Goal: Information Seeking & Learning: Learn about a topic

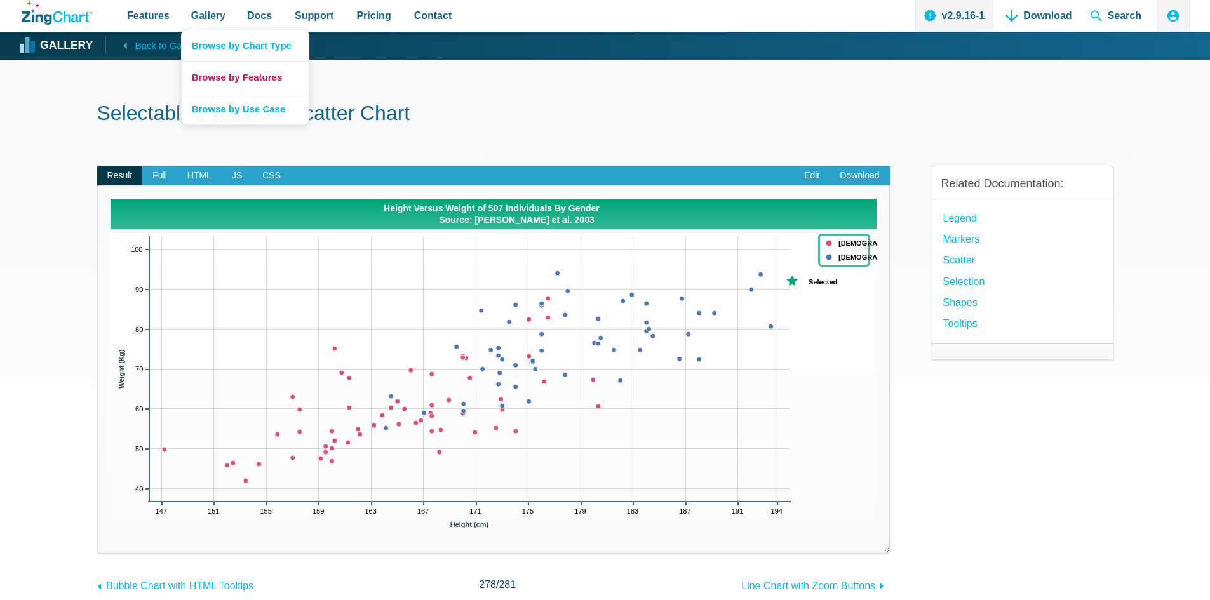
click at [213, 74] on link "Browse by Features" at bounding box center [245, 77] width 127 height 32
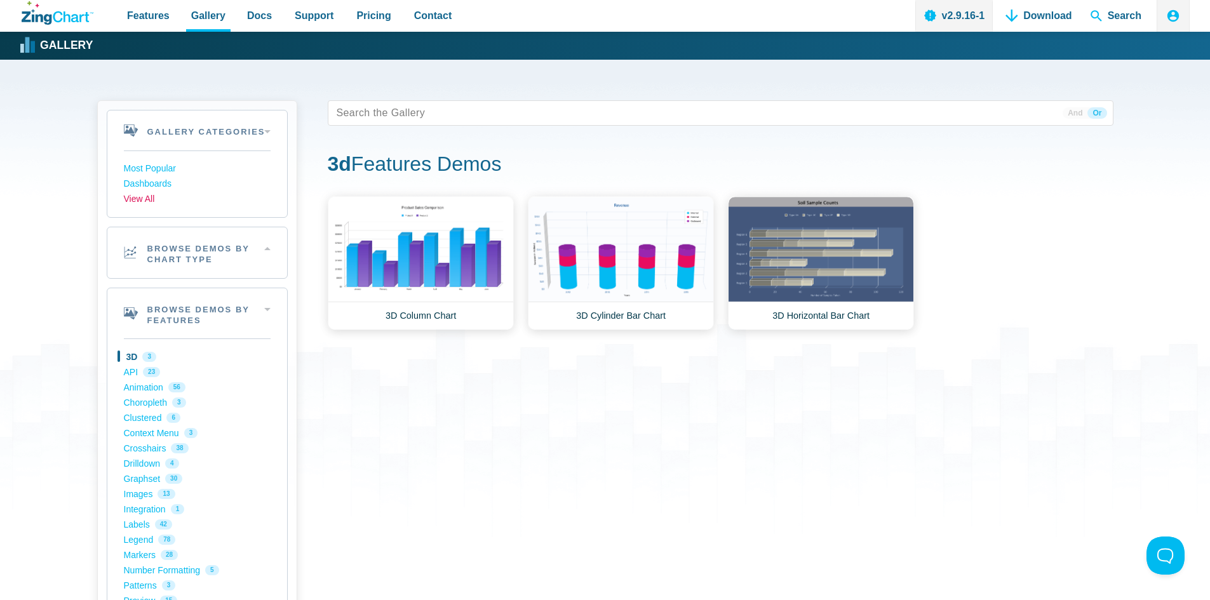
click at [144, 198] on link "View All" at bounding box center [197, 199] width 147 height 15
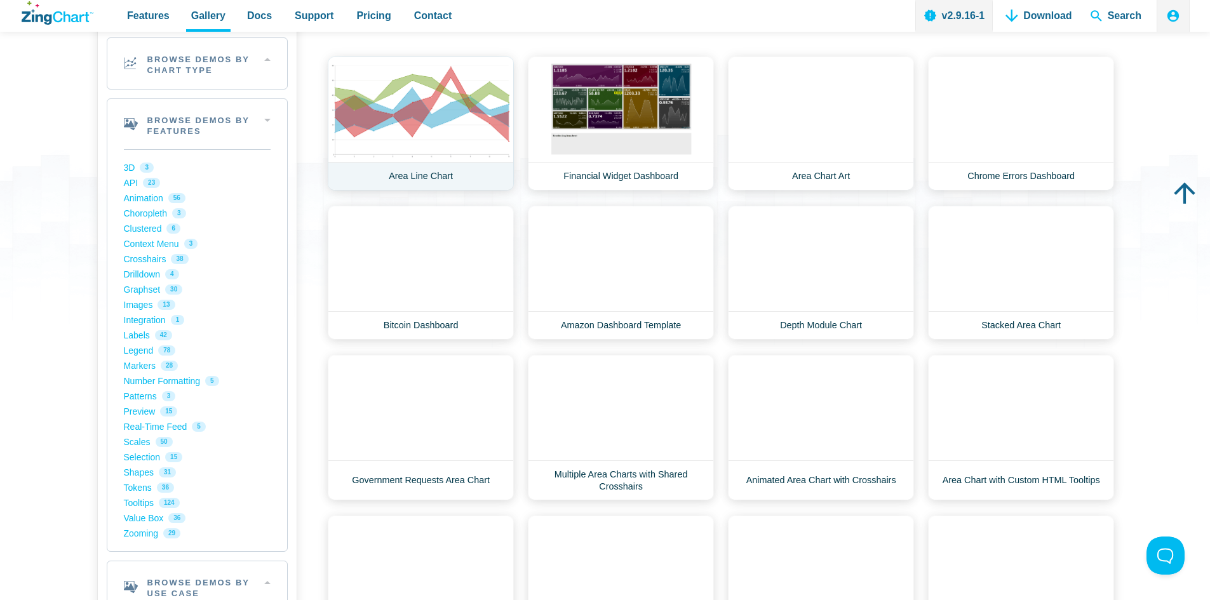
scroll to position [191, 0]
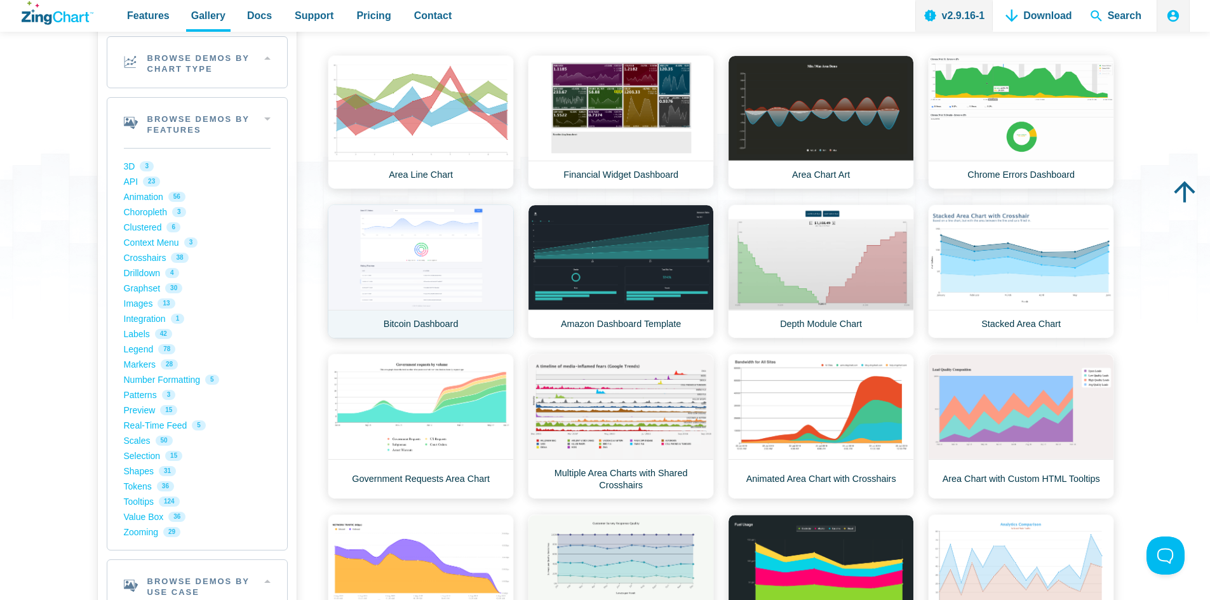
click at [427, 293] on link "Bitcoin Dashboard" at bounding box center [421, 272] width 186 height 134
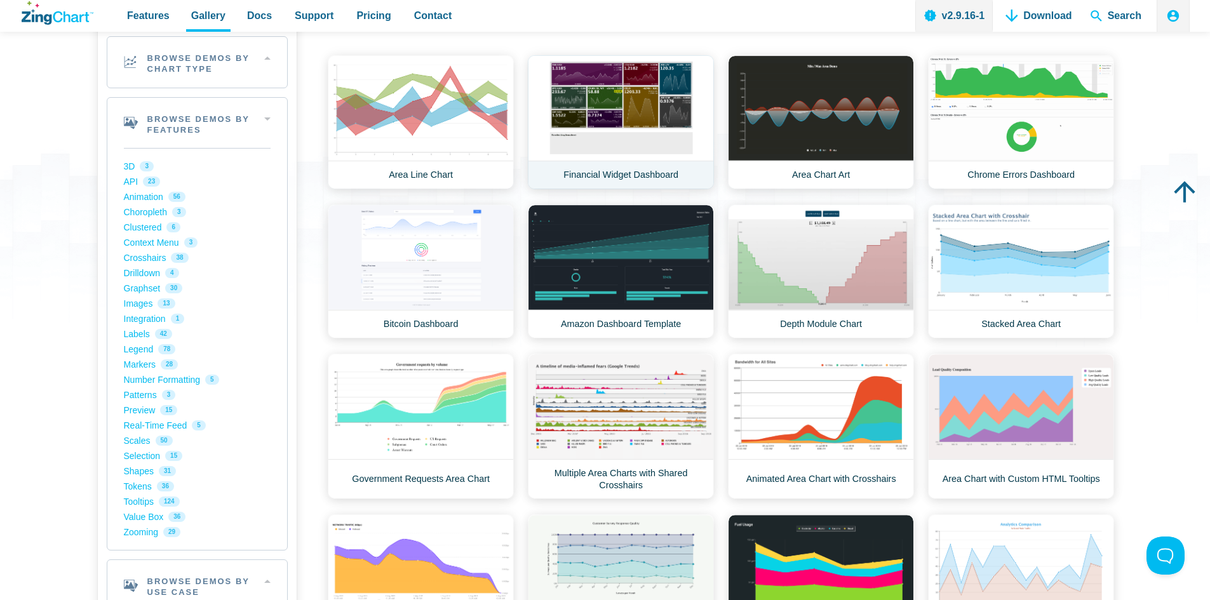
click at [610, 111] on link "Financial Widget Dashboard" at bounding box center [621, 122] width 186 height 134
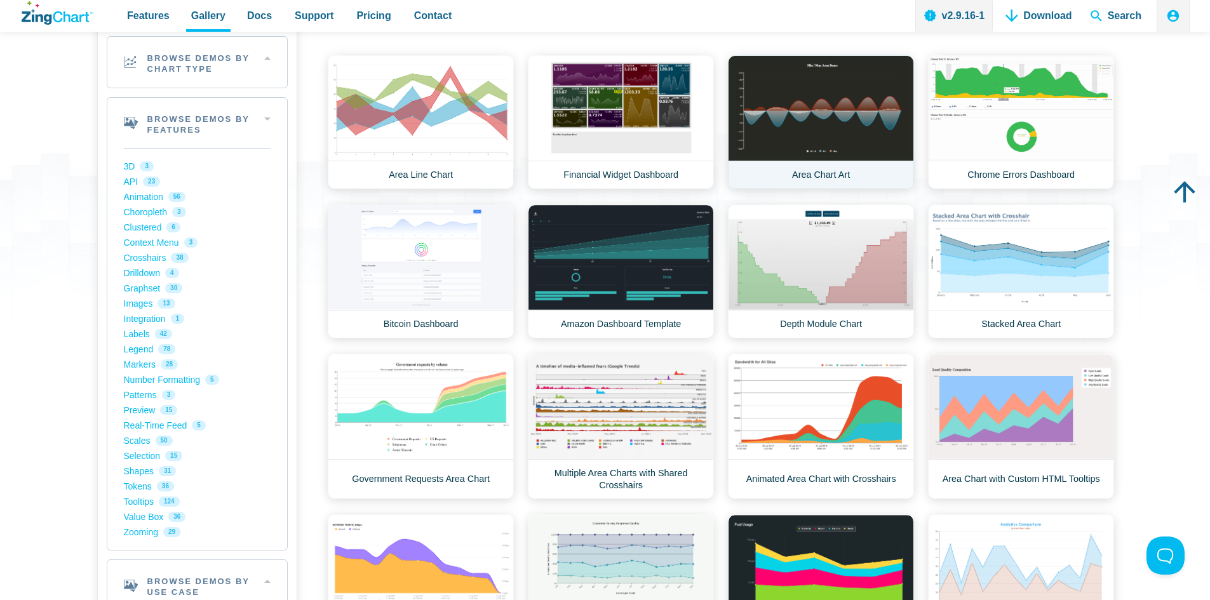
click at [833, 131] on link "Area Chart Art" at bounding box center [821, 122] width 186 height 134
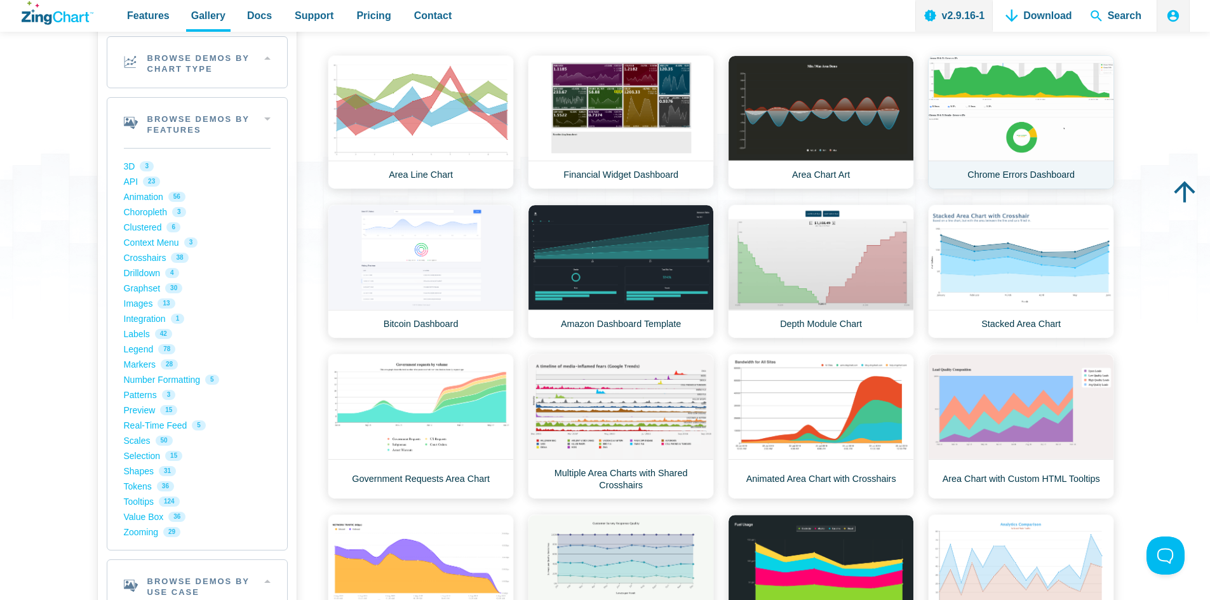
click at [988, 104] on link "Chrome Errors Dashboard" at bounding box center [1021, 122] width 186 height 134
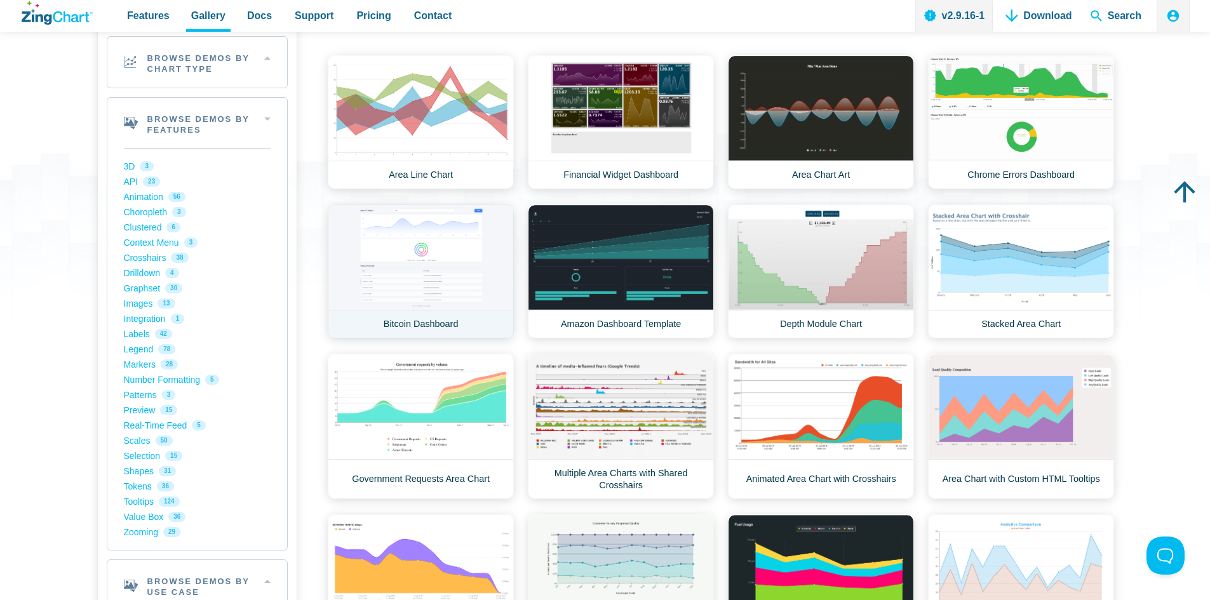
click at [438, 263] on link "Bitcoin Dashboard" at bounding box center [421, 272] width 186 height 134
click at [578, 276] on link "Amazon Dashboard Template" at bounding box center [621, 272] width 186 height 134
click at [847, 251] on link "Depth Module Chart" at bounding box center [821, 272] width 186 height 134
click at [1070, 241] on link "Stacked Area Chart" at bounding box center [1021, 272] width 186 height 134
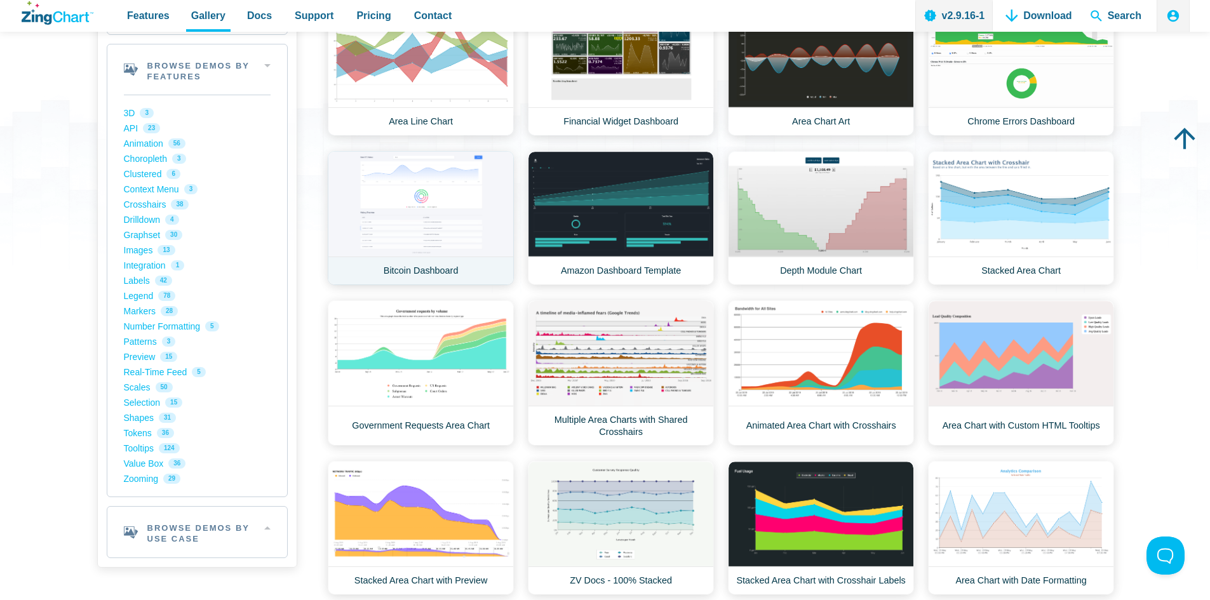
scroll to position [318, 0]
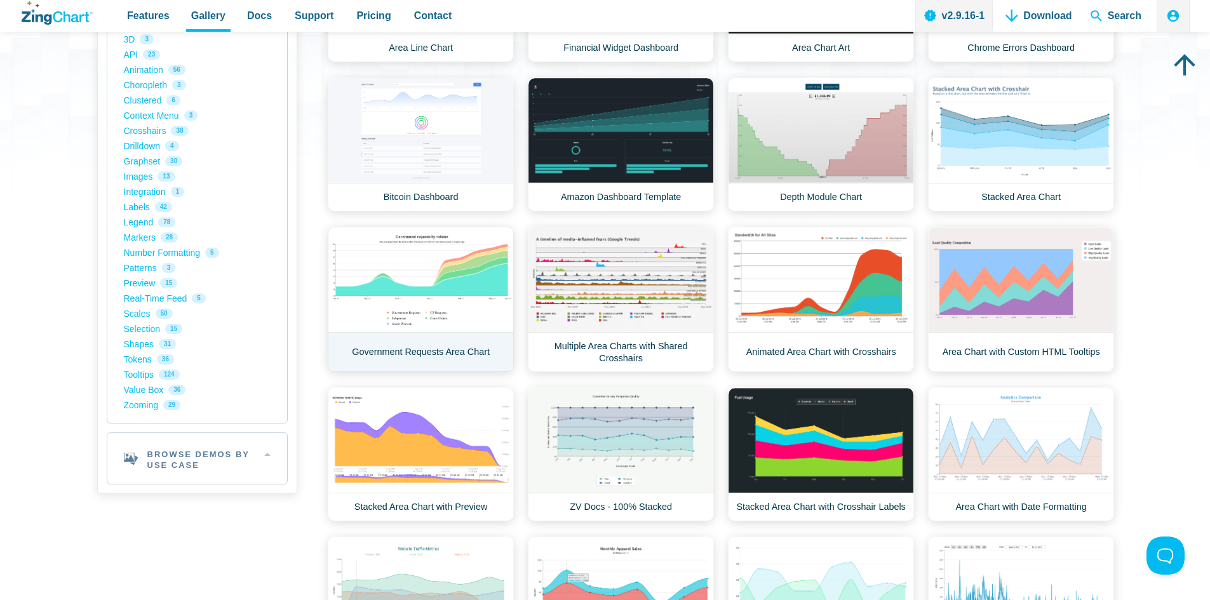
click at [420, 258] on link "Government Requests Area Chart" at bounding box center [421, 299] width 186 height 145
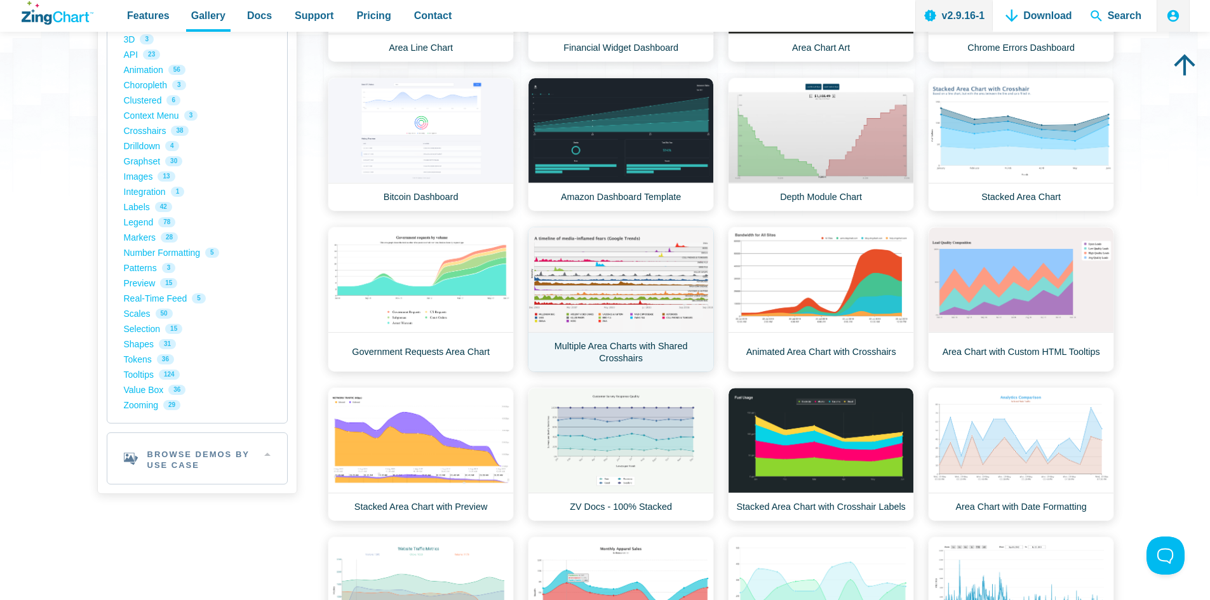
click at [596, 273] on link "Multiple Area Charts with Shared Crosshairs" at bounding box center [621, 299] width 186 height 145
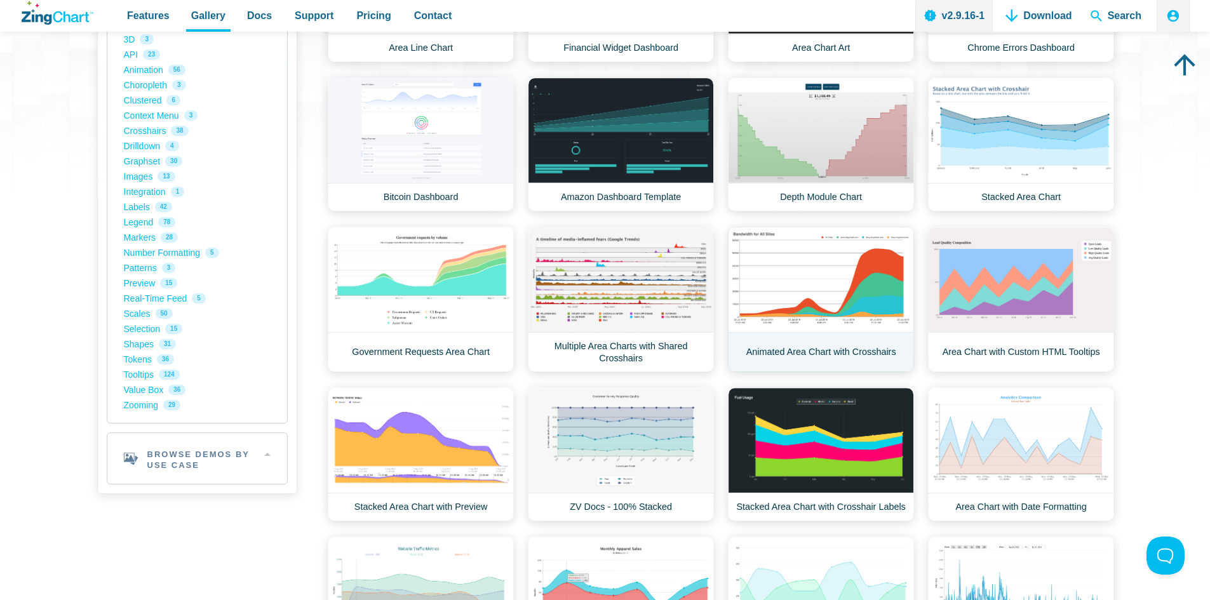
click at [828, 284] on link "Animated Area Chart with Crosshairs" at bounding box center [821, 299] width 186 height 145
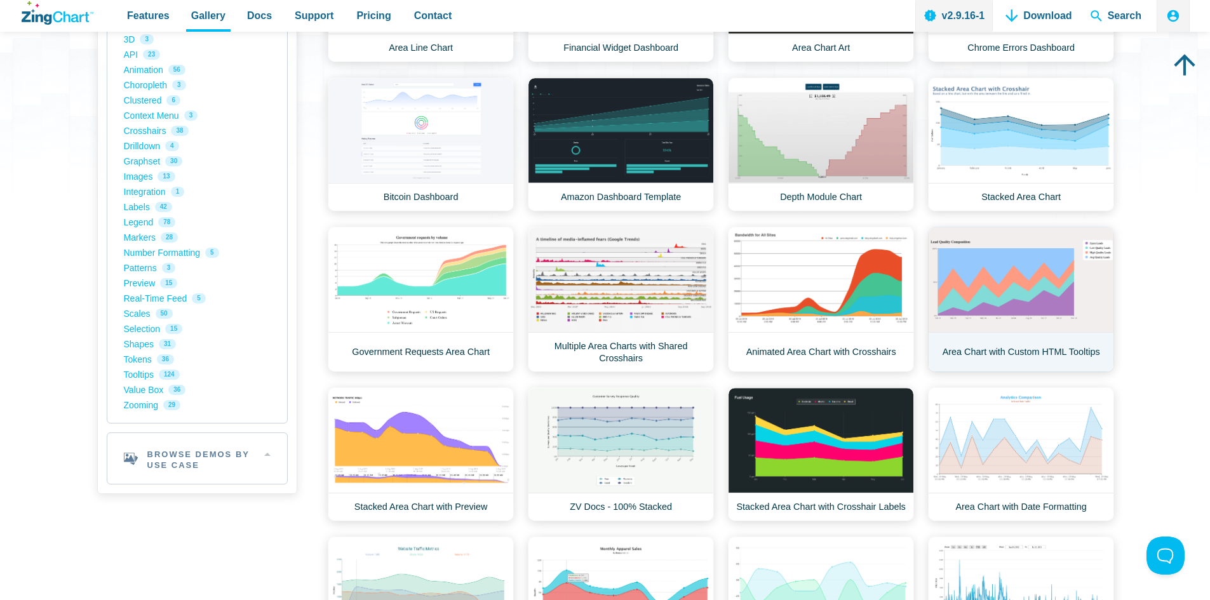
click at [1018, 297] on link "Area Chart with Custom HTML Tooltips" at bounding box center [1021, 299] width 186 height 145
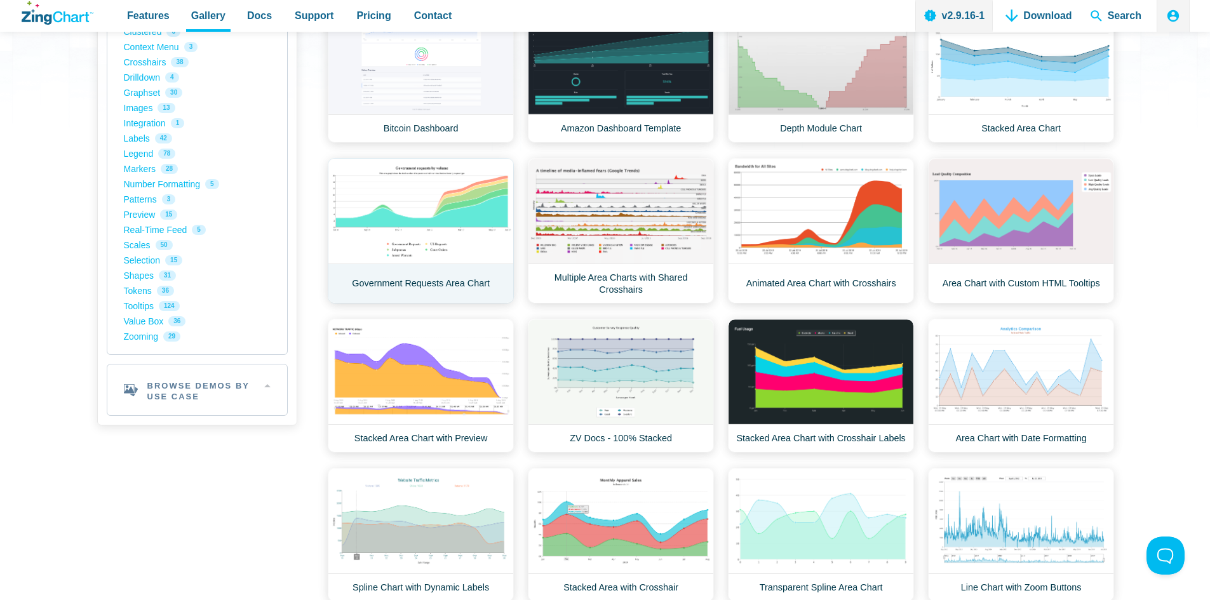
scroll to position [508, 0]
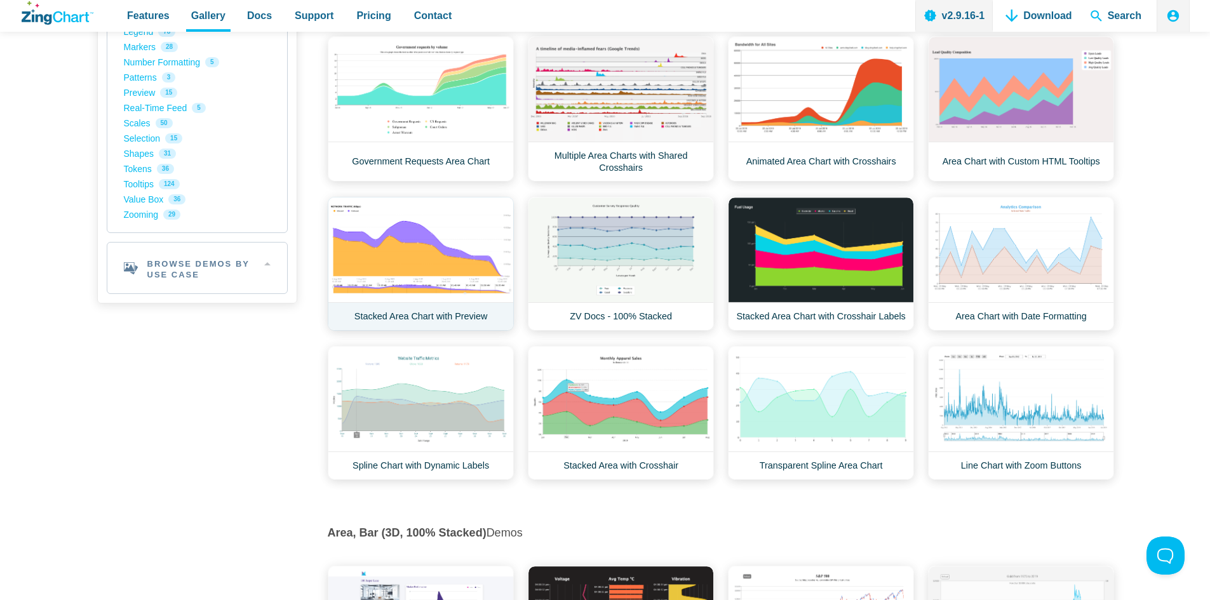
click at [426, 255] on link "Stacked Area Chart with Preview" at bounding box center [421, 264] width 186 height 134
click at [646, 253] on link "ZV Docs - 100% Stacked" at bounding box center [621, 264] width 186 height 134
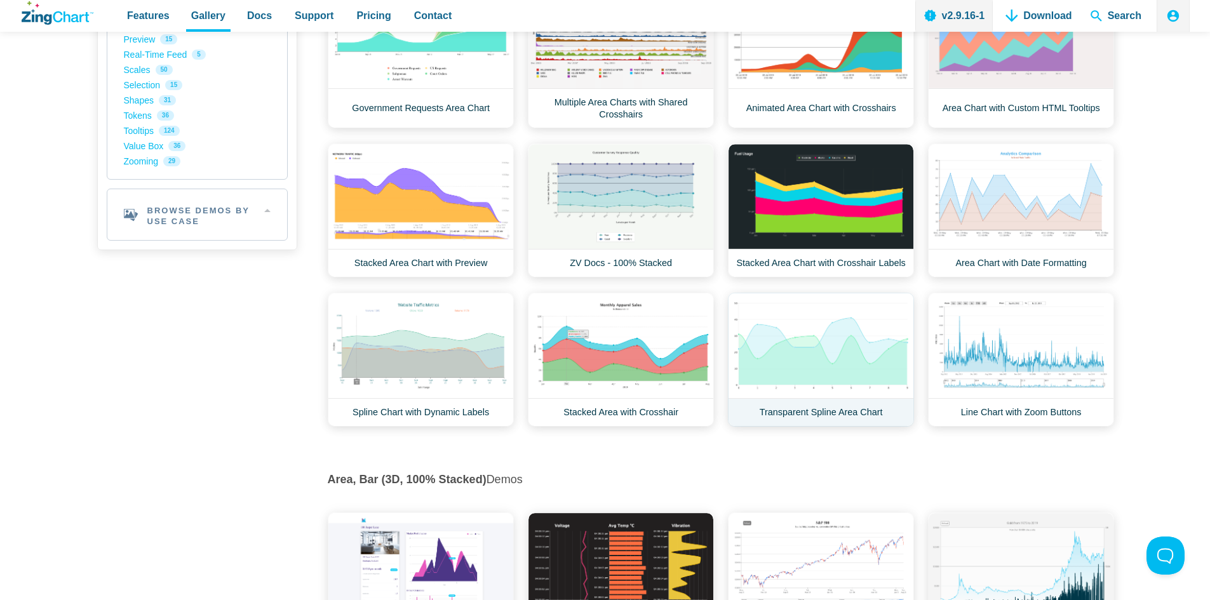
scroll to position [635, 0]
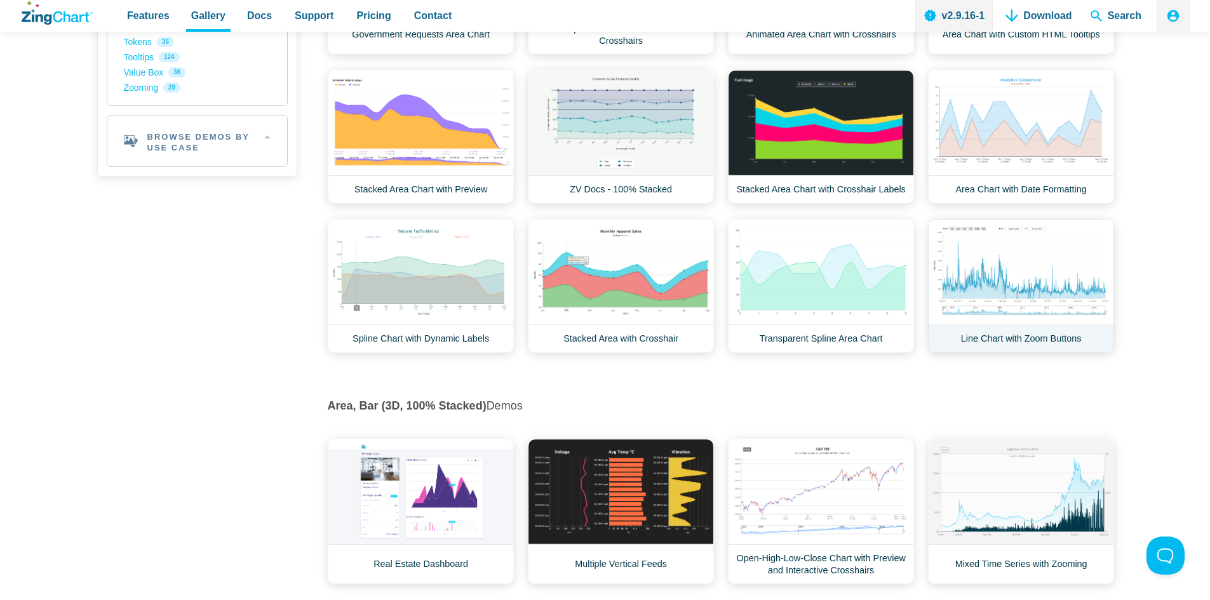
click at [1054, 276] on link "Line Chart with Zoom Buttons" at bounding box center [1021, 286] width 186 height 134
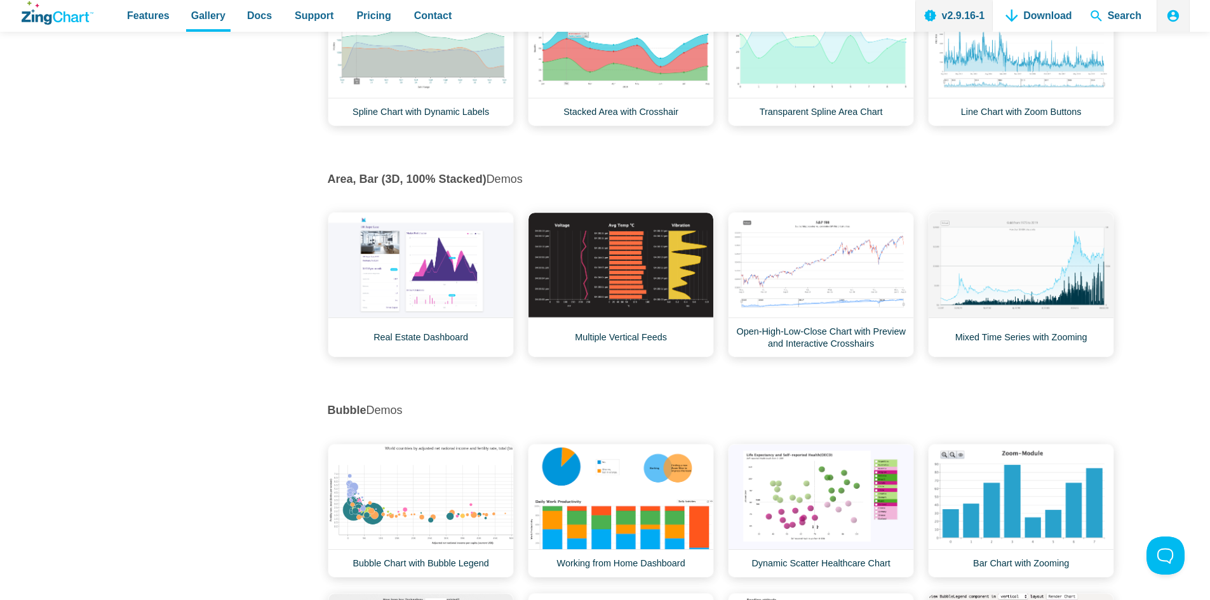
scroll to position [889, 0]
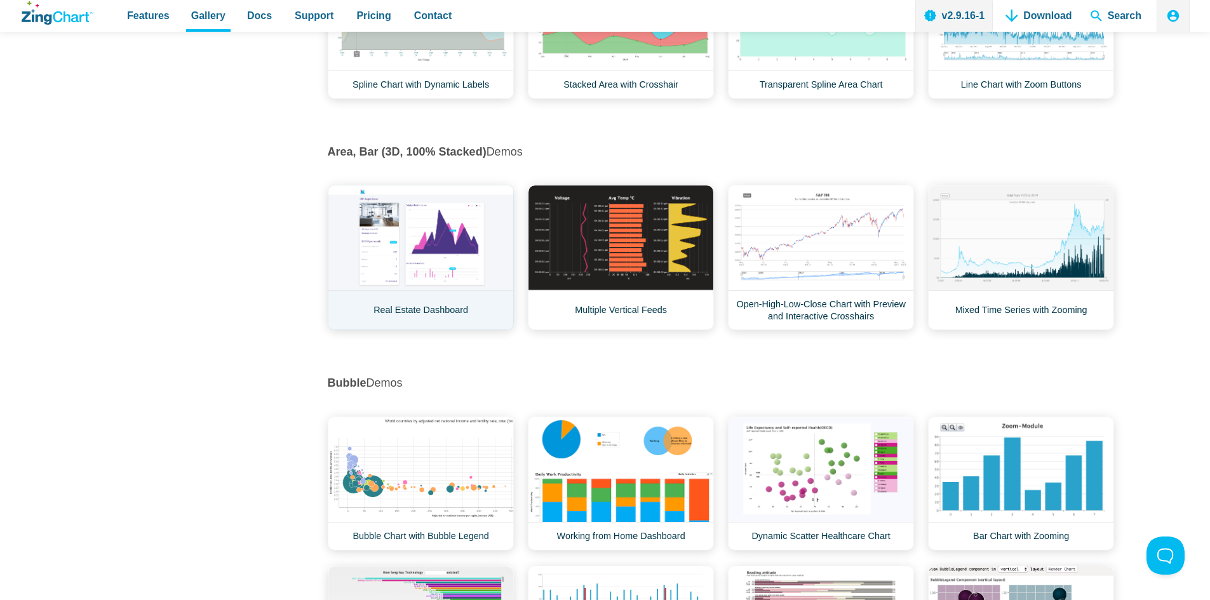
click at [379, 243] on link "Real Estate Dashboard" at bounding box center [421, 257] width 186 height 145
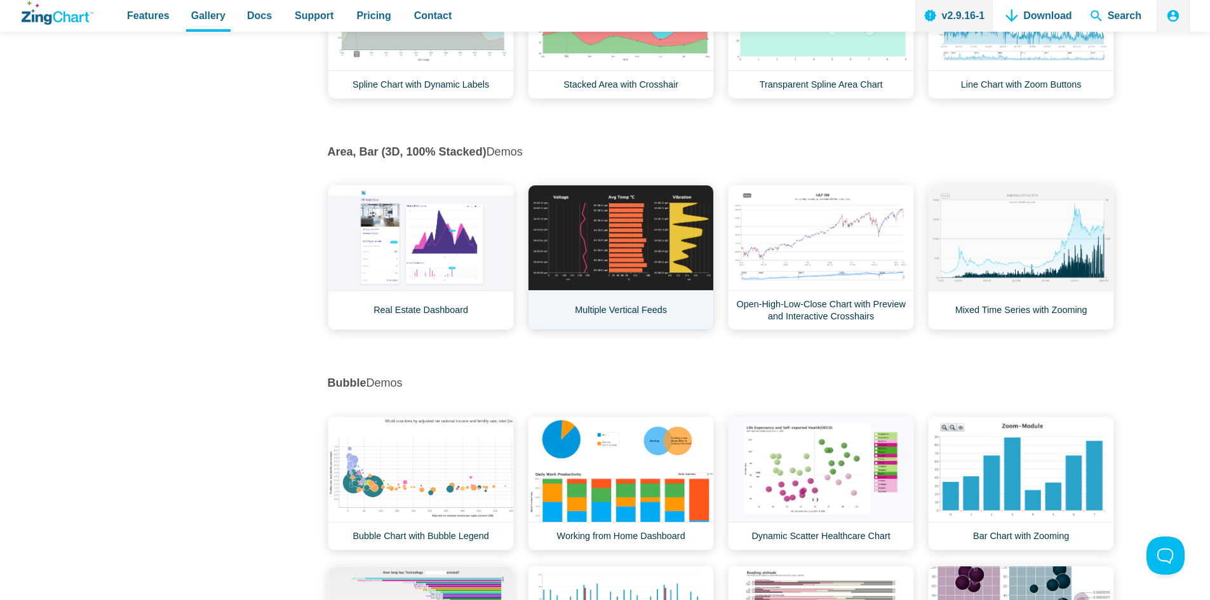
click at [640, 258] on link "Multiple Vertical Feeds" at bounding box center [621, 257] width 186 height 145
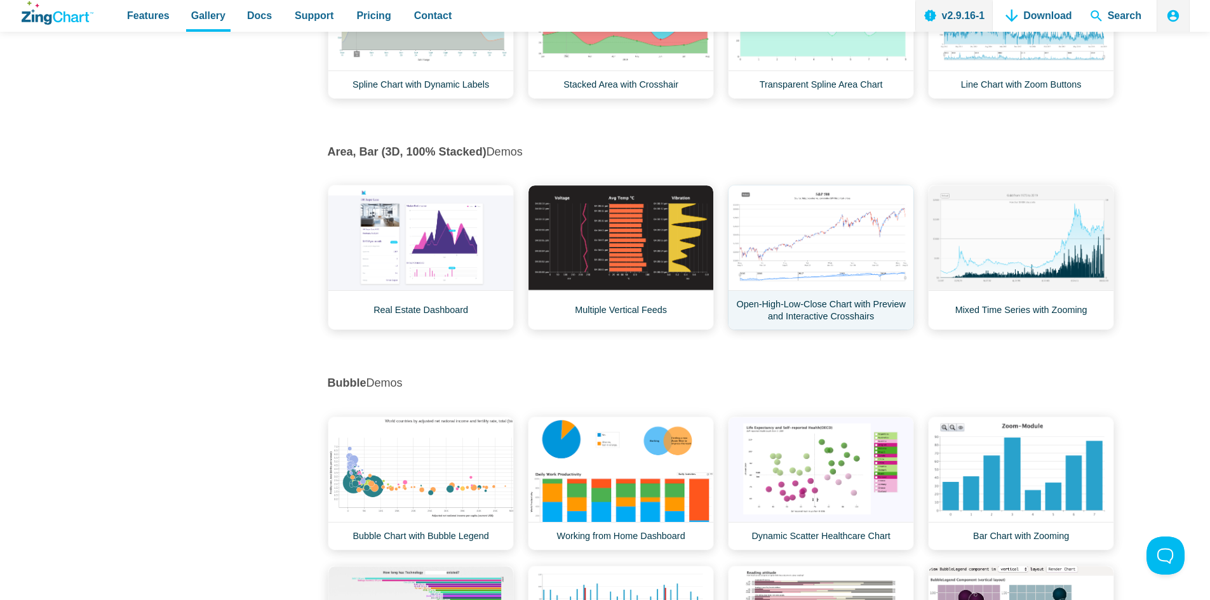
click at [797, 257] on link "Open-High-Low-Close Chart with Preview and Interactive Crosshairs" at bounding box center [821, 257] width 186 height 145
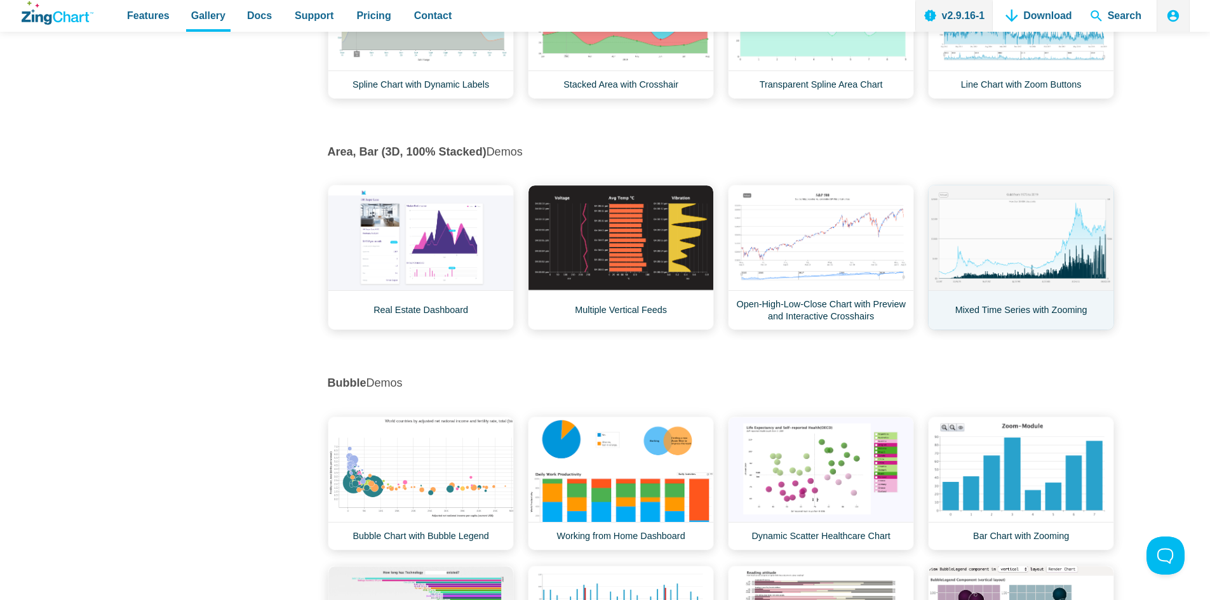
click at [1046, 256] on link "Mixed Time Series with Zooming" at bounding box center [1021, 257] width 186 height 145
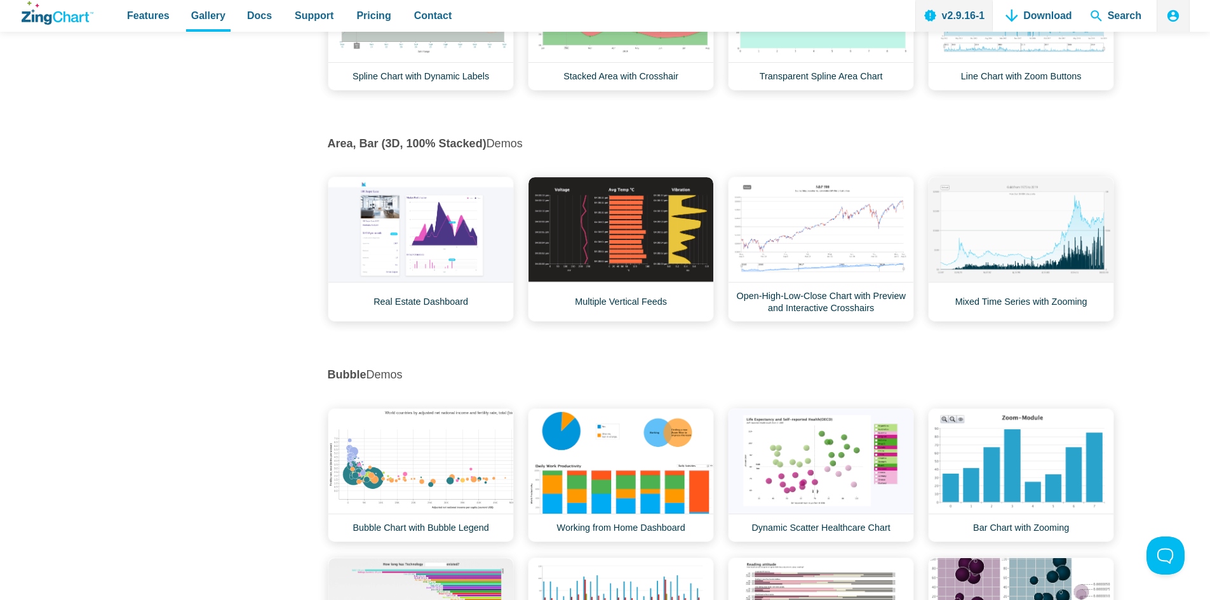
scroll to position [1016, 0]
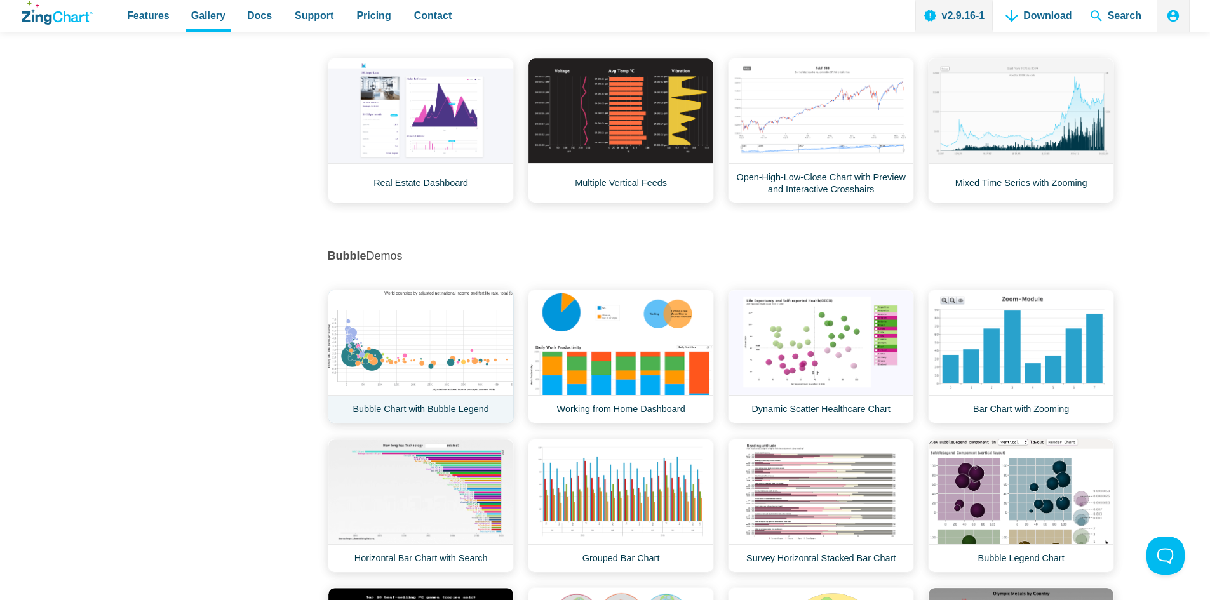
click at [389, 344] on link "Bubble Chart with Bubble Legend" at bounding box center [421, 357] width 186 height 134
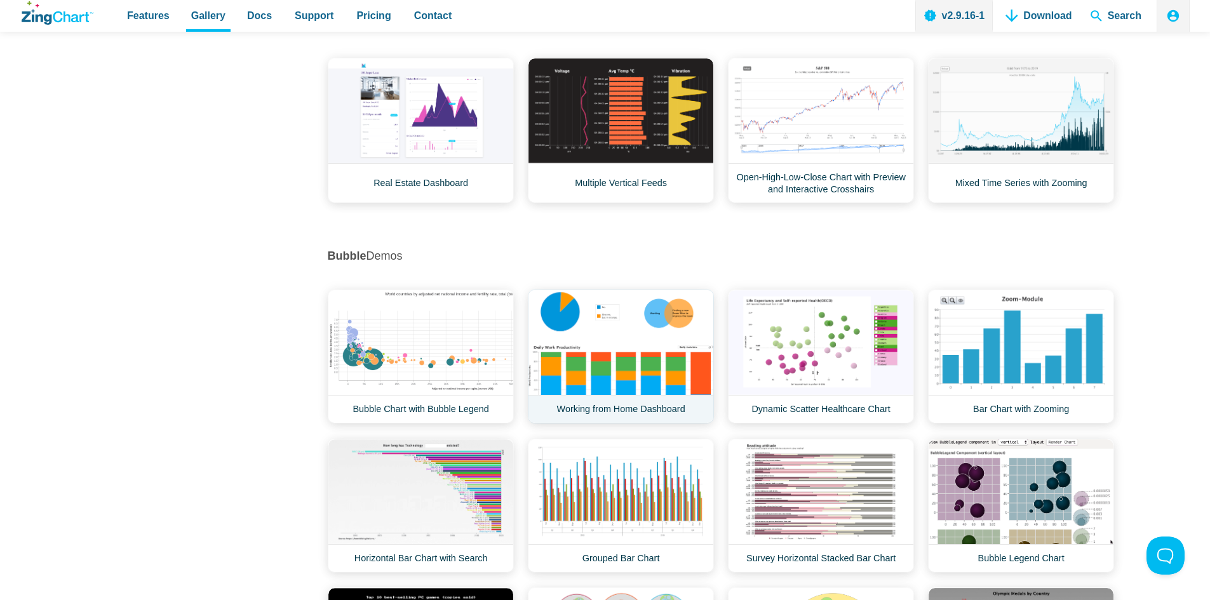
click at [622, 361] on link "Working from Home Dashboard" at bounding box center [621, 357] width 186 height 134
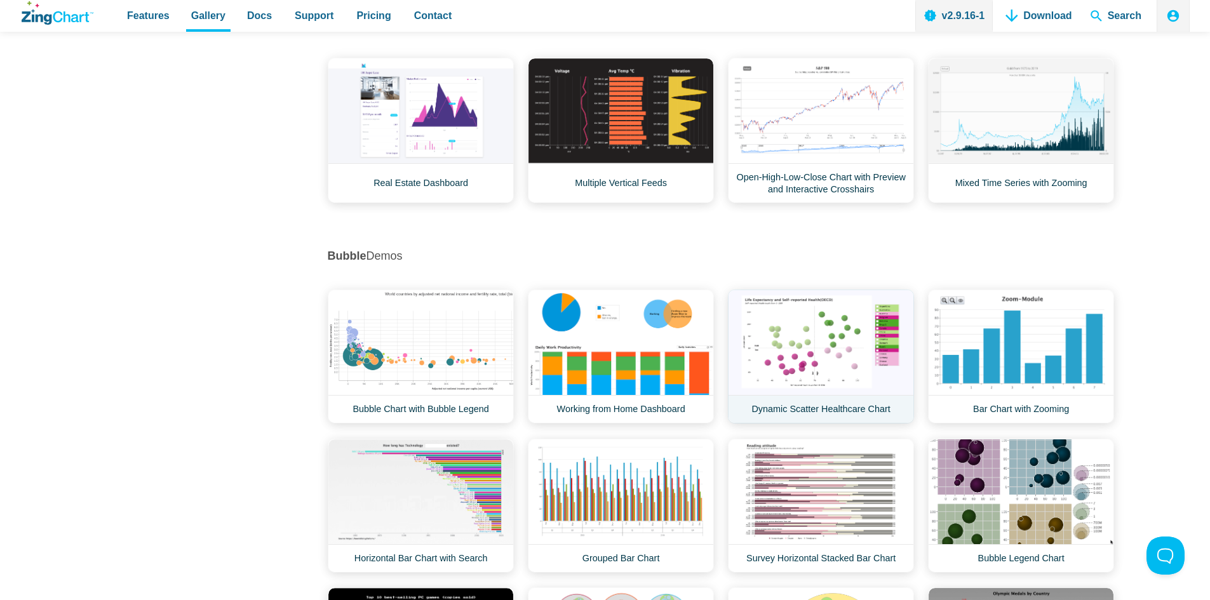
click at [790, 326] on link "Dynamic Scatter Healthcare Chart" at bounding box center [821, 357] width 186 height 134
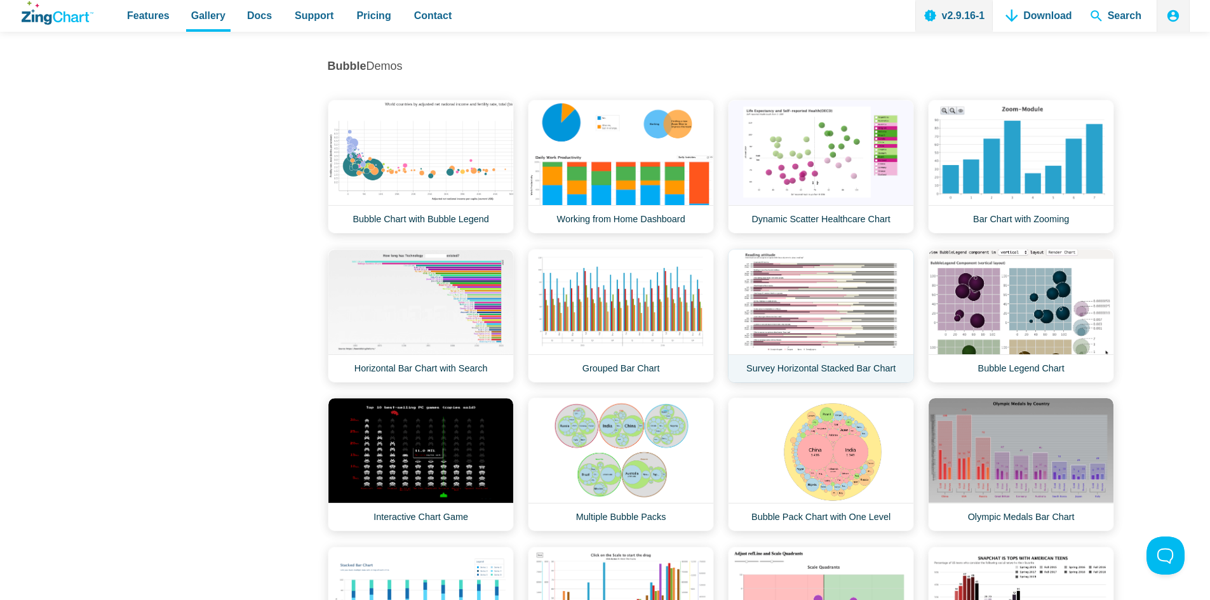
scroll to position [1207, 0]
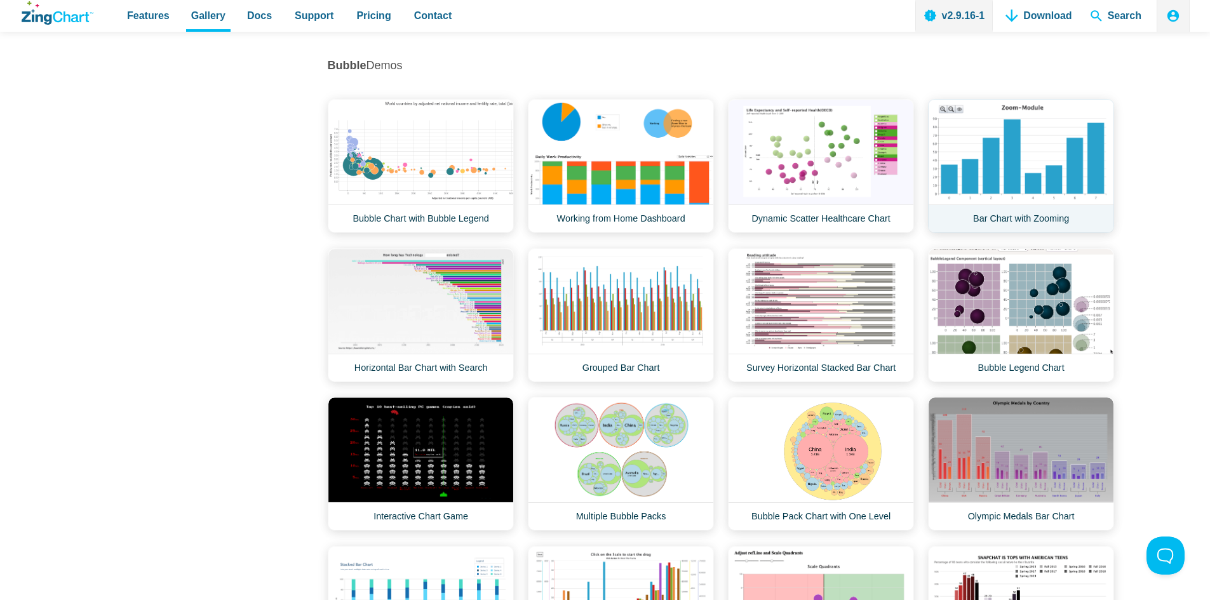
click at [1023, 139] on link "Bar Chart with Zooming" at bounding box center [1021, 166] width 186 height 134
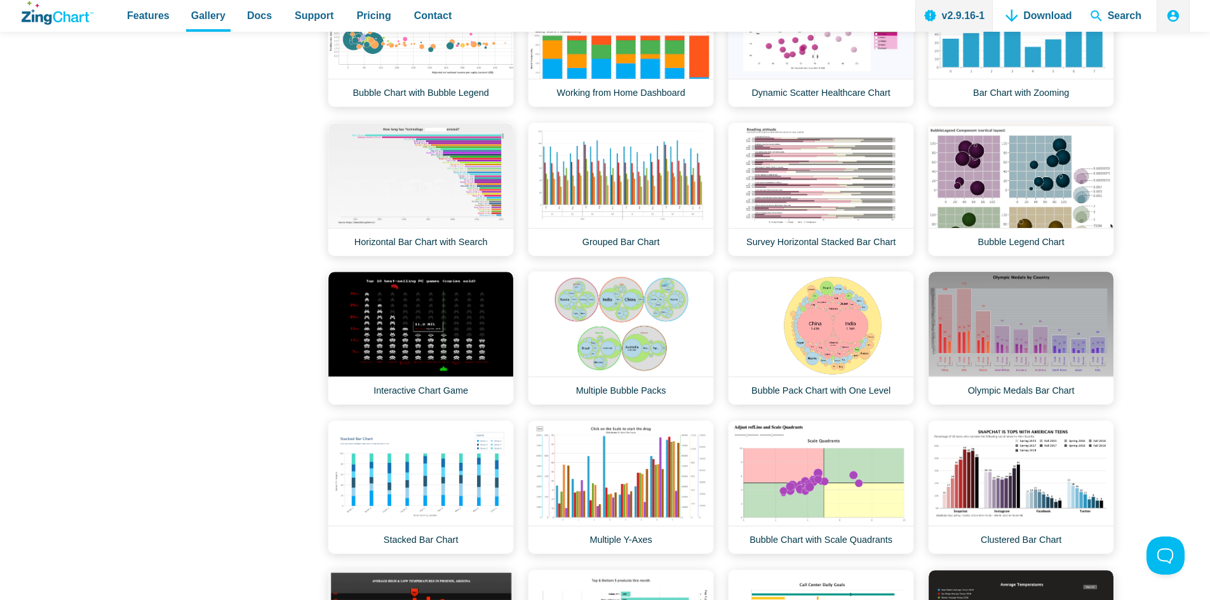
scroll to position [1334, 0]
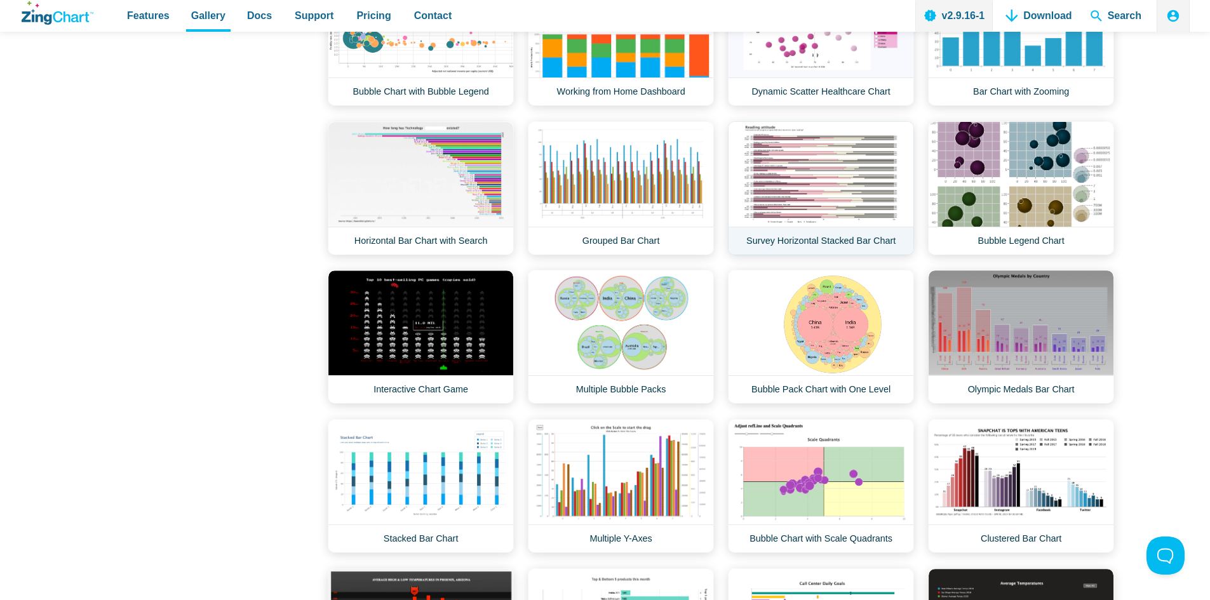
click at [808, 179] on link "Survey Horizontal Stacked Bar Chart" at bounding box center [821, 188] width 186 height 134
click at [466, 358] on link "Interactive Chart Game" at bounding box center [421, 337] width 186 height 134
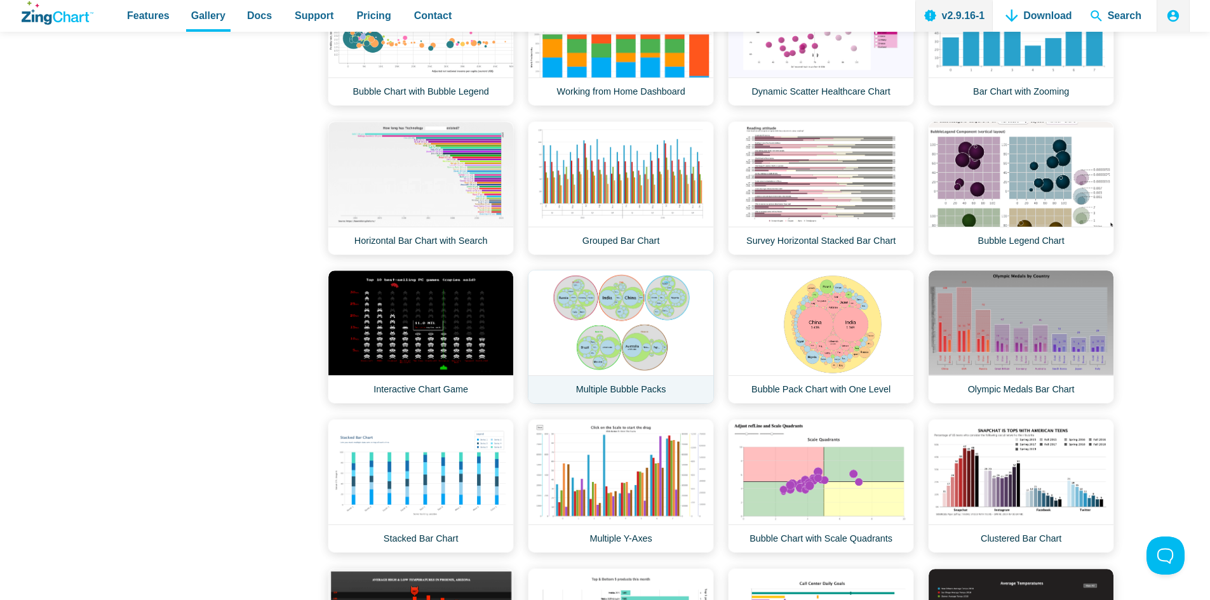
click at [657, 348] on link "Multiple Bubble Packs" at bounding box center [621, 337] width 186 height 134
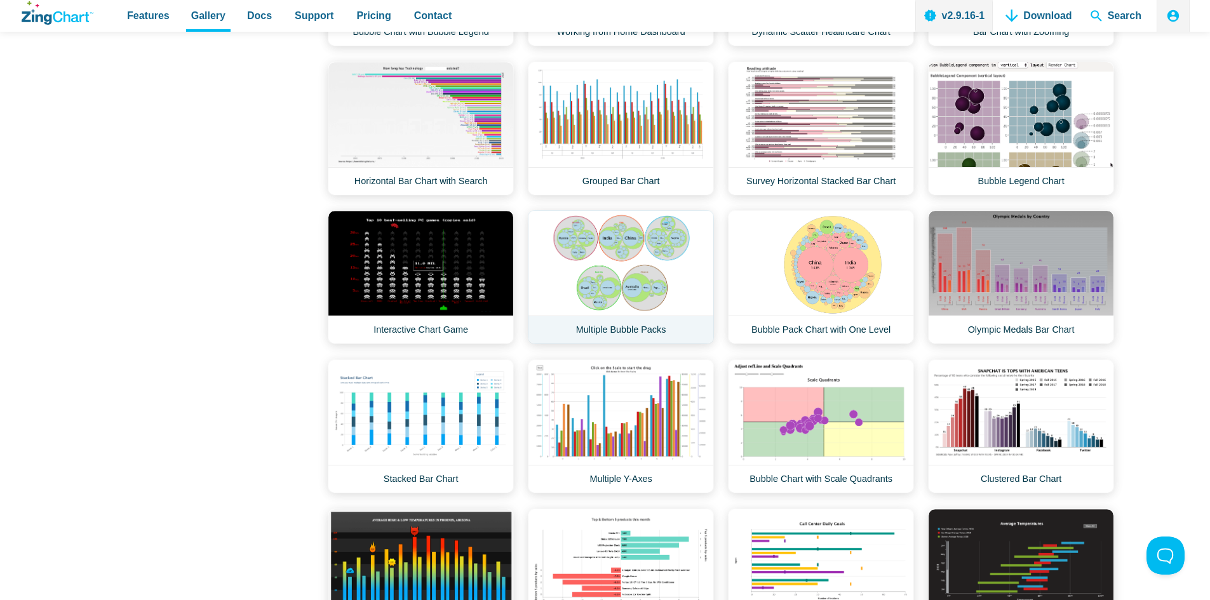
scroll to position [1461, 0]
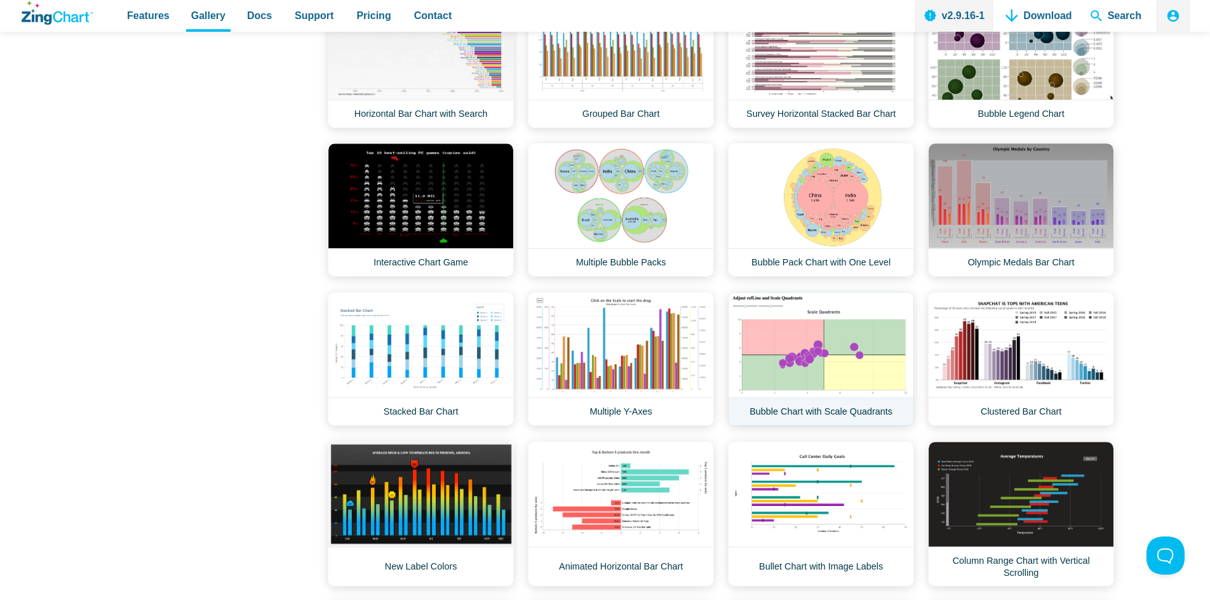
click at [853, 352] on link "Bubble Chart with Scale Quadrants" at bounding box center [821, 359] width 186 height 134
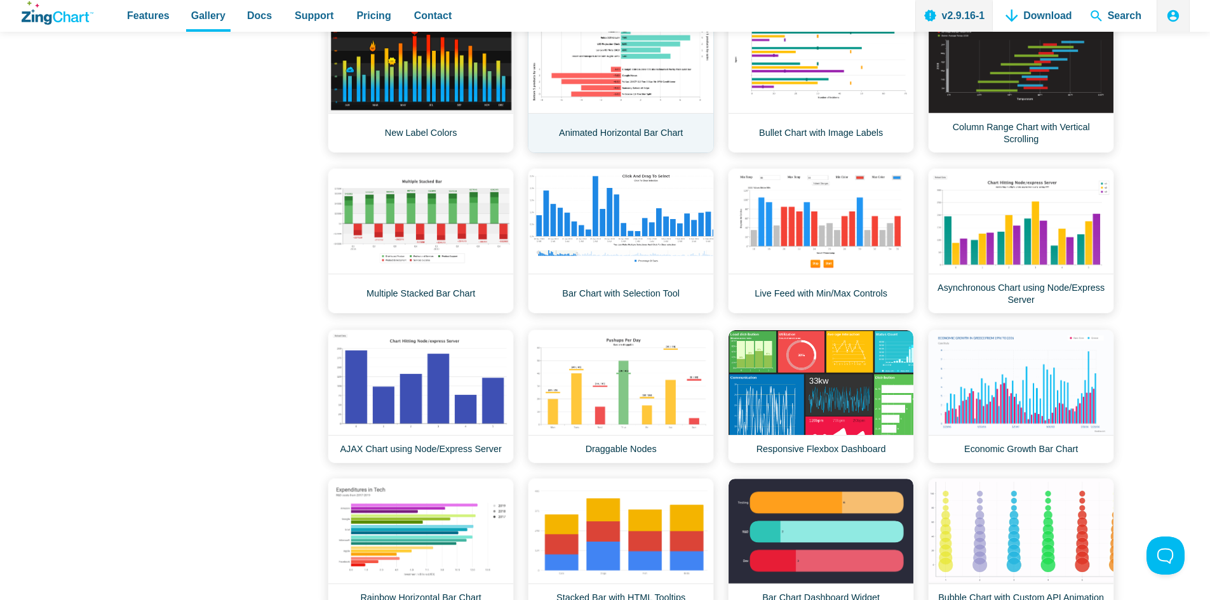
scroll to position [1906, 0]
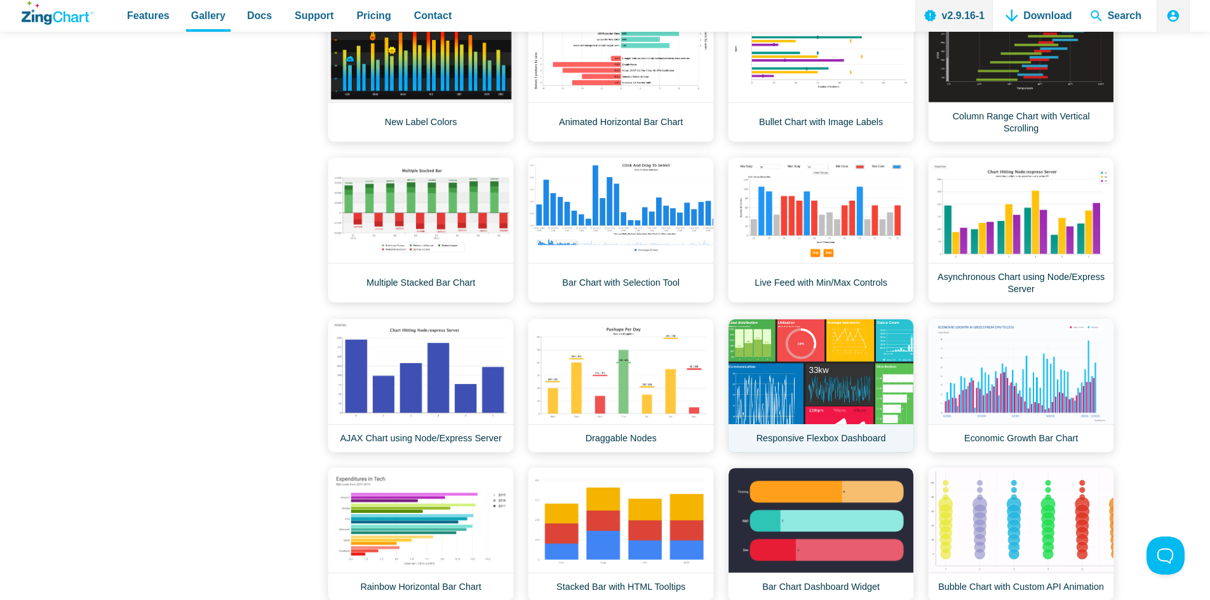
click at [832, 400] on link "Responsive Flexbox Dashboard" at bounding box center [821, 386] width 186 height 134
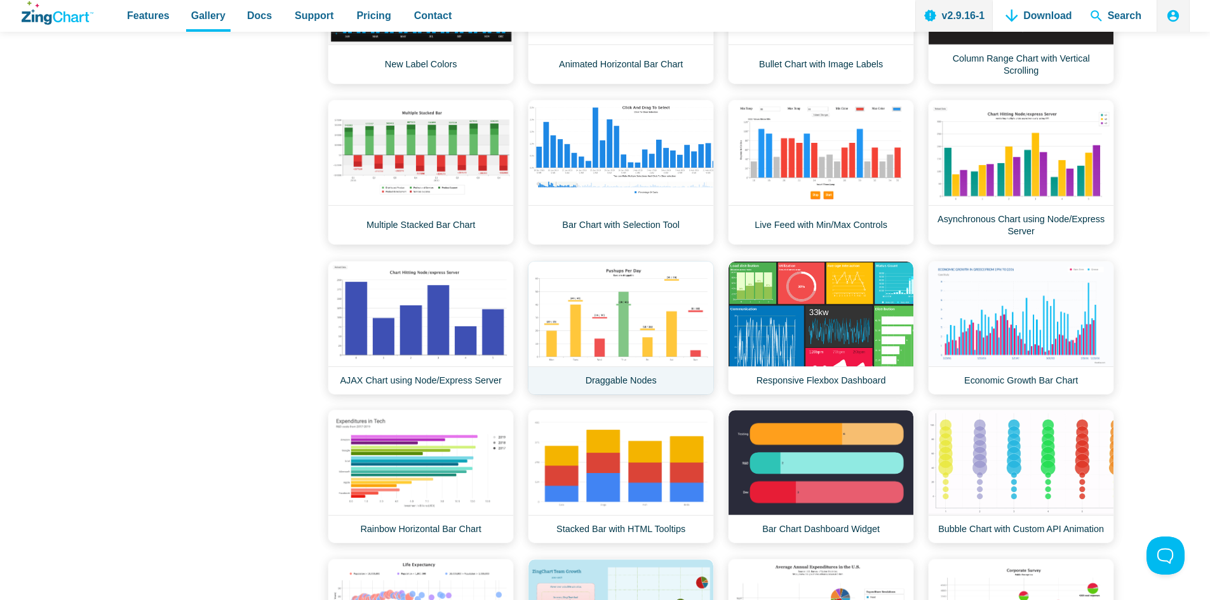
scroll to position [2033, 0]
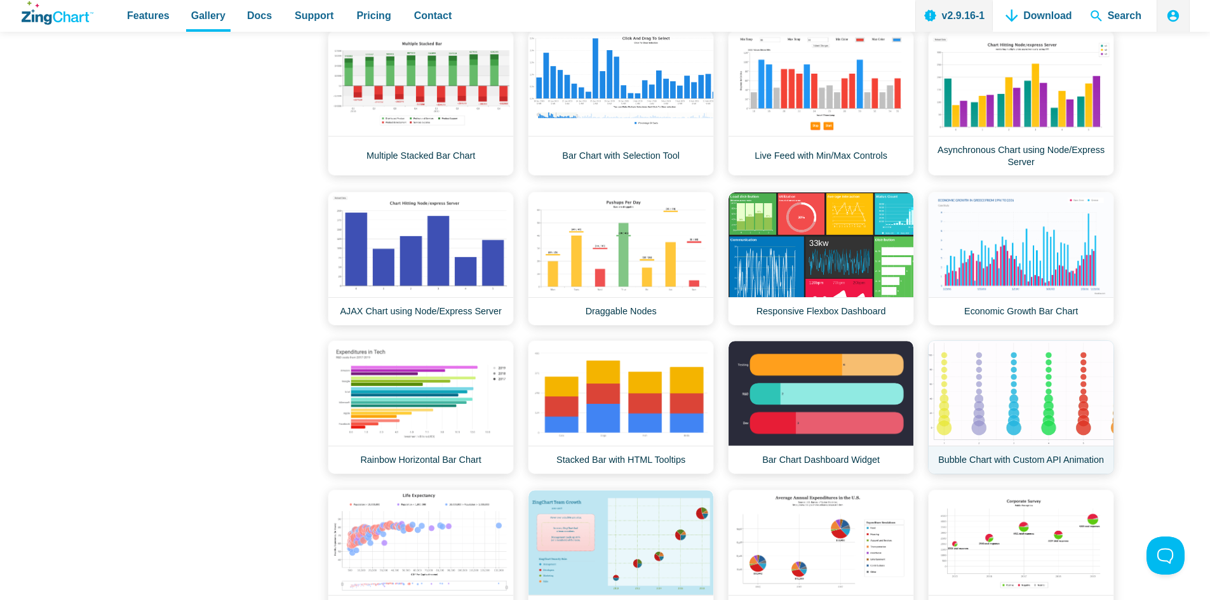
click at [1013, 389] on link "Bubble Chart with Custom API Animation" at bounding box center [1021, 407] width 186 height 134
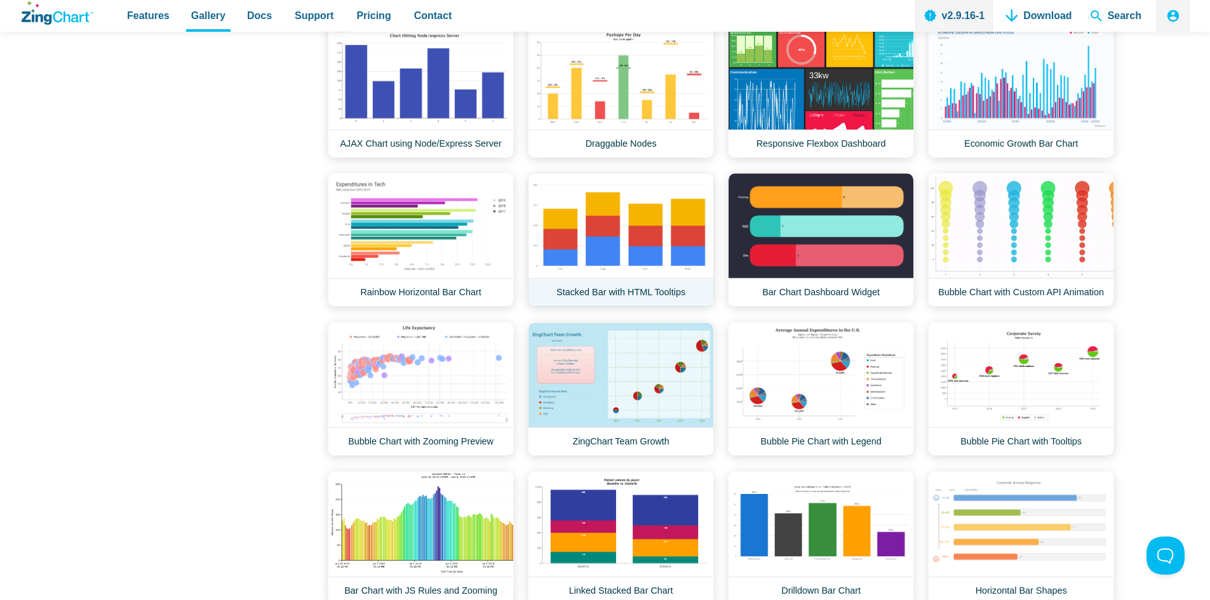
scroll to position [2223, 0]
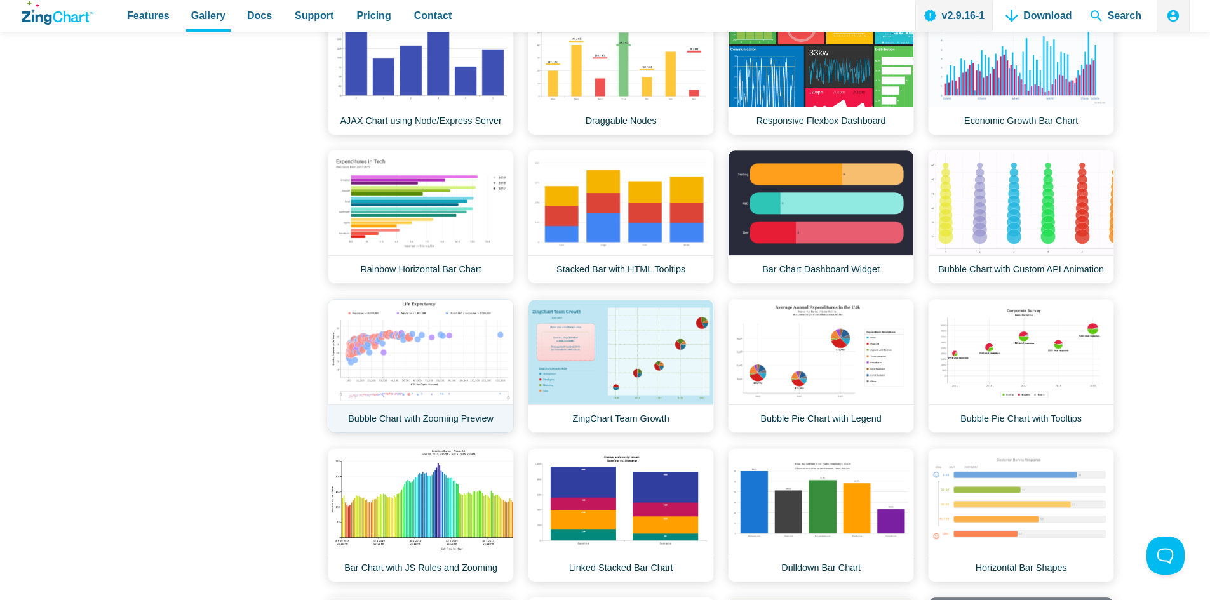
click at [417, 353] on link "Bubble Chart with Zooming Preview" at bounding box center [421, 366] width 186 height 134
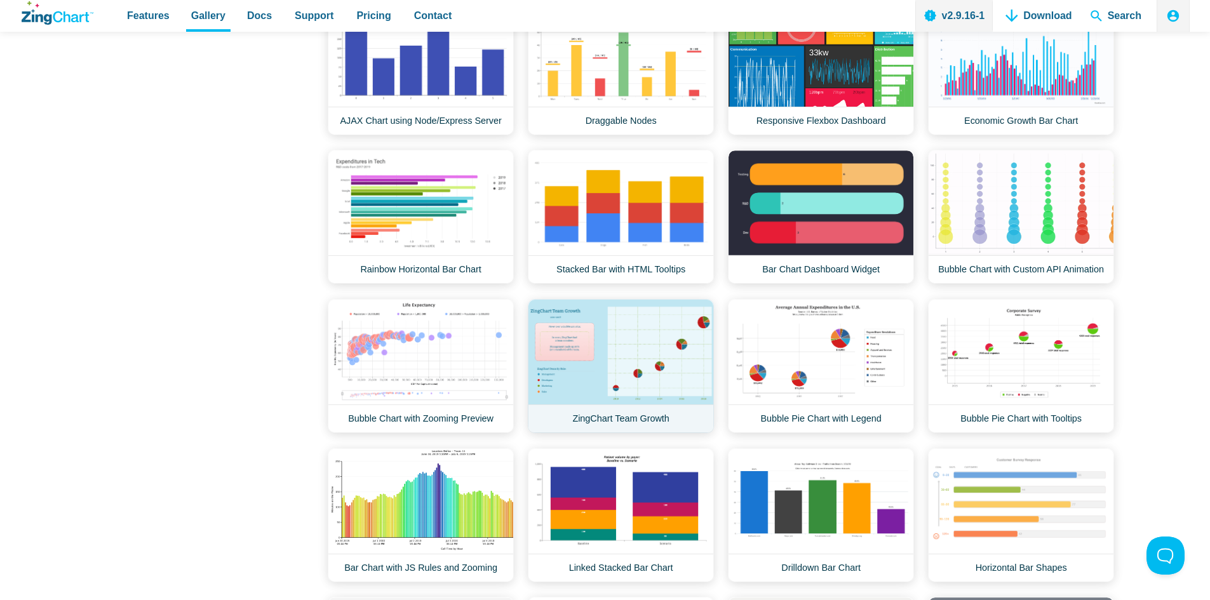
click at [635, 363] on link "ZingChart Team Growth" at bounding box center [621, 366] width 186 height 134
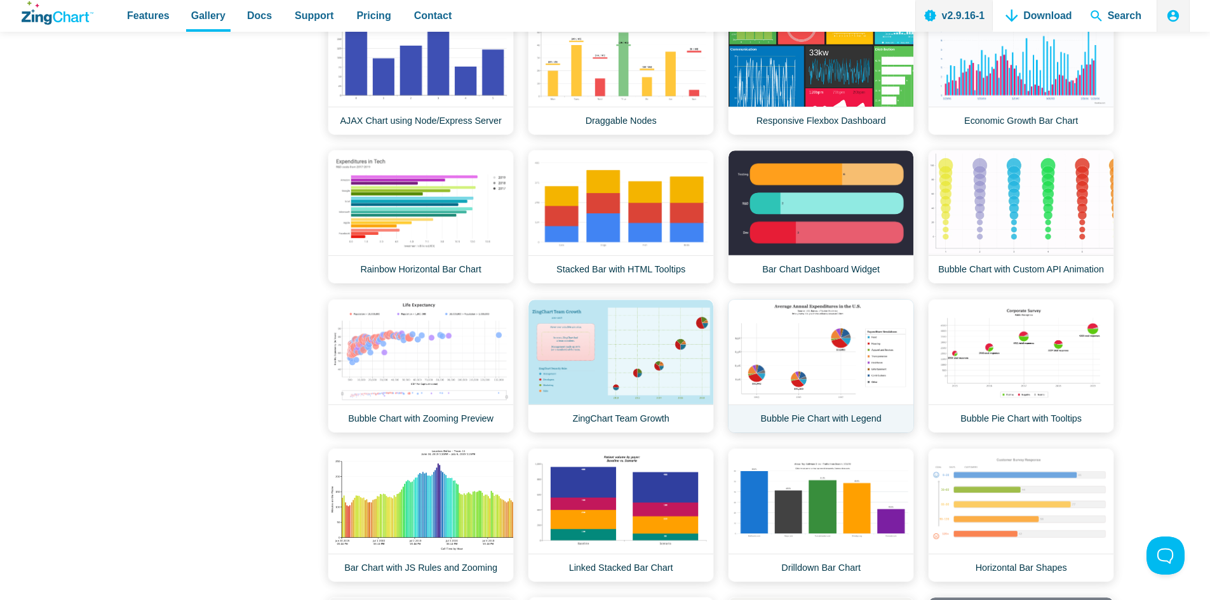
click at [806, 382] on link "Bubble Pie Chart with Legend" at bounding box center [821, 366] width 186 height 134
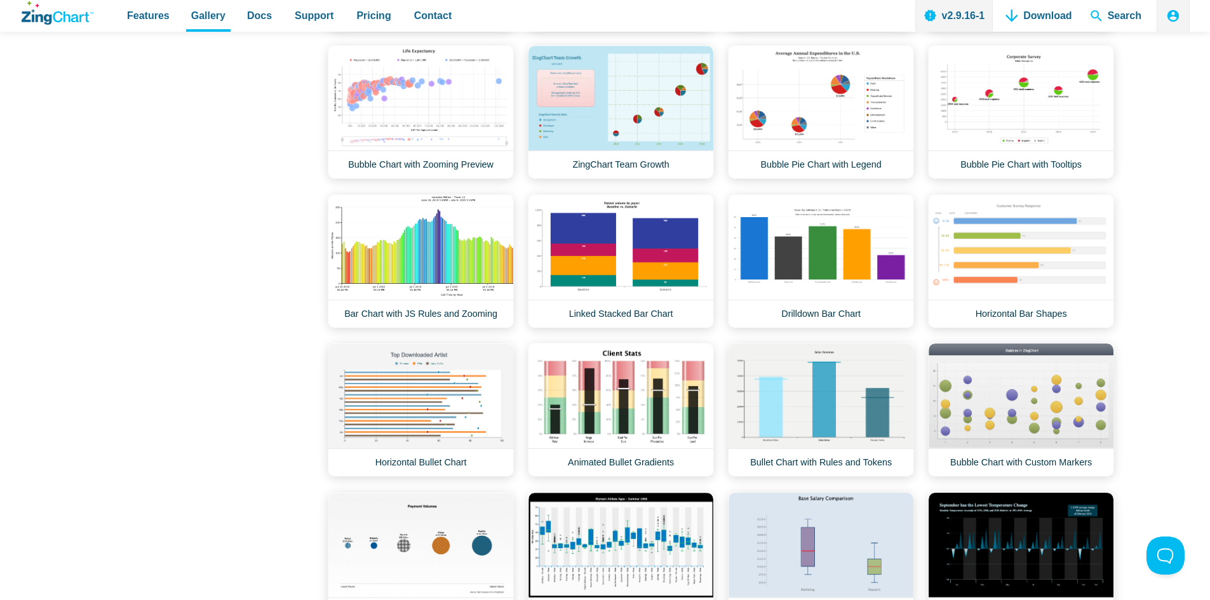
scroll to position [2604, 0]
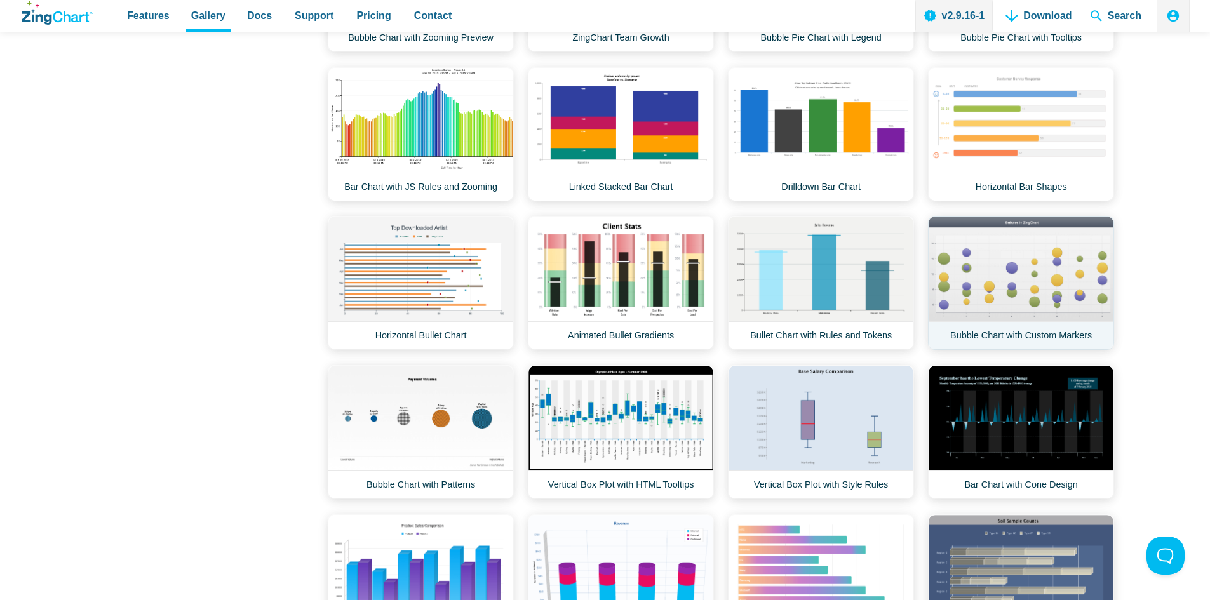
click at [1053, 283] on link "Bubble Chart with Custom Markers" at bounding box center [1021, 283] width 186 height 134
click at [453, 441] on link "Bubble Chart with Patterns" at bounding box center [421, 432] width 186 height 134
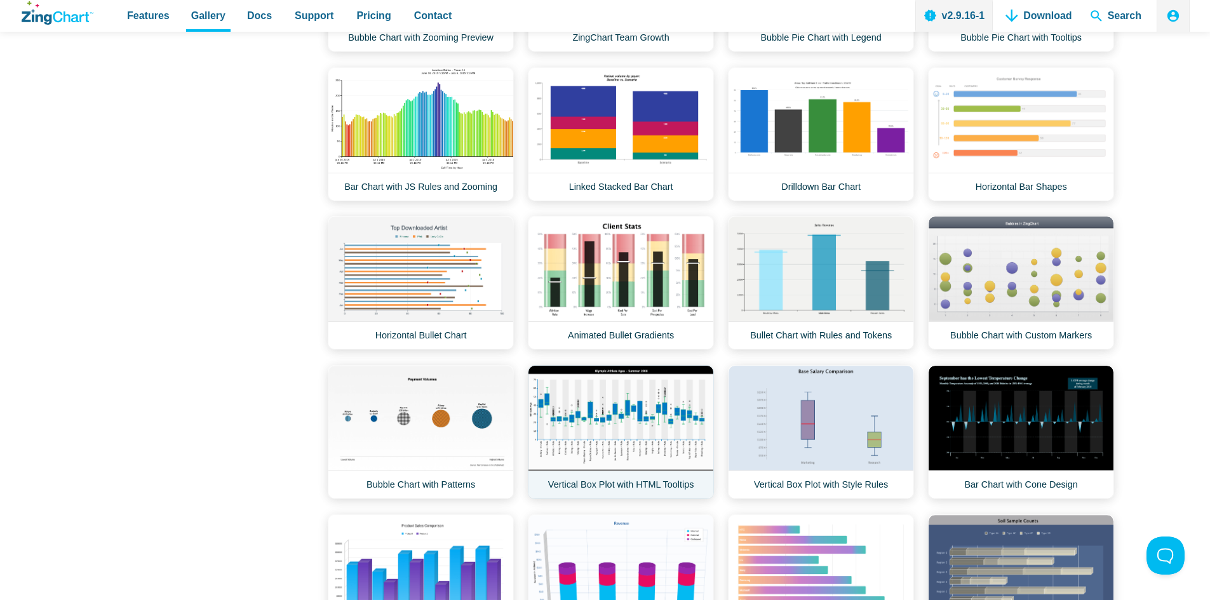
click at [638, 440] on link "Vertical Box Plot with HTML Tooltips" at bounding box center [621, 432] width 186 height 134
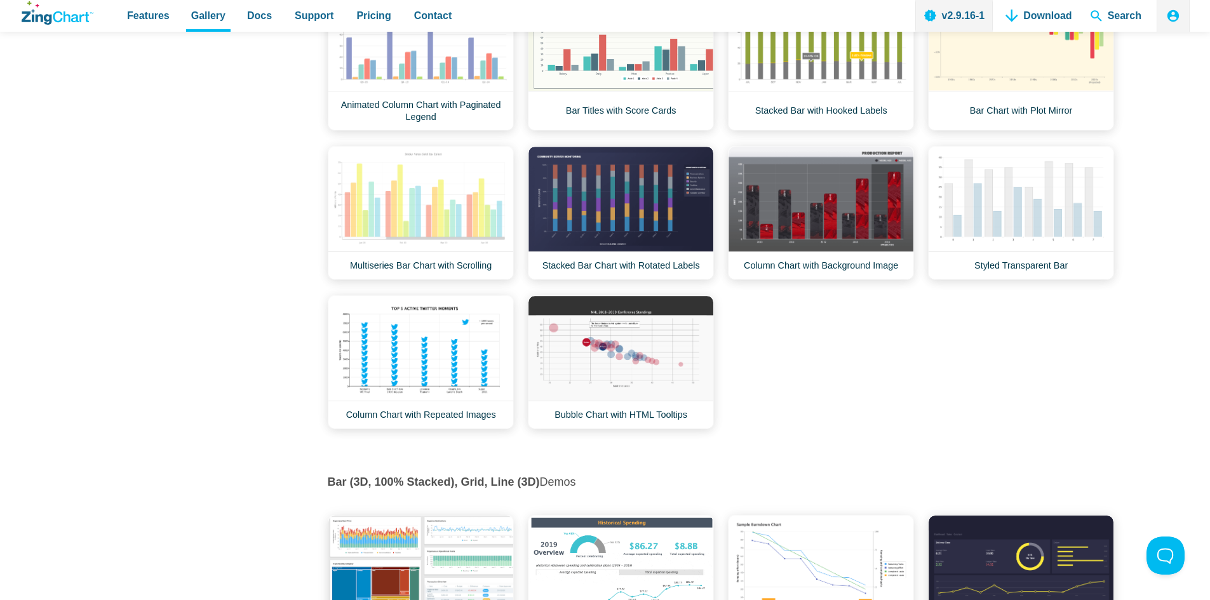
scroll to position [3367, 0]
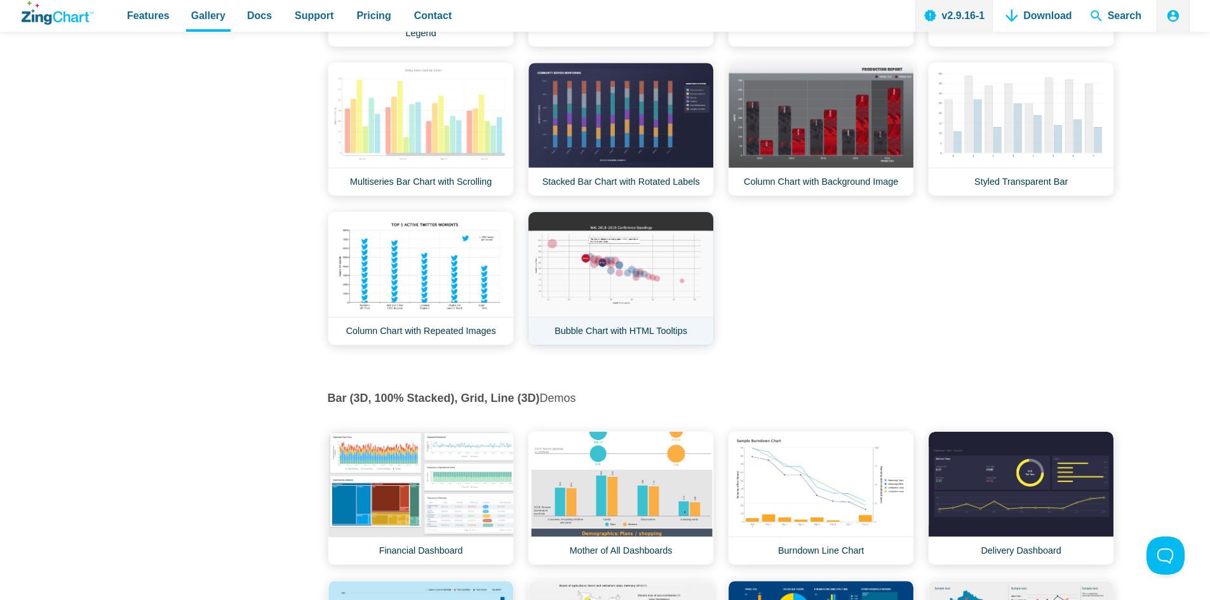
click at [641, 290] on link "Bubble Chart with HTML Tooltips" at bounding box center [621, 279] width 186 height 134
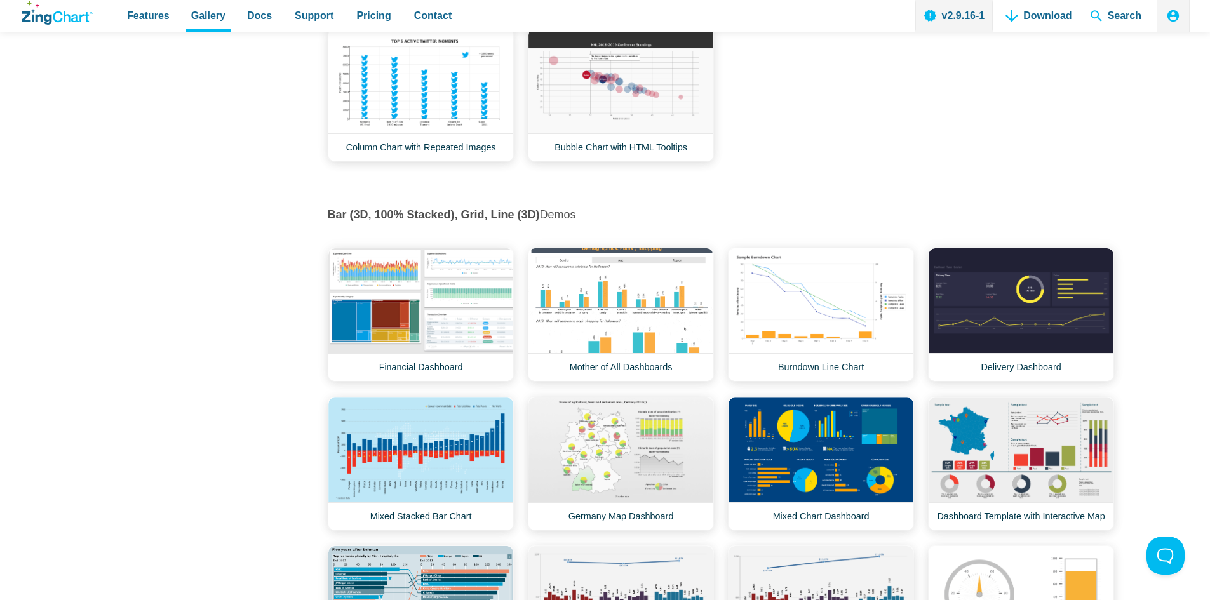
scroll to position [3557, 0]
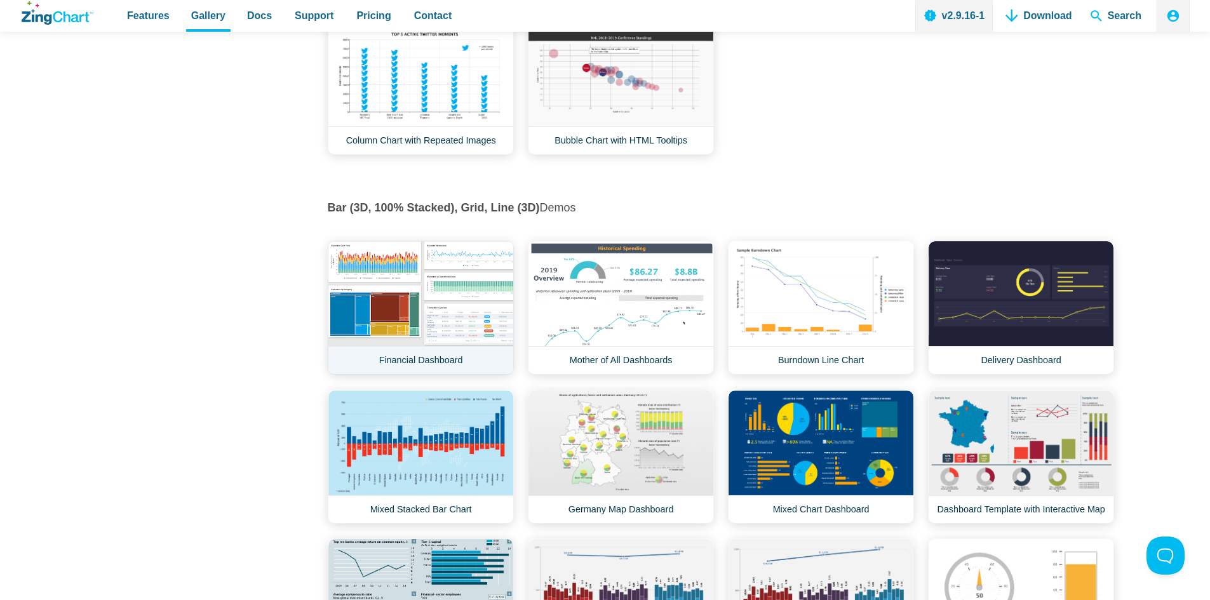
click at [449, 337] on link "Financial Dashboard" at bounding box center [421, 308] width 186 height 134
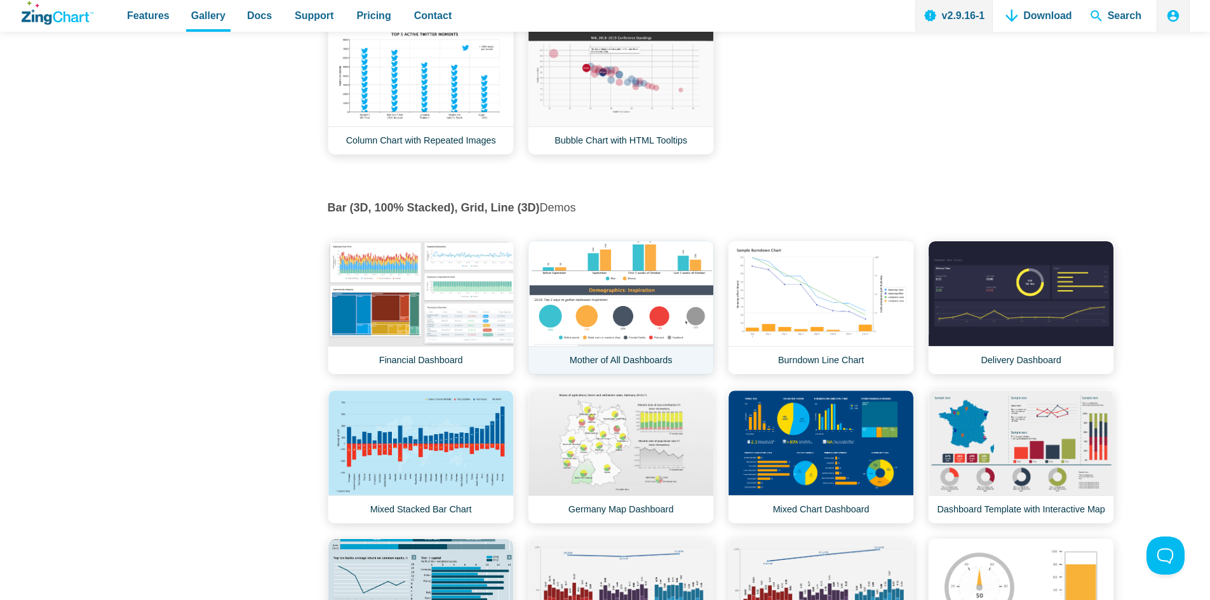
click at [644, 310] on link "Mother of All Dashboards" at bounding box center [621, 308] width 186 height 134
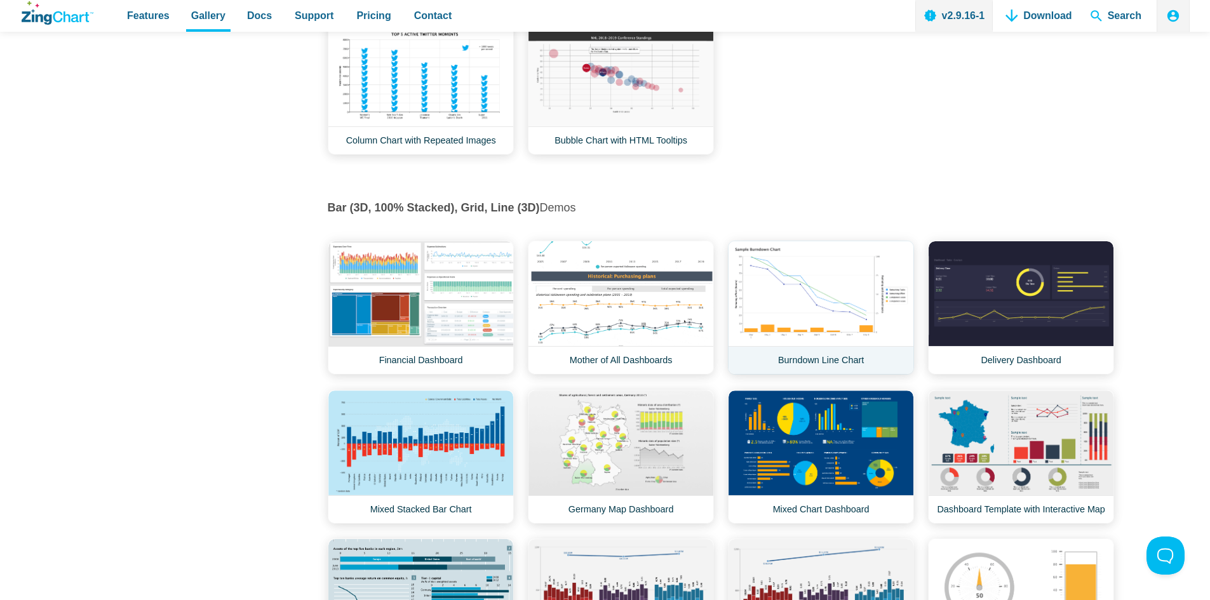
click at [831, 327] on link "Burndown Line Chart" at bounding box center [821, 308] width 186 height 134
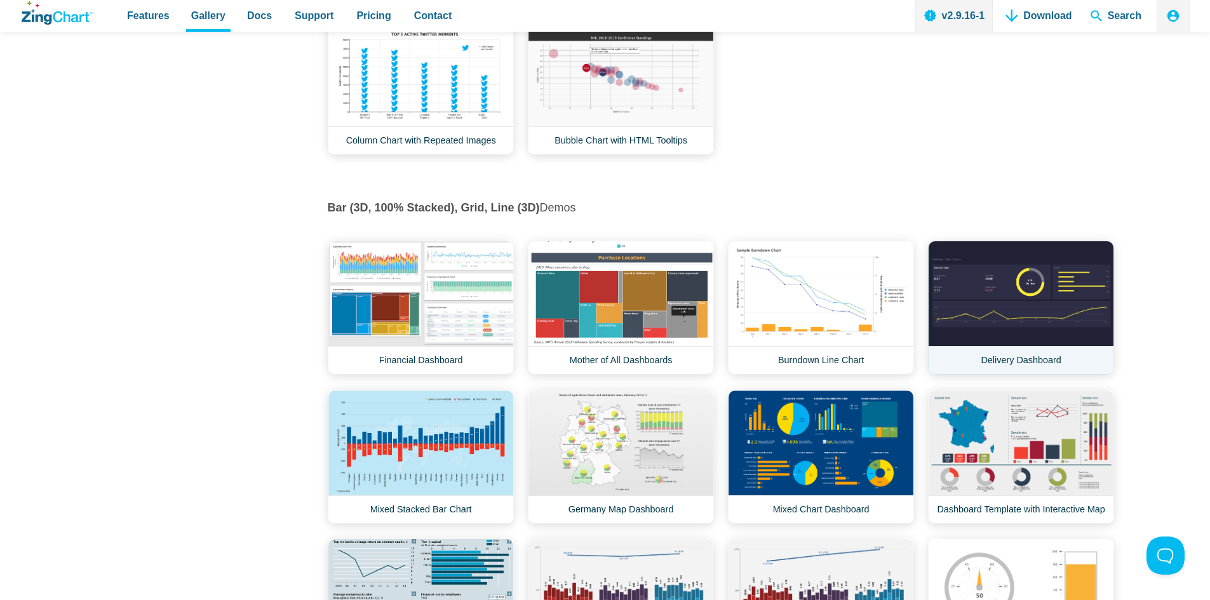
click at [1002, 329] on link "Delivery Dashboard" at bounding box center [1021, 308] width 186 height 134
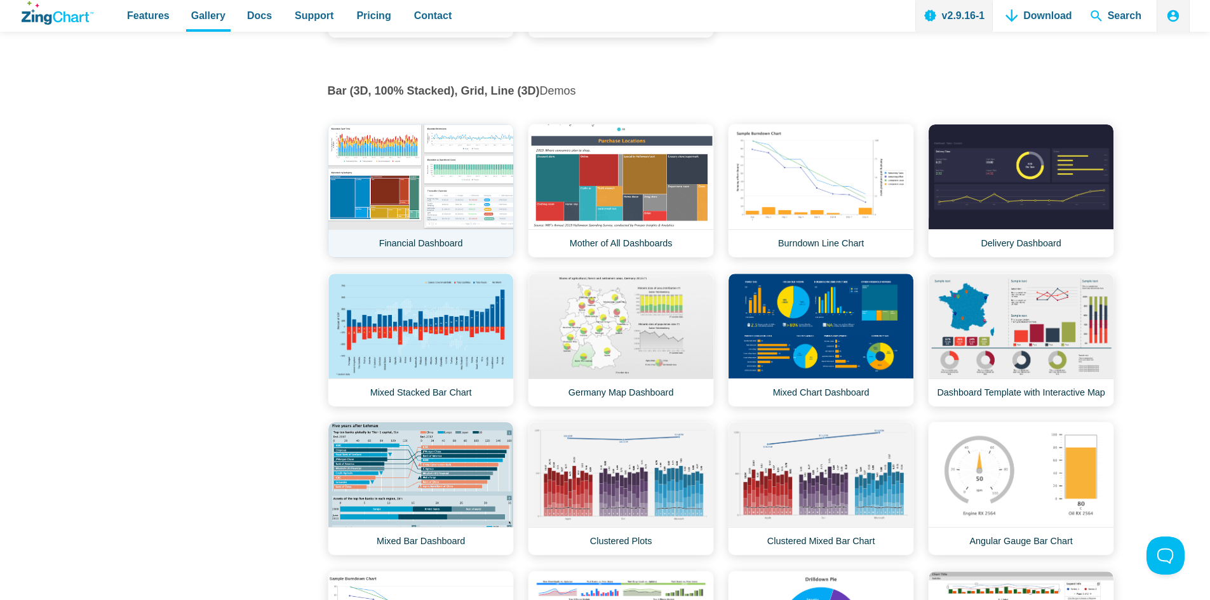
scroll to position [3684, 0]
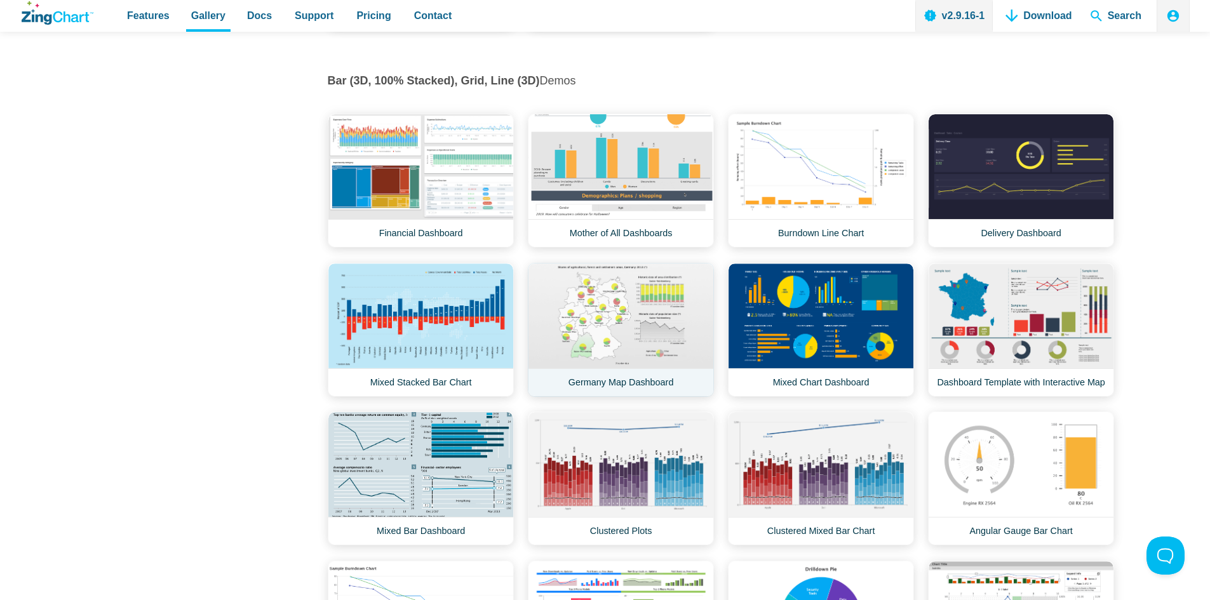
click at [621, 356] on link "Germany Map Dashboard" at bounding box center [621, 330] width 186 height 134
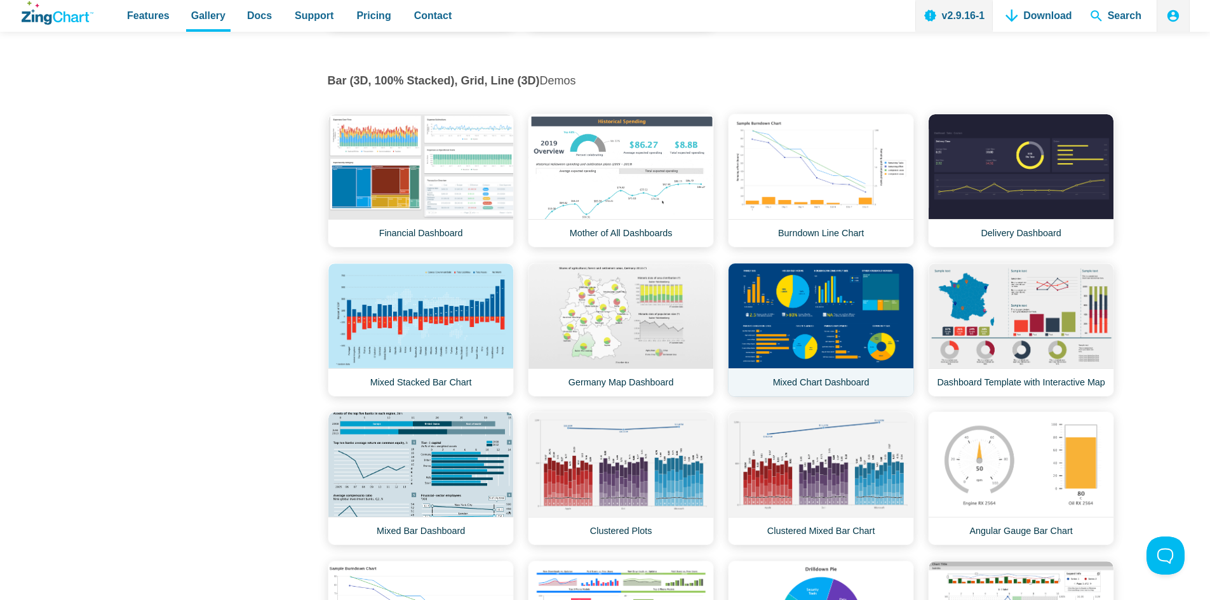
click at [829, 337] on link "Mixed Chart Dashboard" at bounding box center [821, 330] width 186 height 134
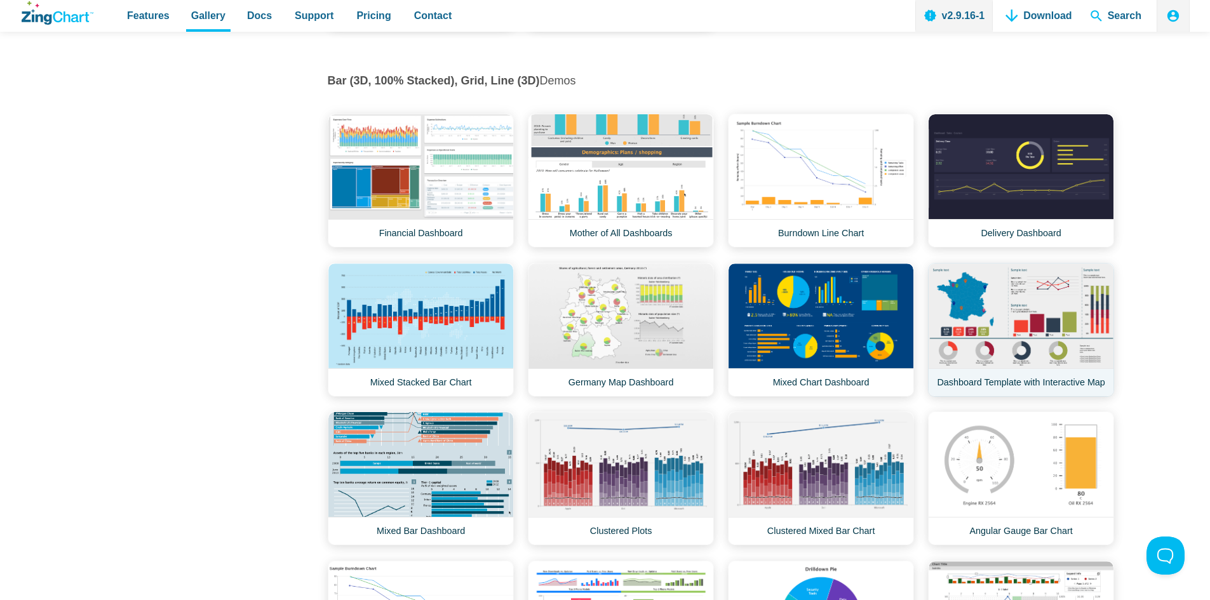
click at [980, 349] on link "Dashboard Template with Interactive Map" at bounding box center [1021, 330] width 186 height 134
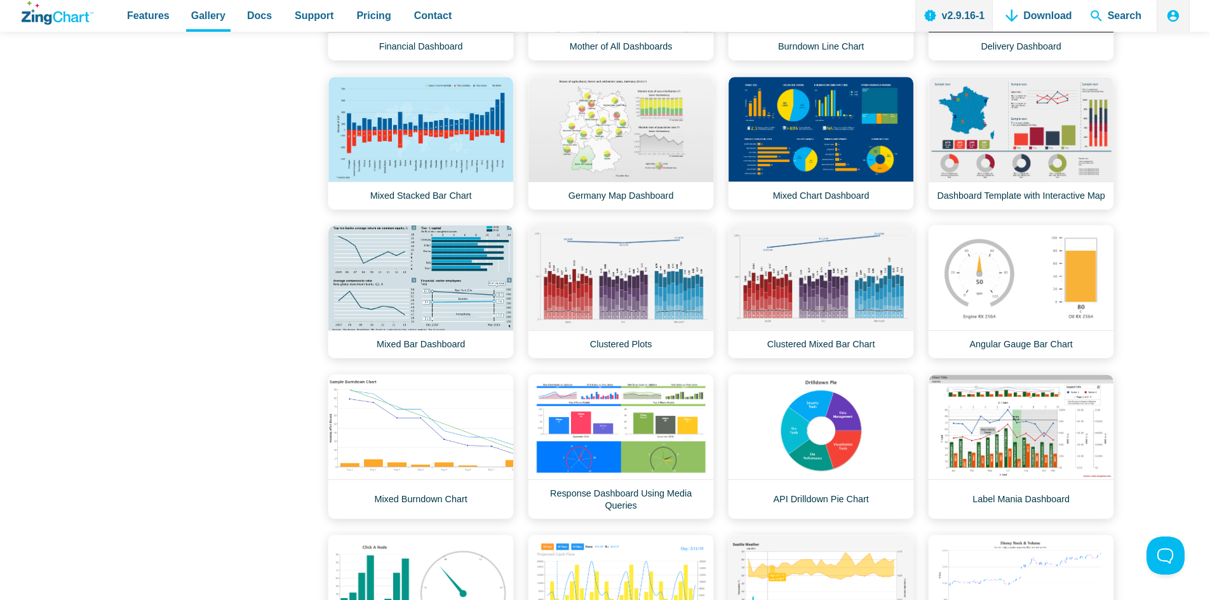
scroll to position [3875, 0]
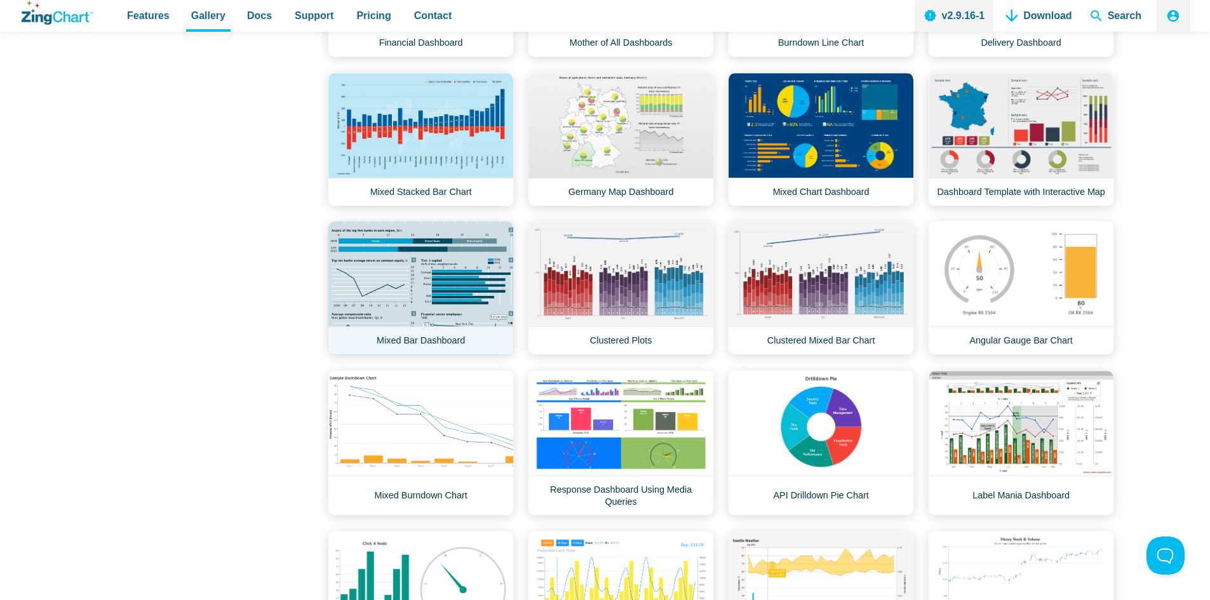
click at [443, 306] on link "Mixed Bar Dashboard" at bounding box center [421, 288] width 186 height 134
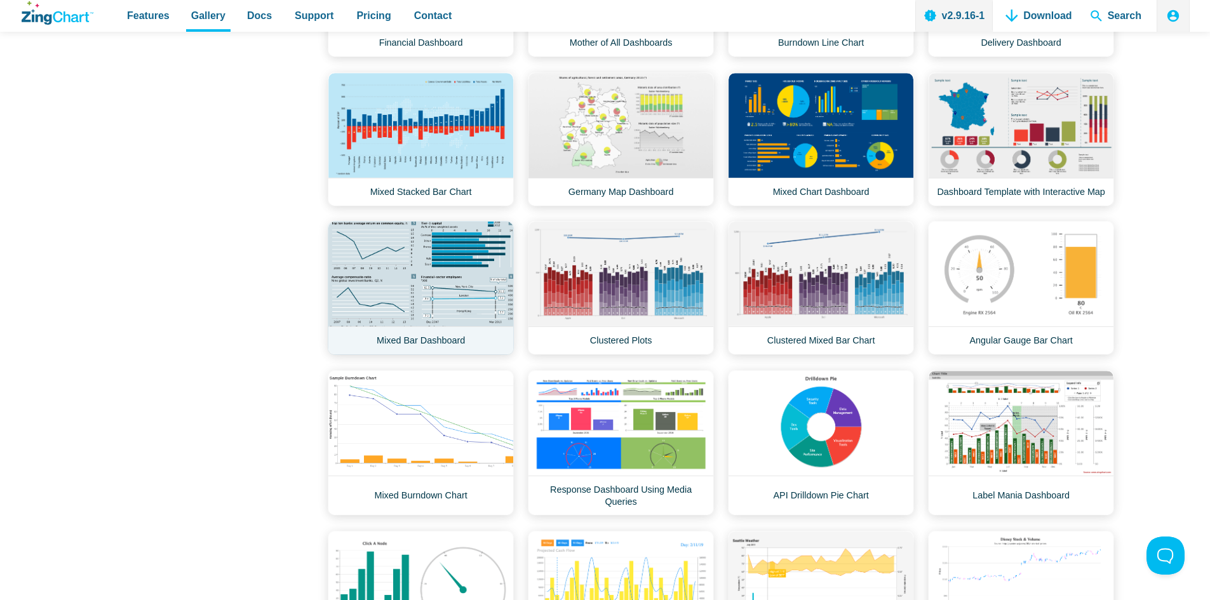
click at [375, 286] on link "Mixed Bar Dashboard" at bounding box center [421, 288] width 186 height 134
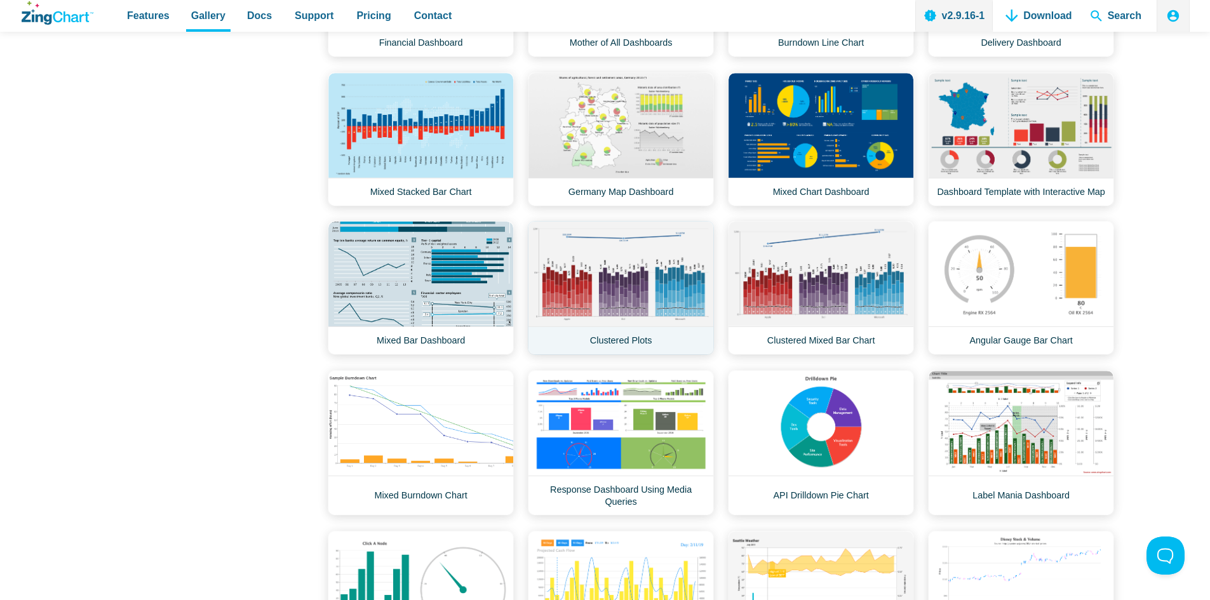
click at [667, 299] on link "Clustered Plots" at bounding box center [621, 288] width 186 height 134
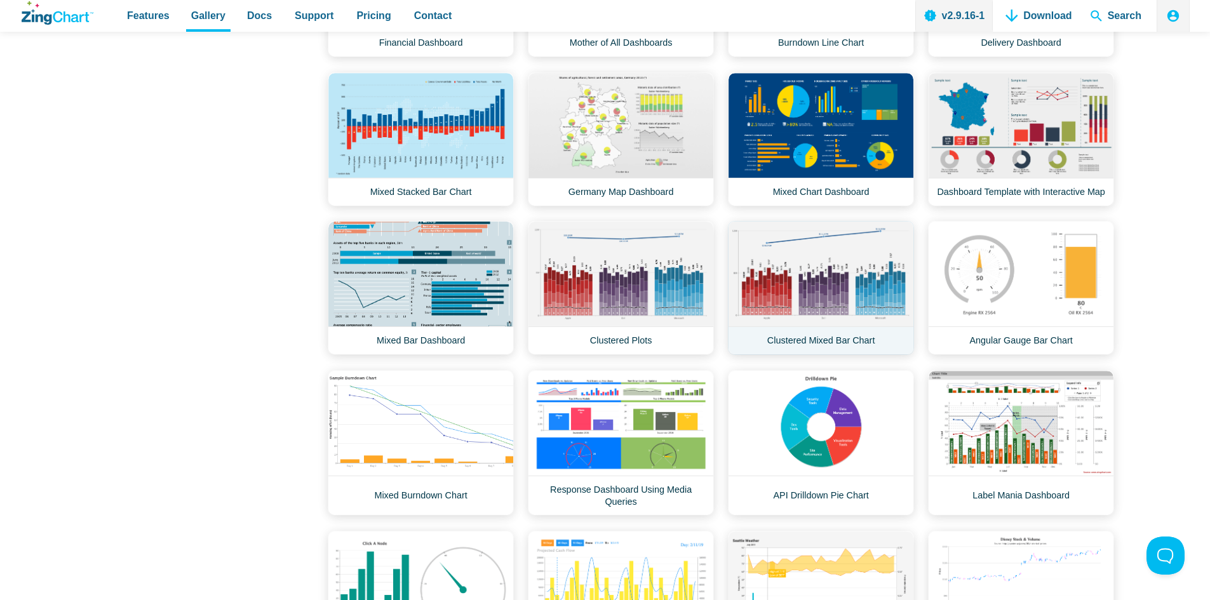
click at [811, 302] on link "Clustered Mixed Bar Chart" at bounding box center [821, 288] width 186 height 134
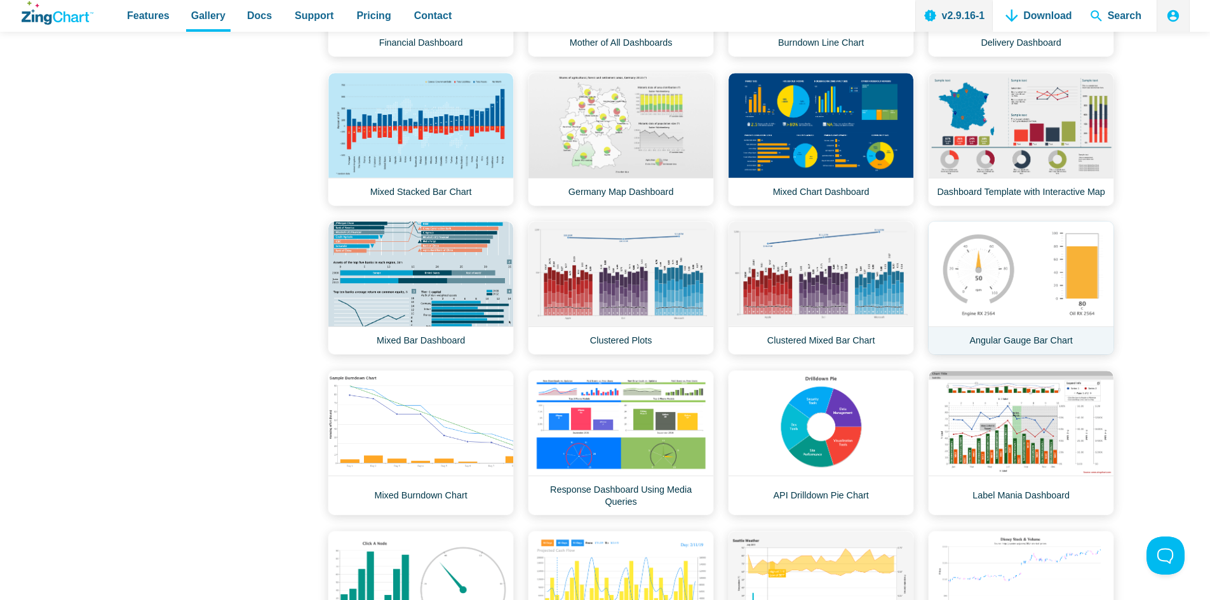
click at [987, 303] on link "Angular Gauge Bar Chart" at bounding box center [1021, 288] width 186 height 134
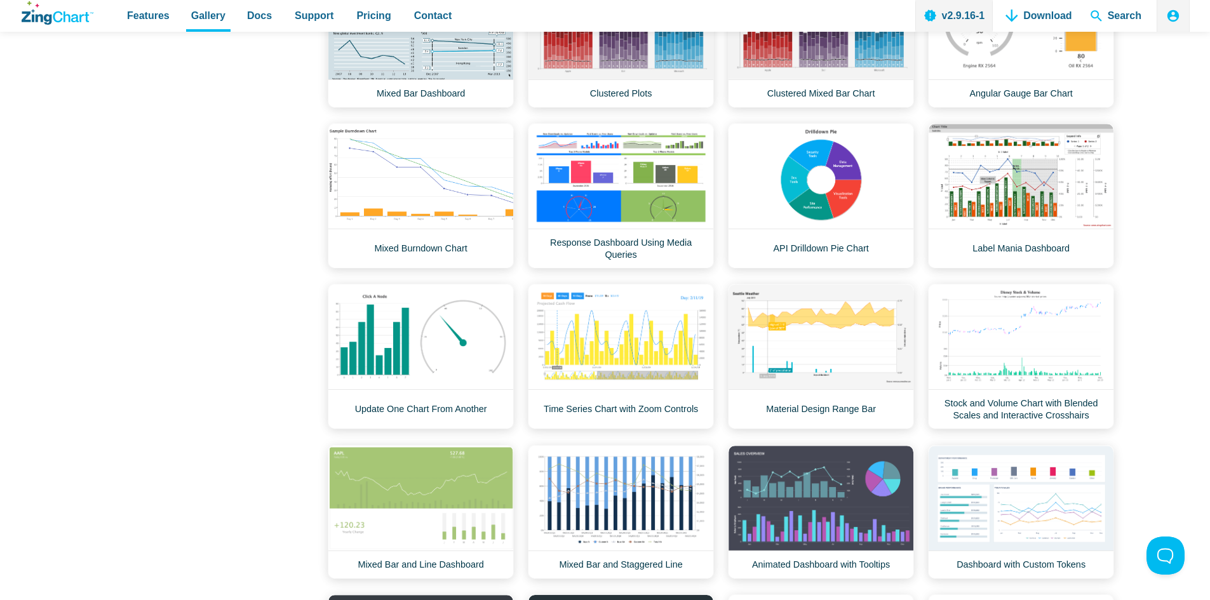
scroll to position [4129, 0]
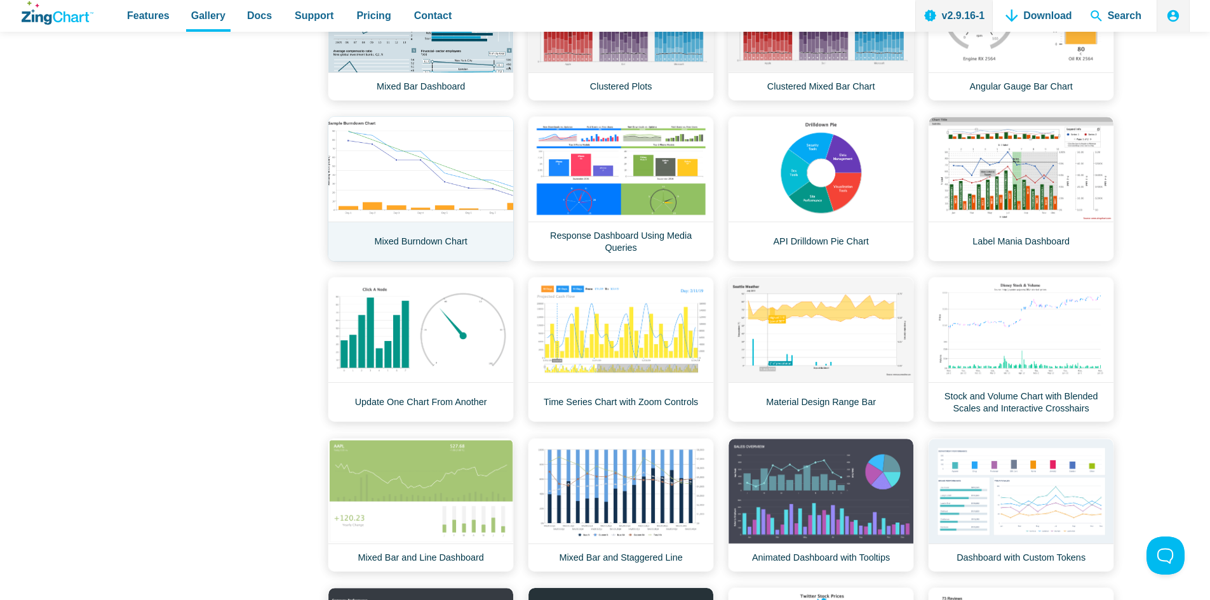
click at [394, 222] on link "Mixed Burndown Chart" at bounding box center [421, 188] width 186 height 145
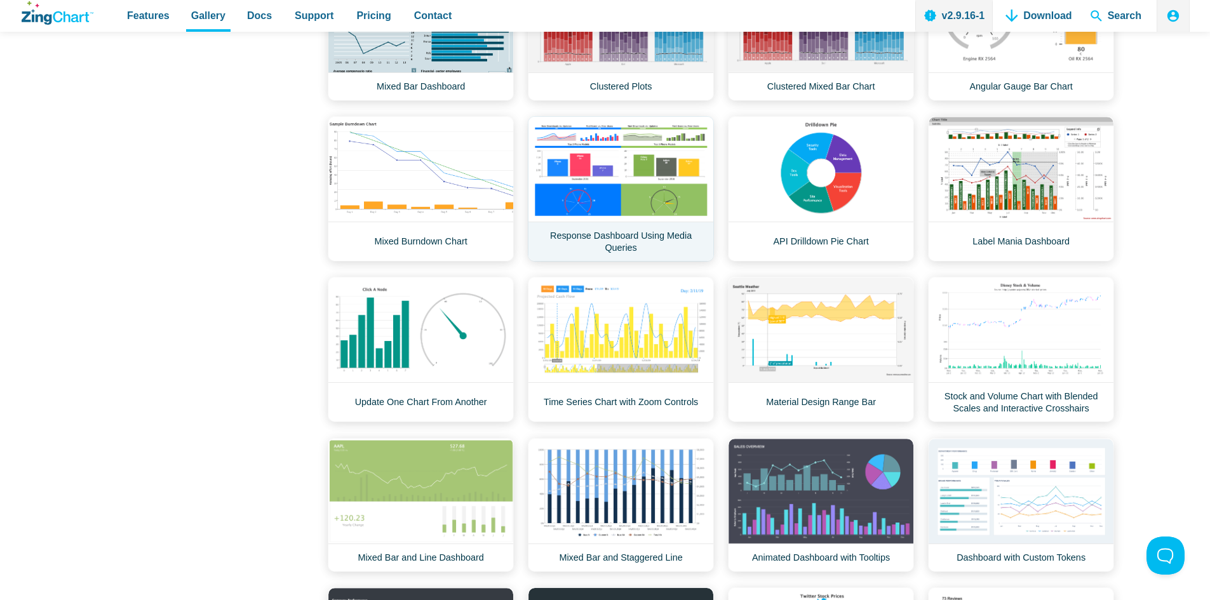
click at [629, 215] on link "Response Dashboard Using Media Queries" at bounding box center [621, 188] width 186 height 145
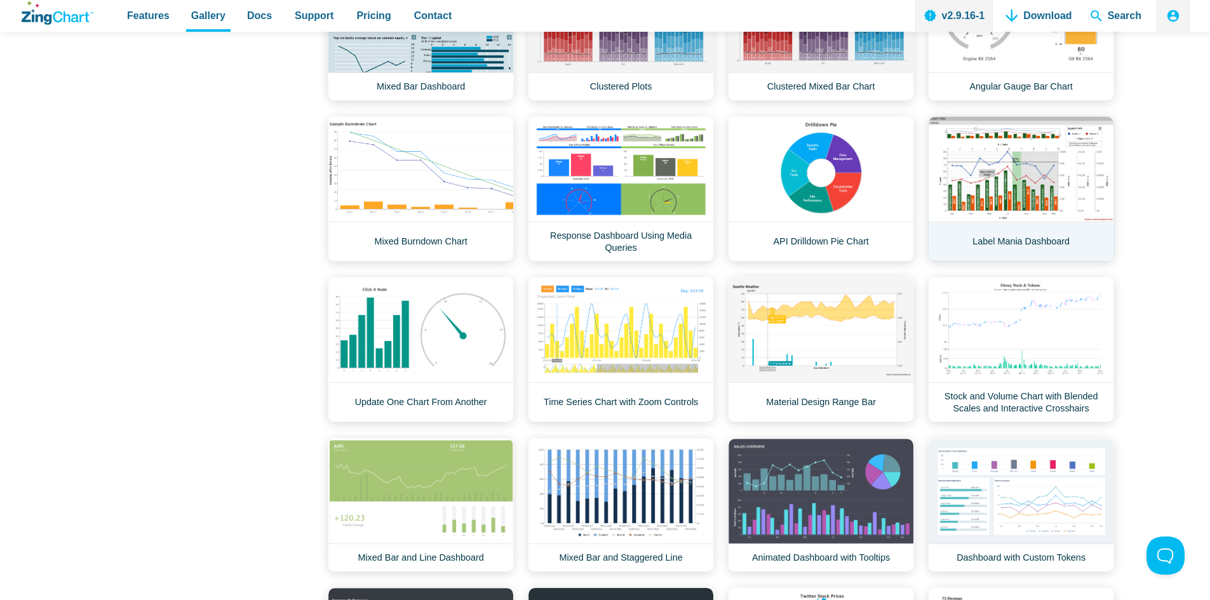
click at [1035, 207] on link "Label Mania Dashboard" at bounding box center [1021, 188] width 186 height 145
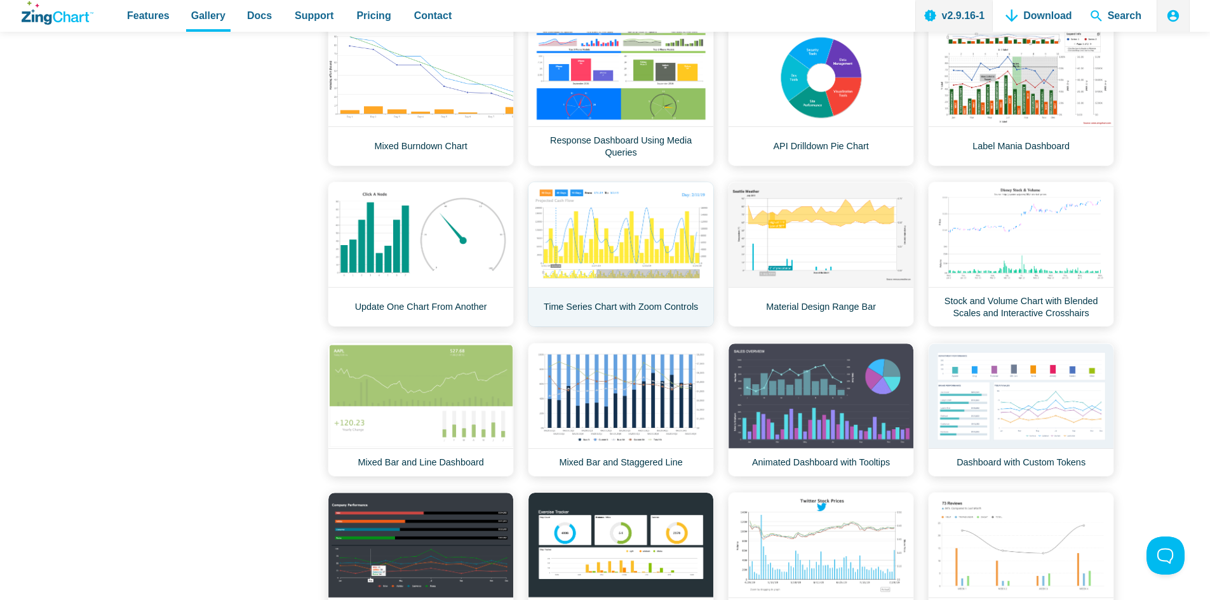
scroll to position [4256, 0]
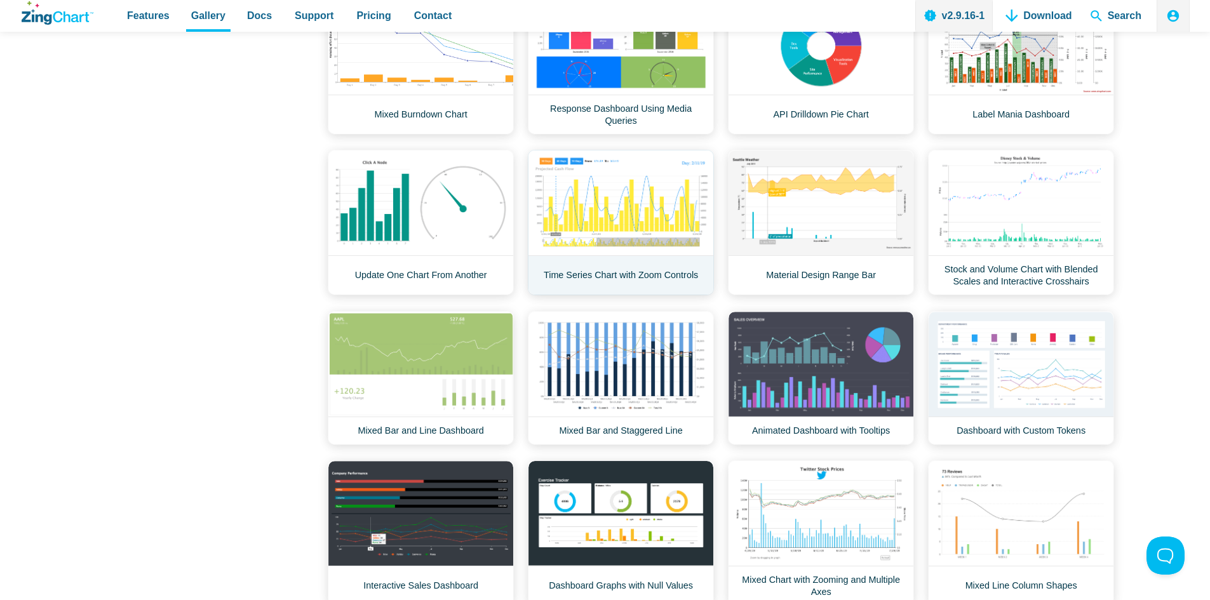
click at [588, 242] on link "Time Series Chart with Zoom Controls" at bounding box center [621, 222] width 186 height 145
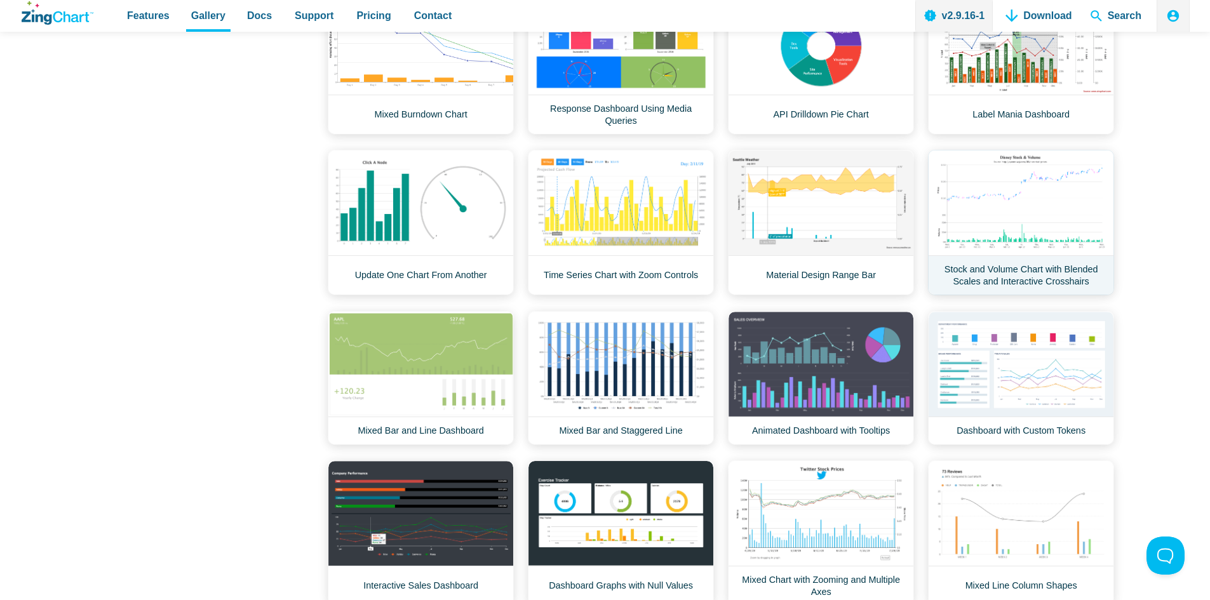
click at [1008, 262] on link "Stock and Volume Chart with Blended Scales and Interactive Crosshairs" at bounding box center [1021, 222] width 186 height 145
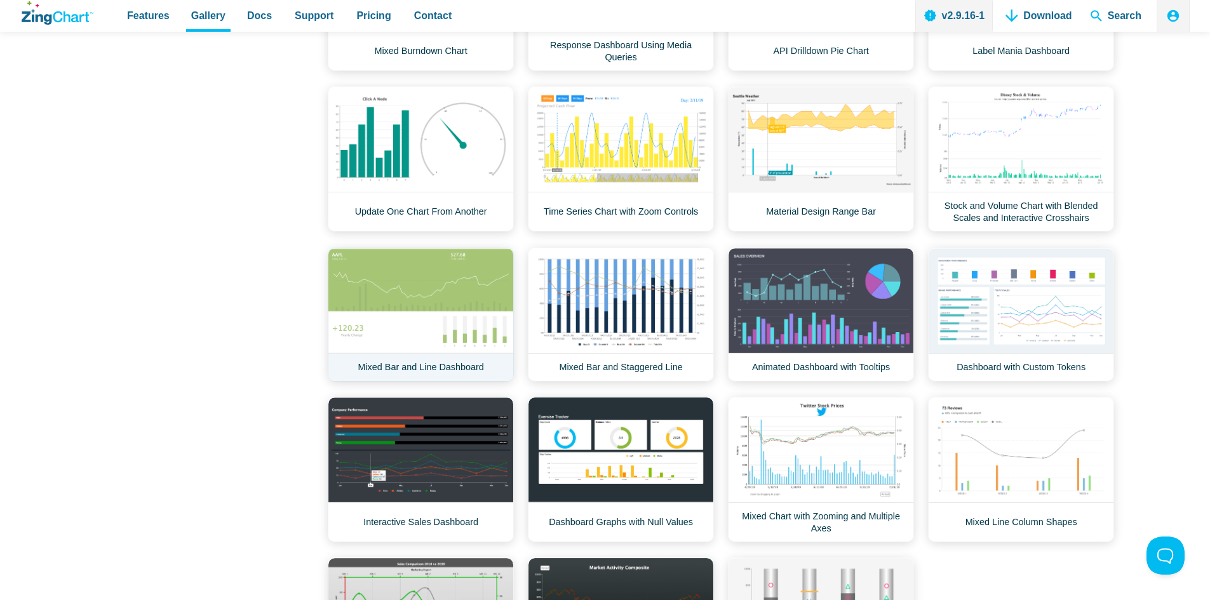
click at [429, 307] on link "Mixed Bar and Line Dashboard" at bounding box center [421, 315] width 186 height 134
click at [616, 324] on link "Mixed Bar and Staggered Line" at bounding box center [621, 315] width 186 height 134
click at [830, 336] on link "Animated Dashboard with Tooltips" at bounding box center [821, 315] width 186 height 134
click at [1043, 336] on link "Dashboard with Custom Tokens" at bounding box center [1021, 315] width 186 height 134
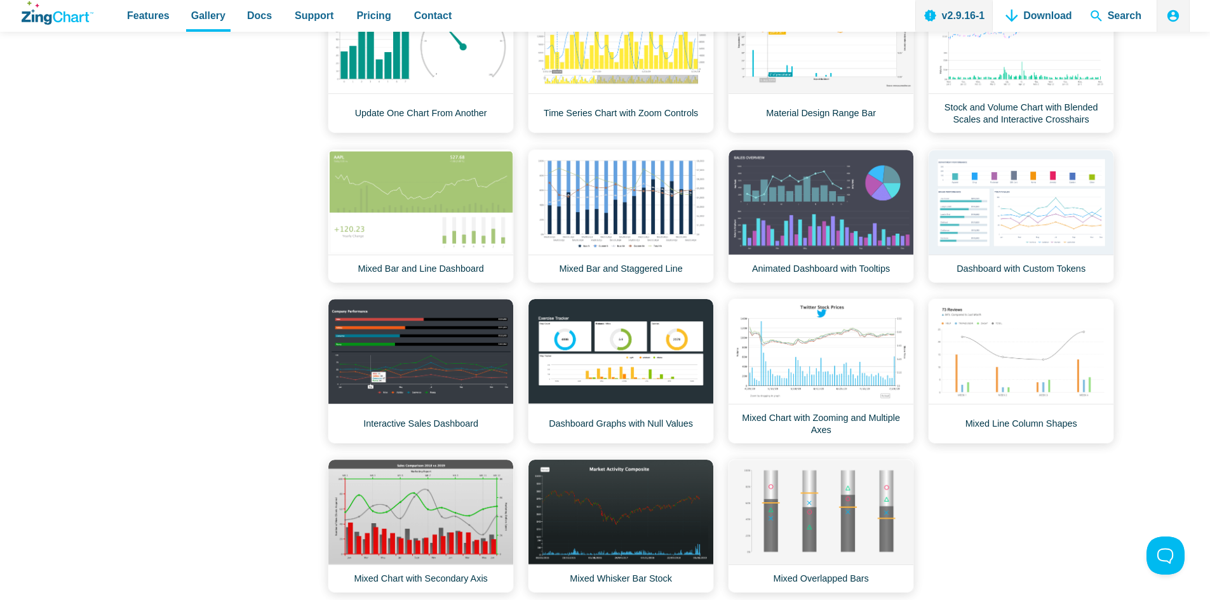
scroll to position [4447, 0]
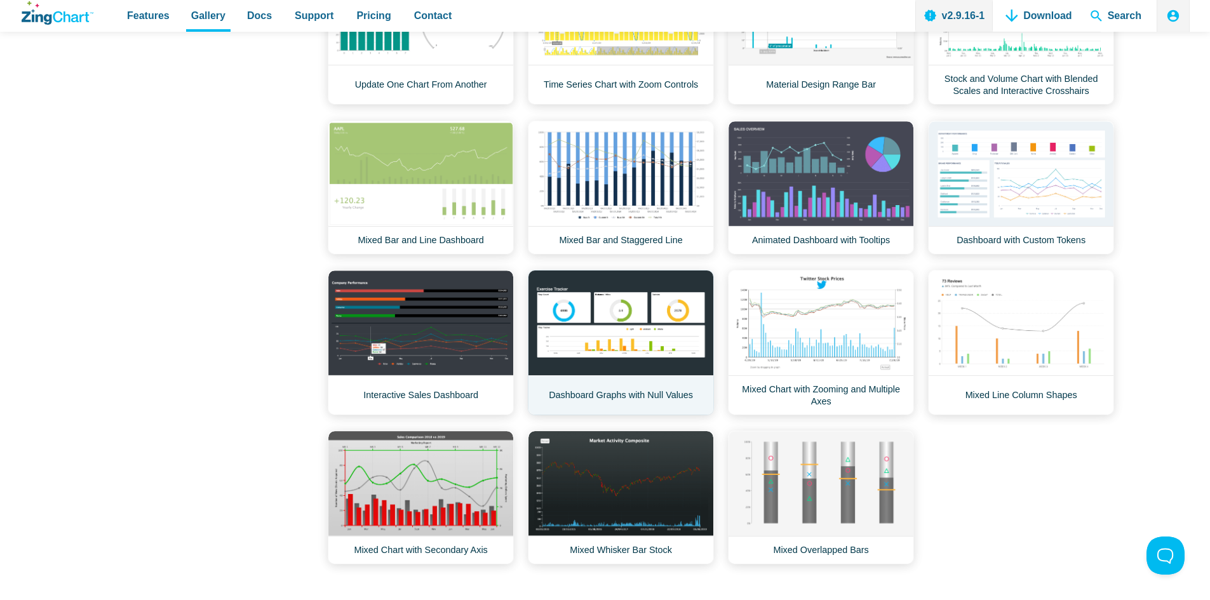
click at [591, 328] on link "Dashboard Graphs with Null Values" at bounding box center [621, 342] width 186 height 145
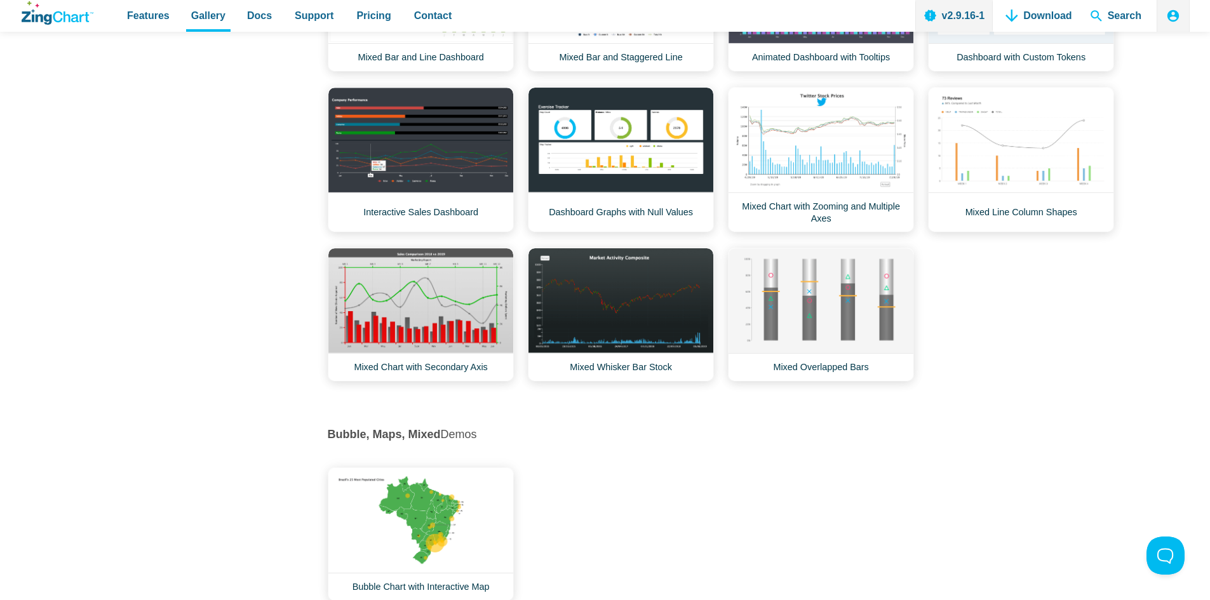
scroll to position [4637, 0]
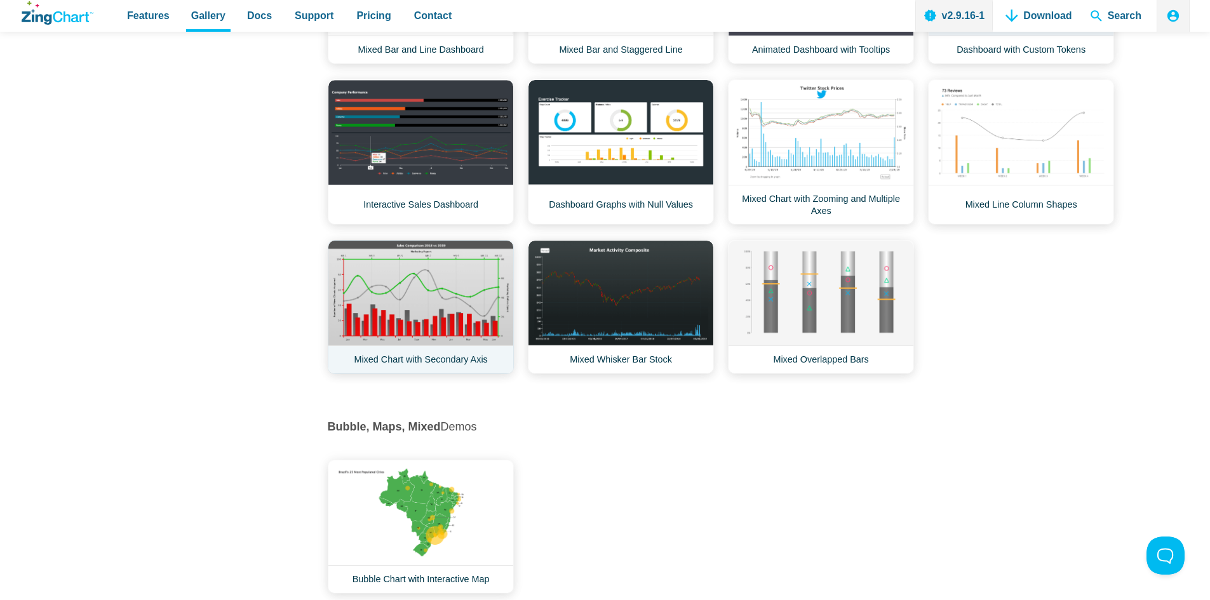
click at [445, 328] on link "Mixed Chart with Secondary Axis" at bounding box center [421, 307] width 186 height 134
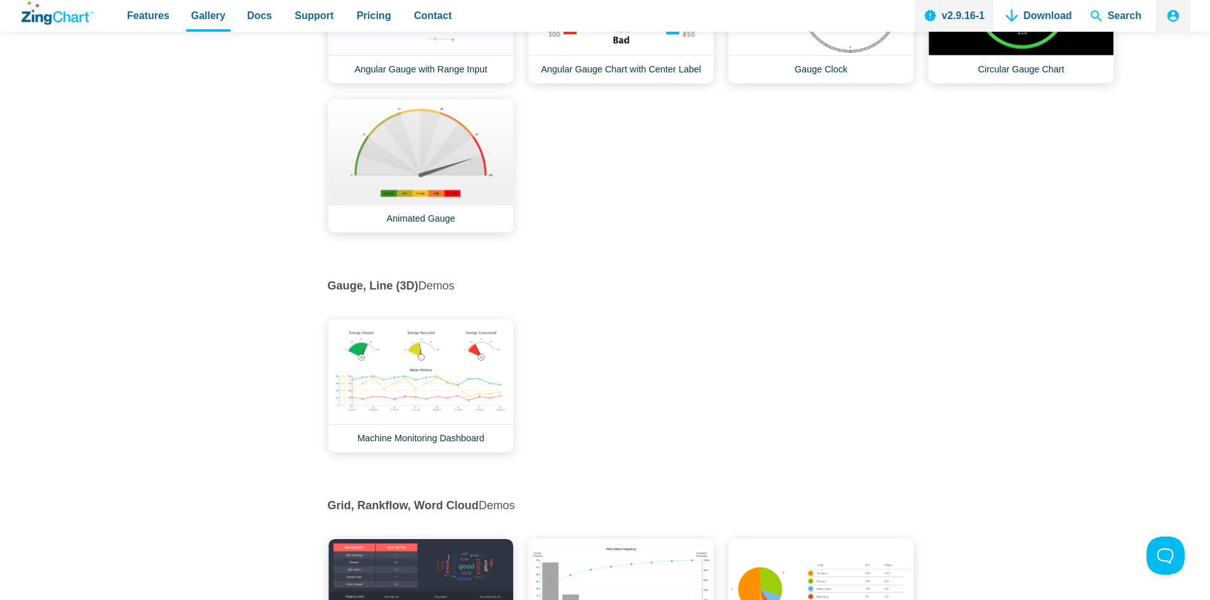
scroll to position [6543, 0]
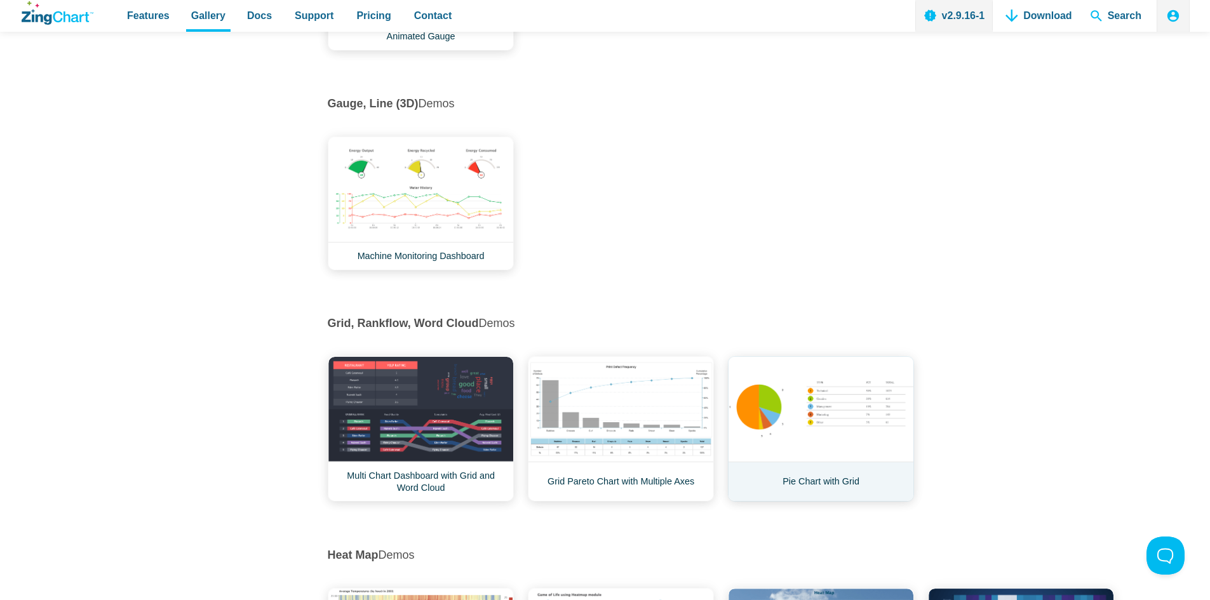
click at [827, 427] on link "Pie Chart with Grid" at bounding box center [821, 428] width 186 height 145
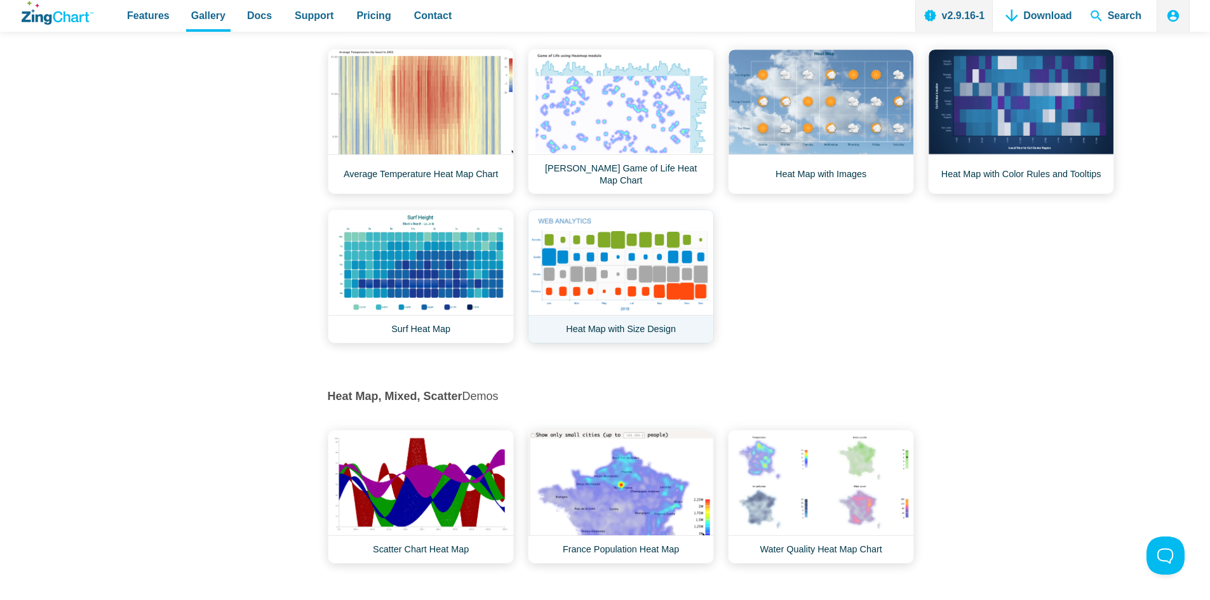
scroll to position [7115, 0]
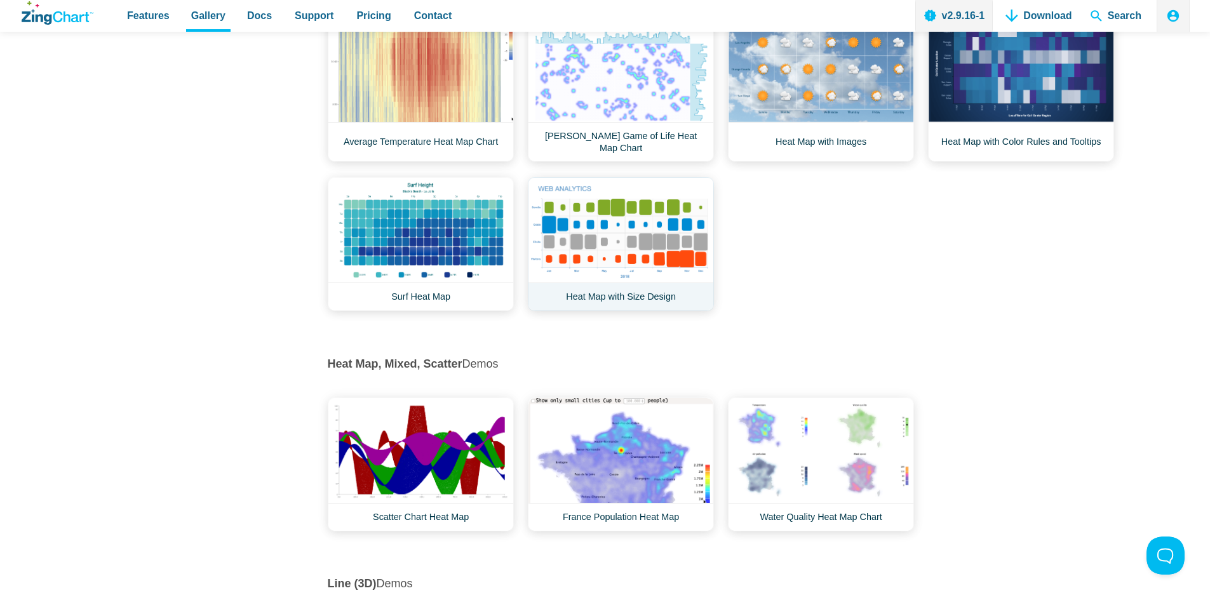
click at [628, 256] on link "Heat Map with Size Design" at bounding box center [621, 244] width 186 height 134
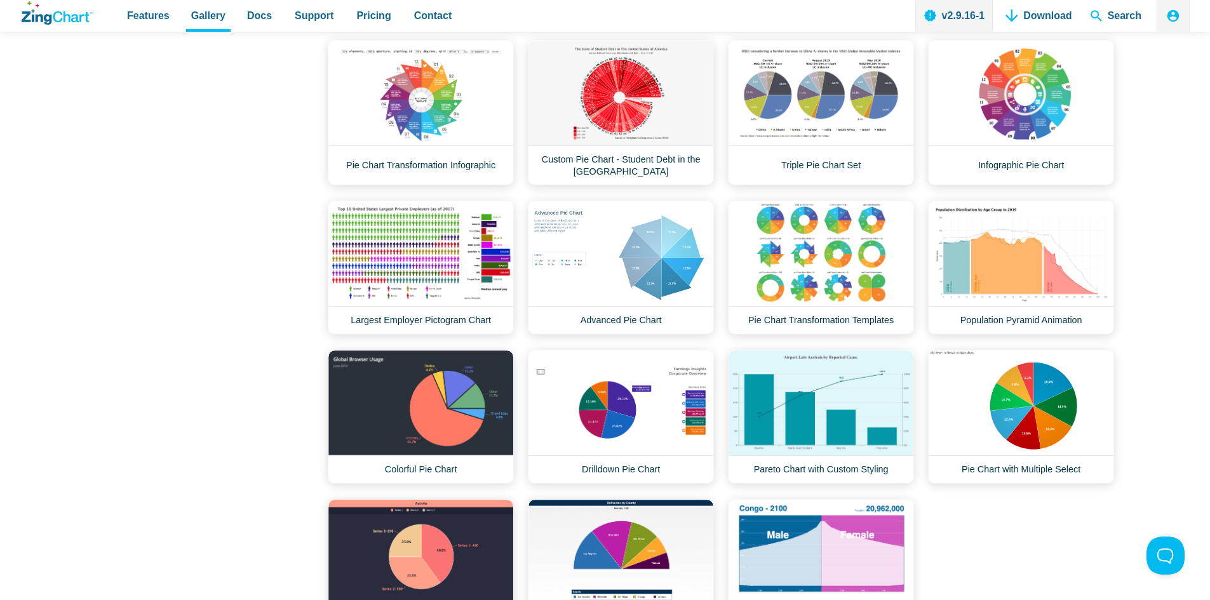
scroll to position [9782, 0]
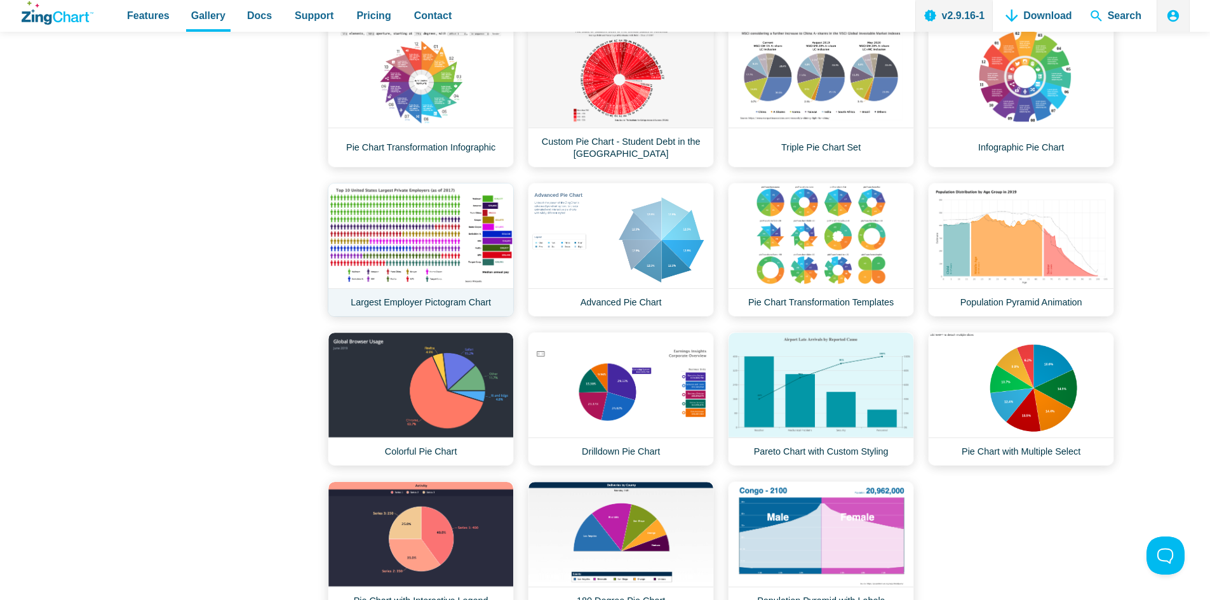
click at [374, 236] on link "Largest Employer Pictogram Chart" at bounding box center [421, 250] width 186 height 134
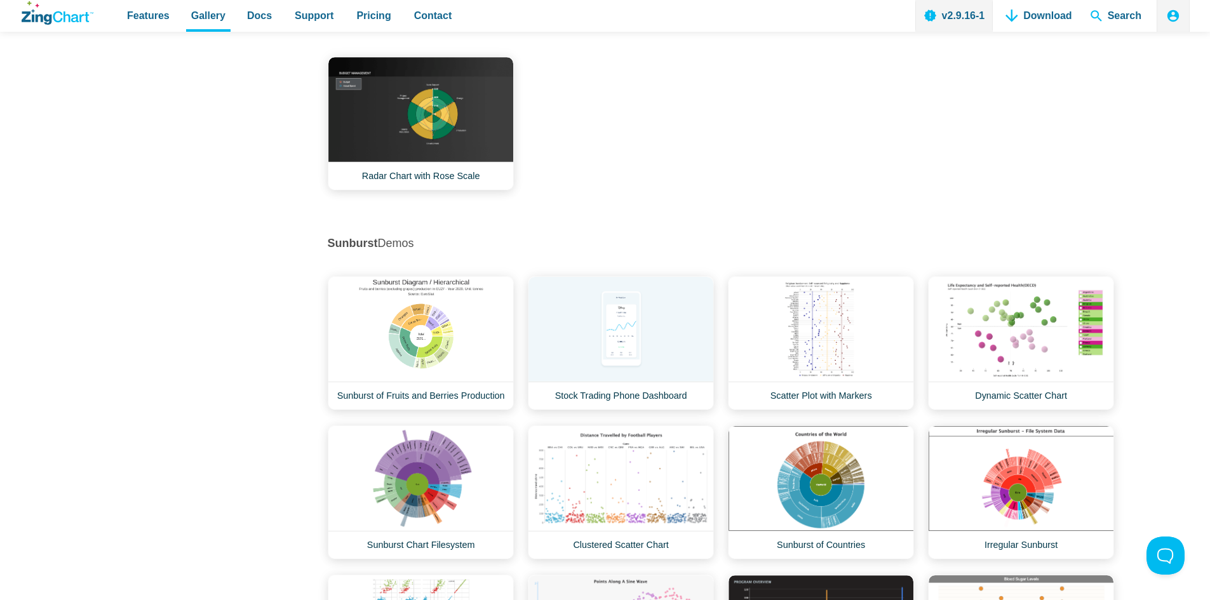
scroll to position [11625, 0]
click at [804, 337] on link "Scatter Plot with Markers" at bounding box center [821, 343] width 186 height 134
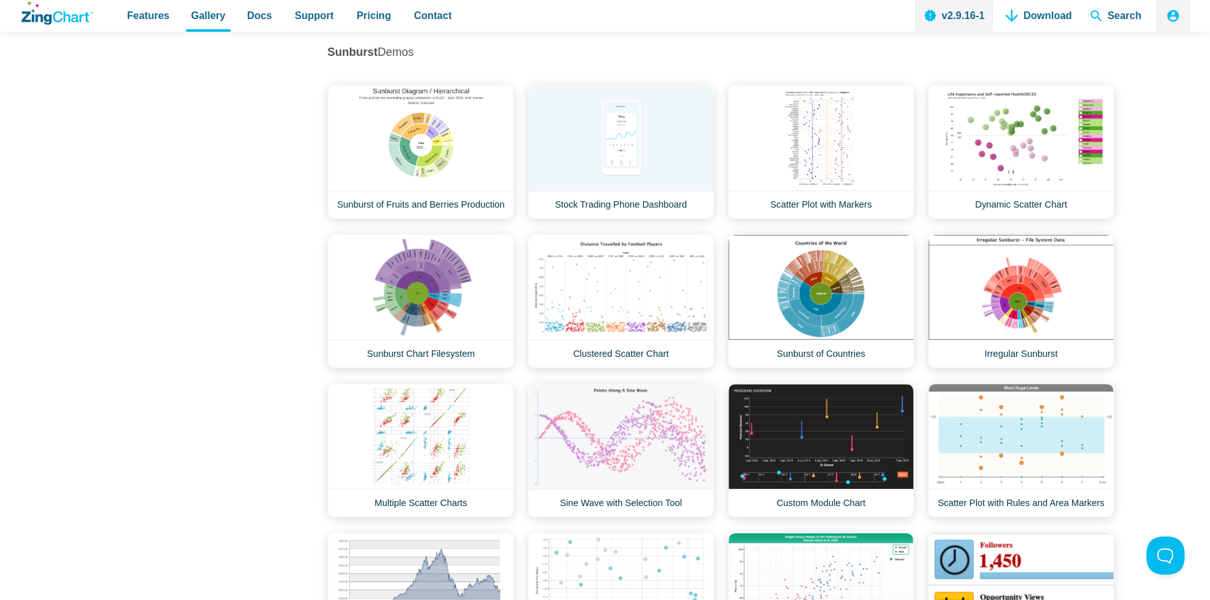
scroll to position [12006, 0]
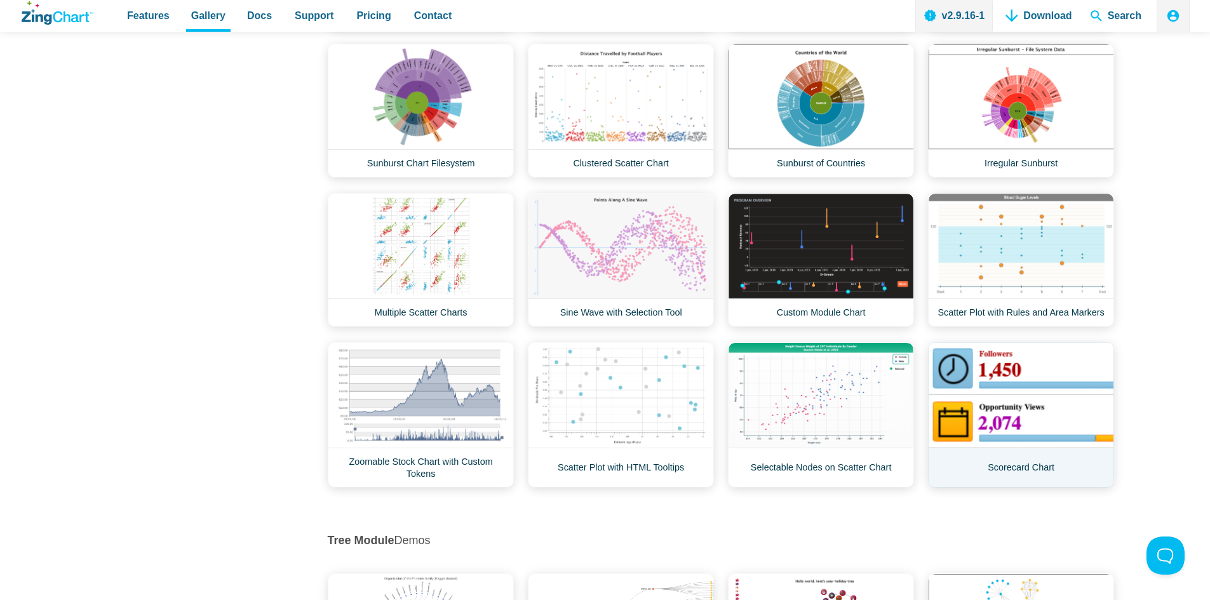
click at [1037, 412] on link "Scorecard Chart" at bounding box center [1021, 414] width 186 height 145
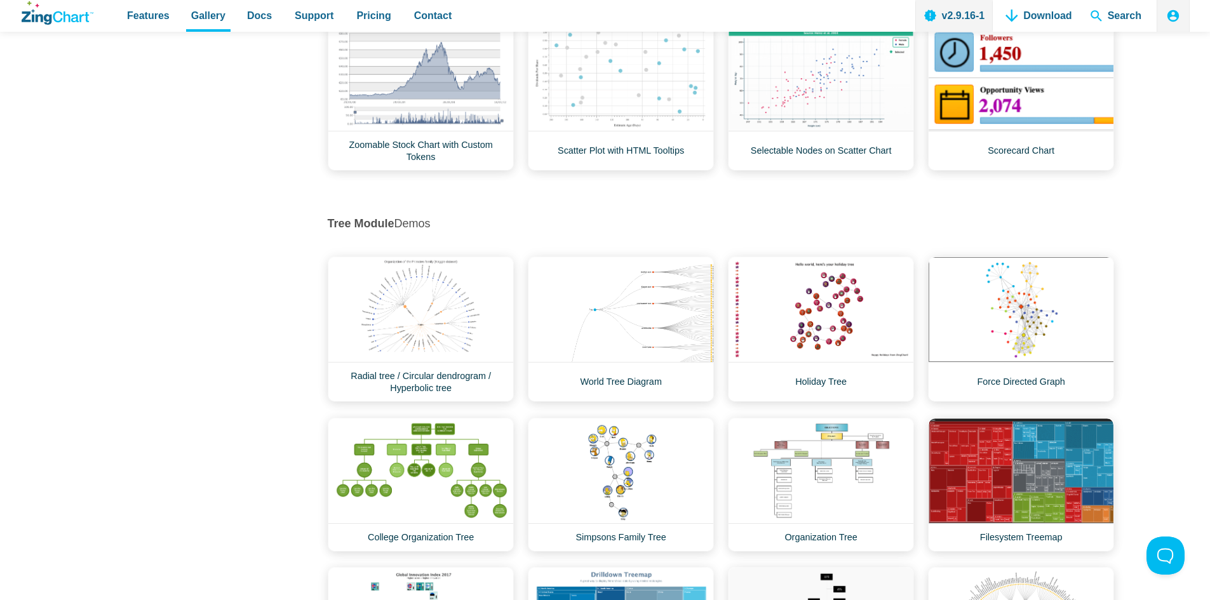
scroll to position [12323, 0]
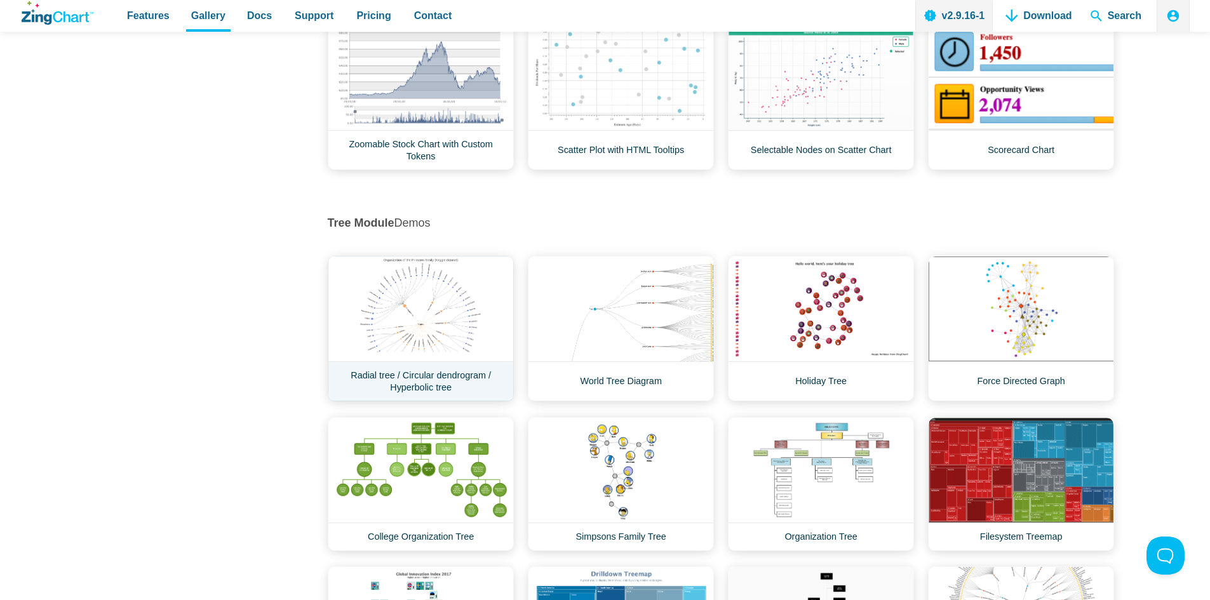
click at [433, 335] on link "Radial tree / Circular dendrogram / Hyperbolic tree" at bounding box center [421, 328] width 186 height 145
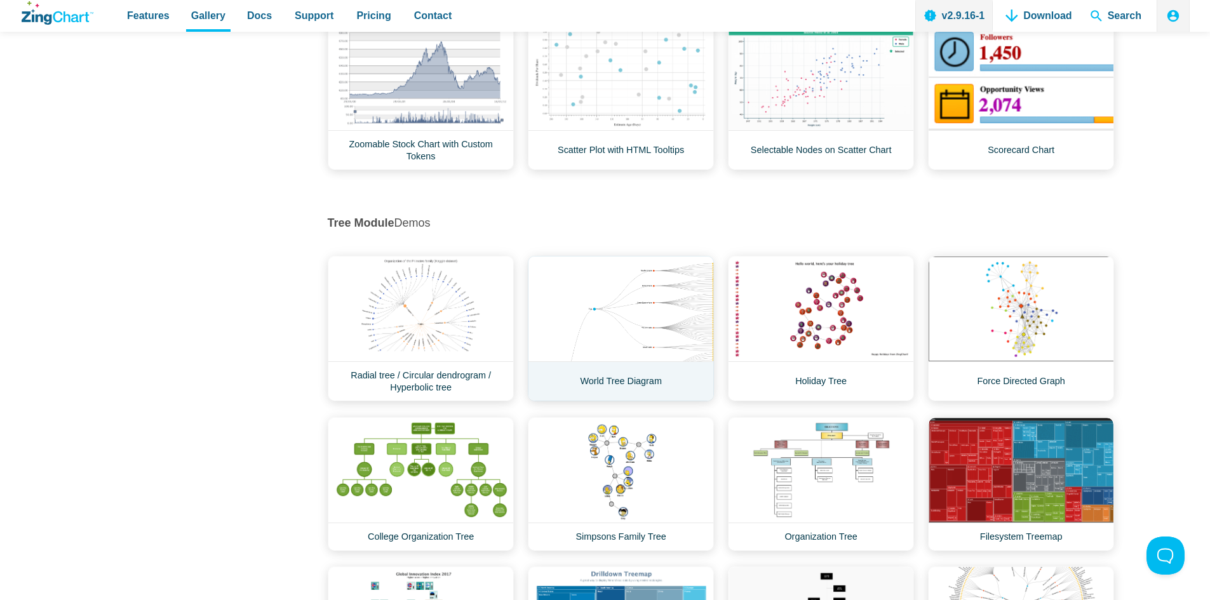
click at [648, 330] on link "World Tree Diagram" at bounding box center [621, 328] width 186 height 145
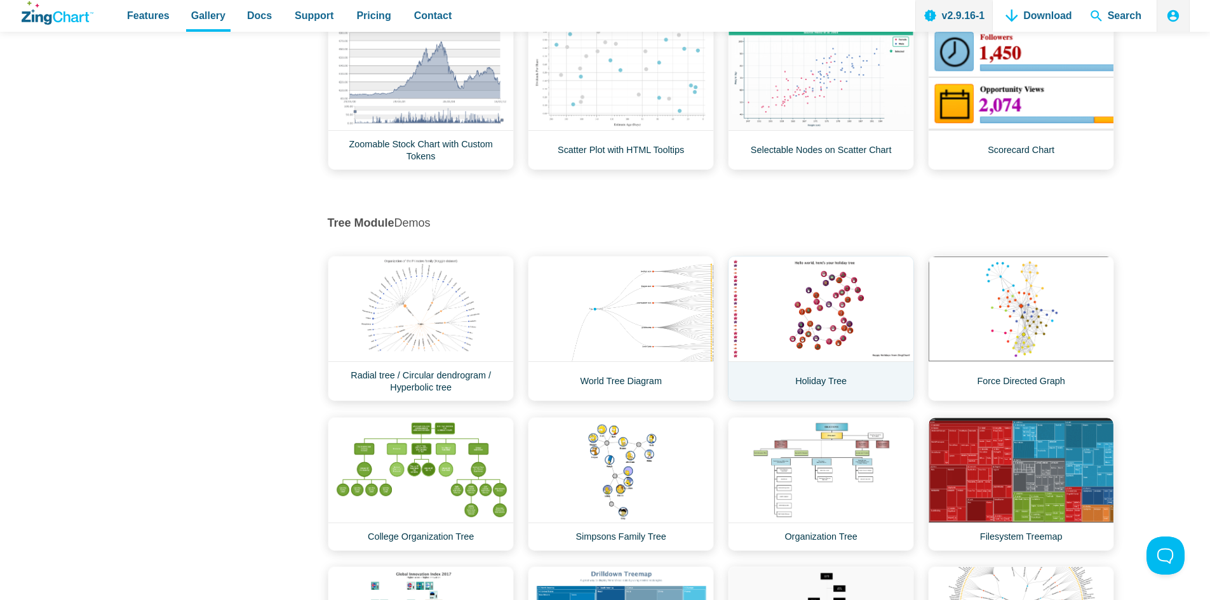
click at [817, 339] on link "Holiday Tree" at bounding box center [821, 328] width 186 height 145
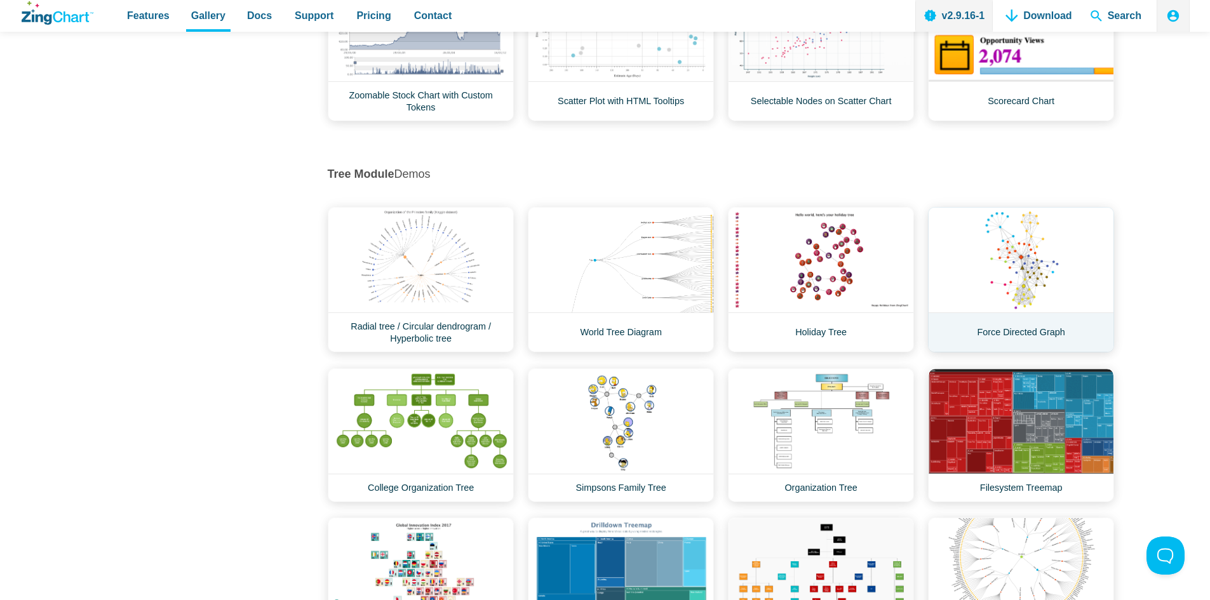
scroll to position [12450, 0]
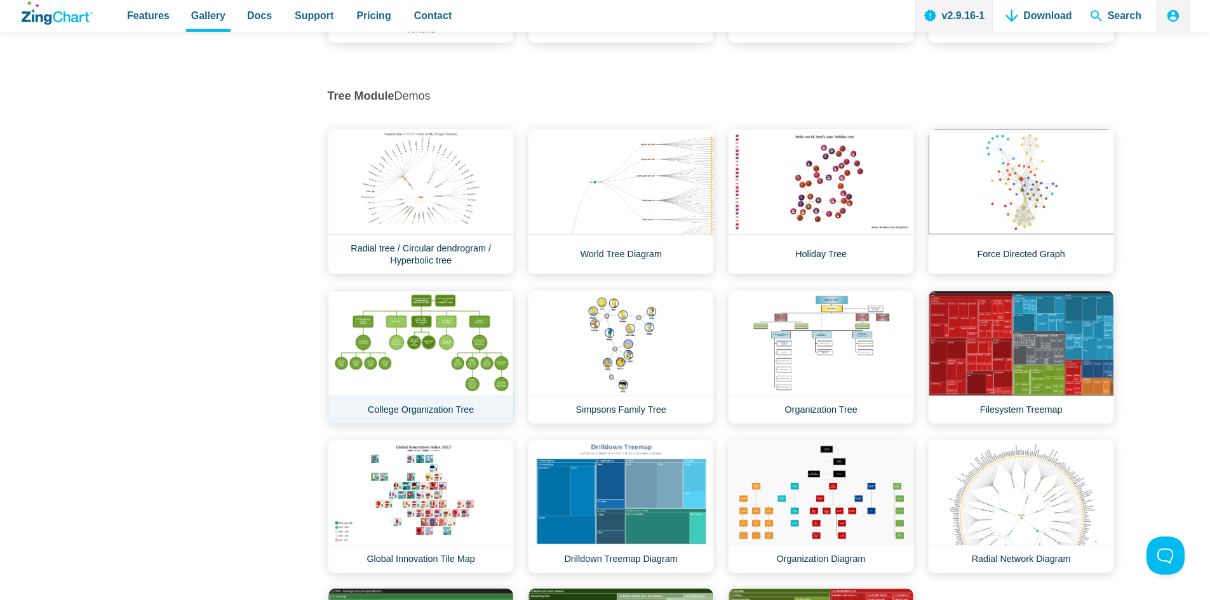
click at [415, 347] on link "College Organization Tree" at bounding box center [421, 357] width 186 height 134
click at [459, 375] on link "College Organization Tree" at bounding box center [421, 357] width 186 height 134
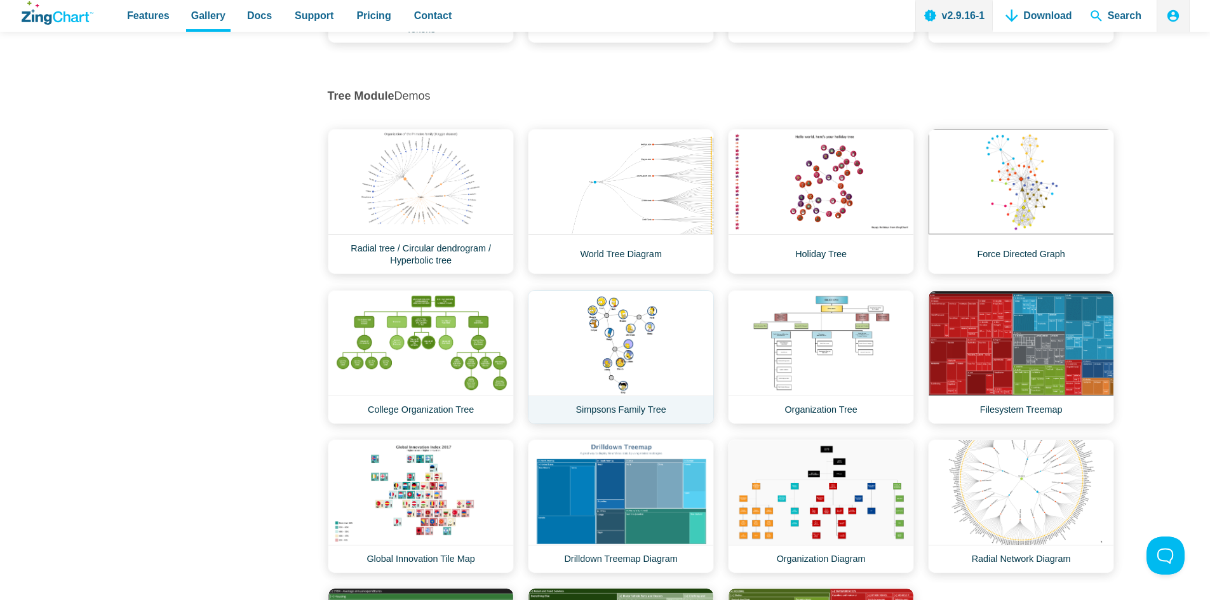
click at [608, 334] on link "Simpsons Family Tree" at bounding box center [621, 357] width 186 height 134
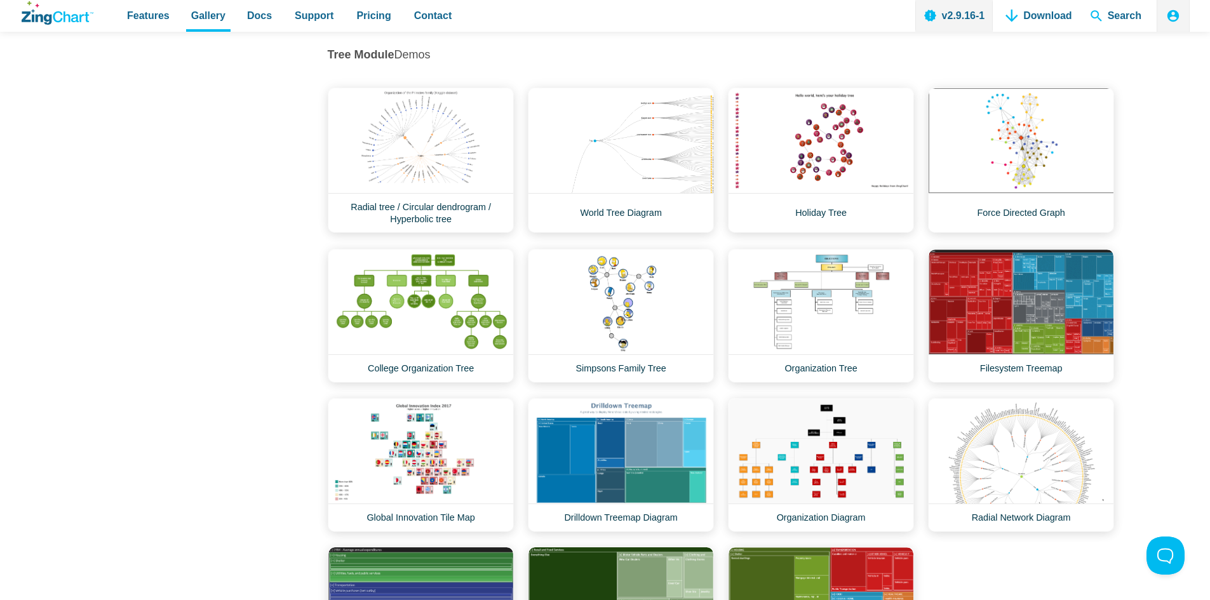
scroll to position [12514, 0]
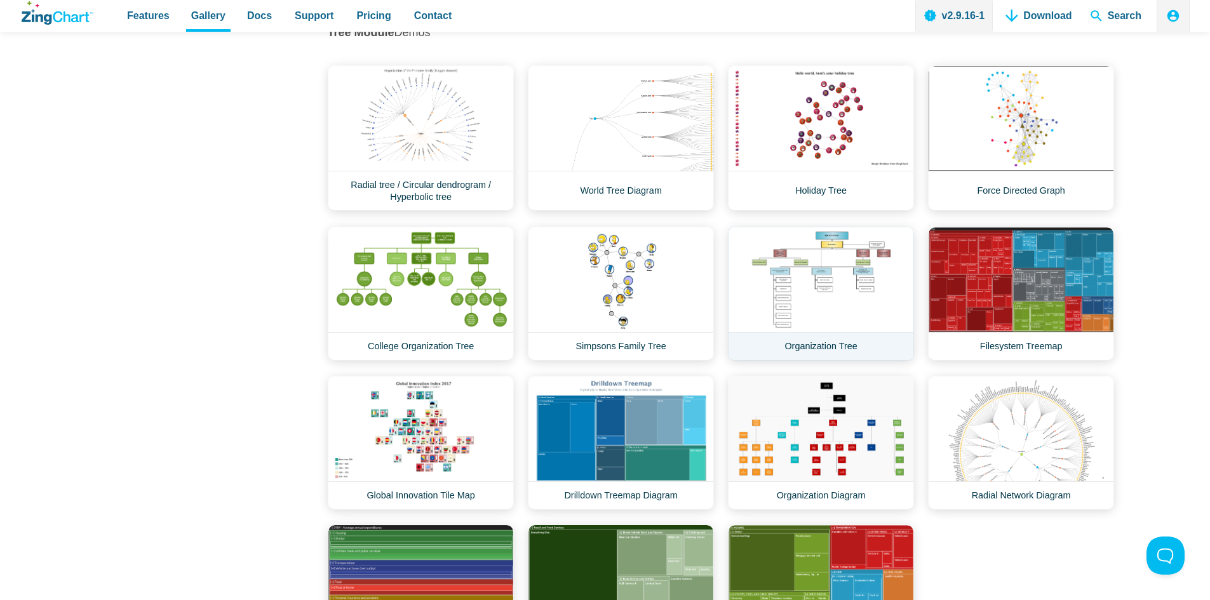
click at [824, 311] on link "Organization Tree" at bounding box center [821, 294] width 186 height 134
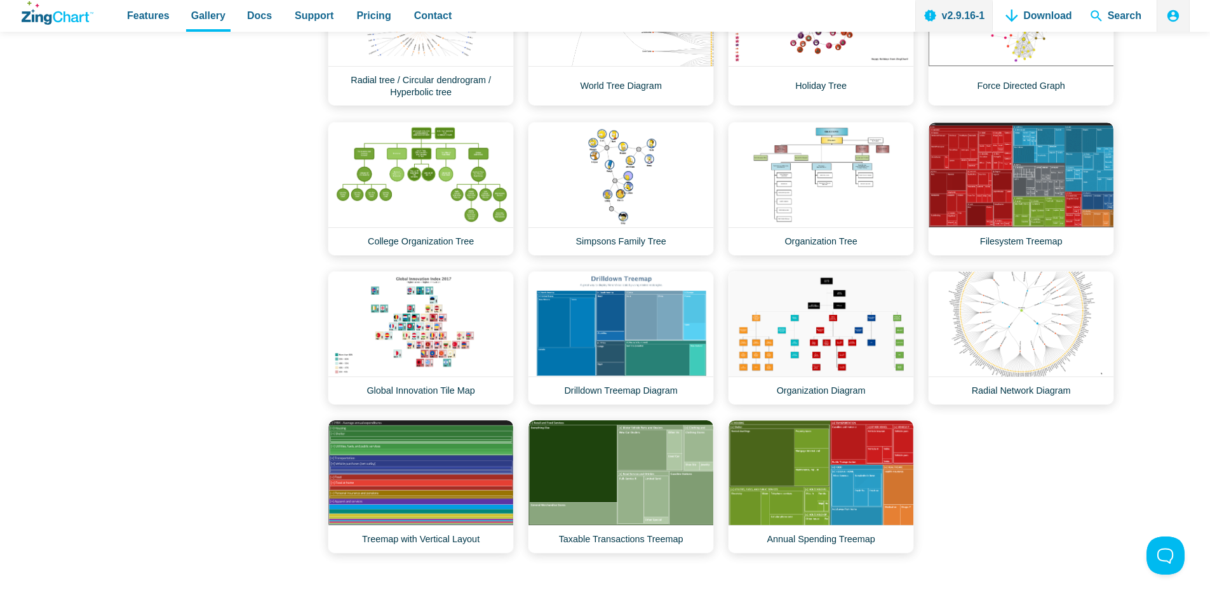
scroll to position [12641, 0]
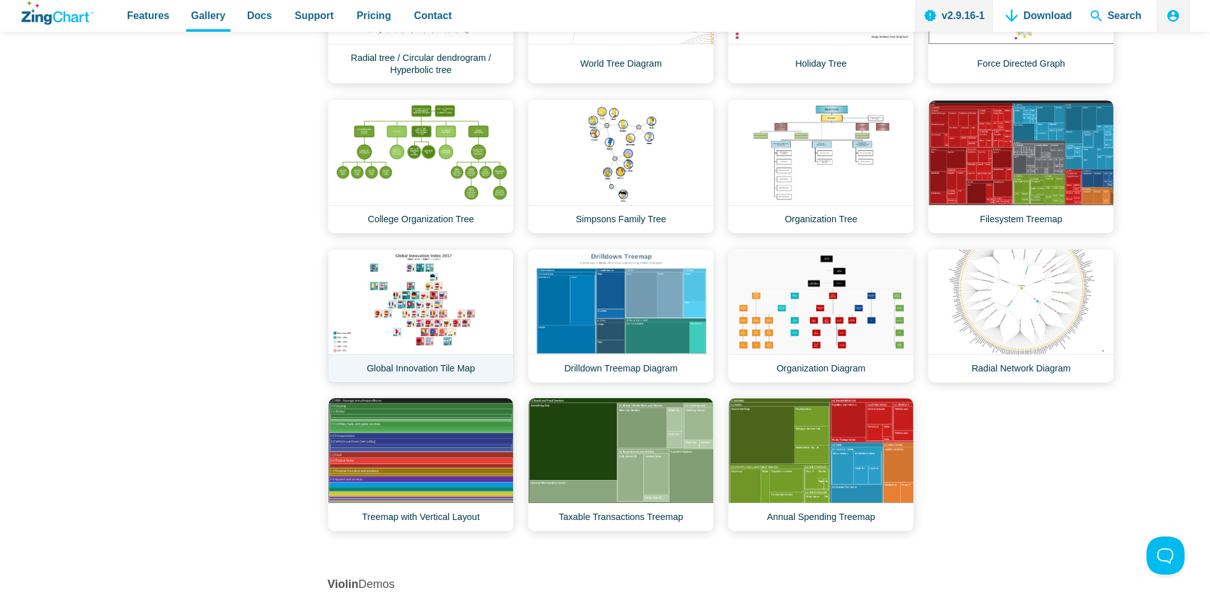
click at [440, 305] on link "Global Innovation Tile Map" at bounding box center [421, 316] width 186 height 134
click at [401, 337] on link "Global Innovation Tile Map" at bounding box center [421, 316] width 186 height 134
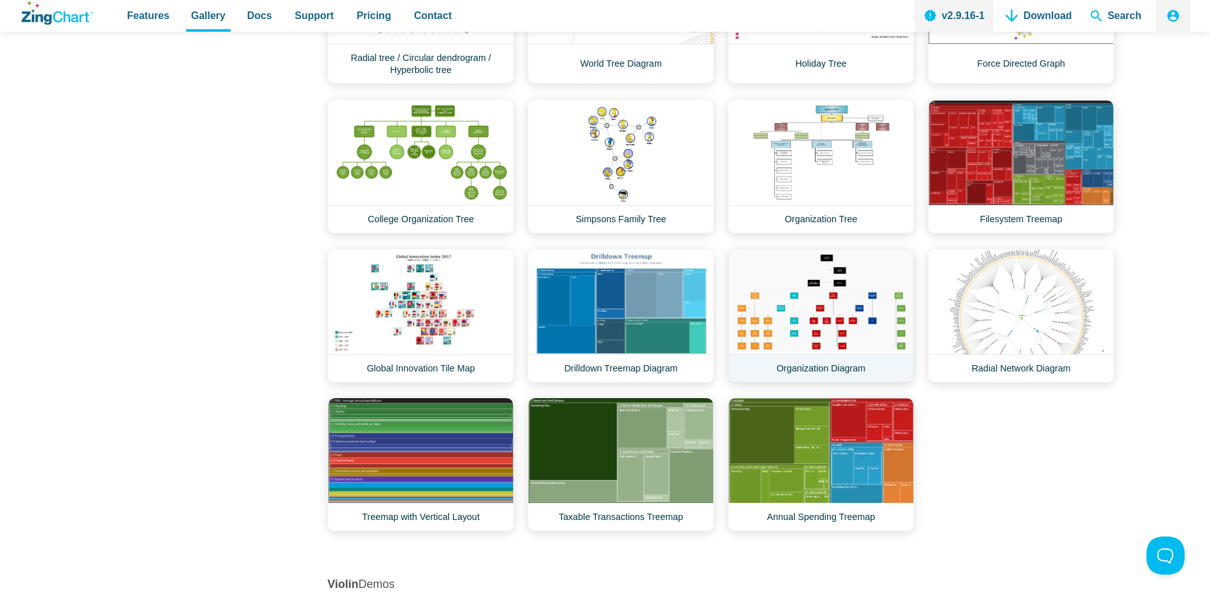
click at [842, 341] on link "Organization Diagram" at bounding box center [821, 316] width 186 height 134
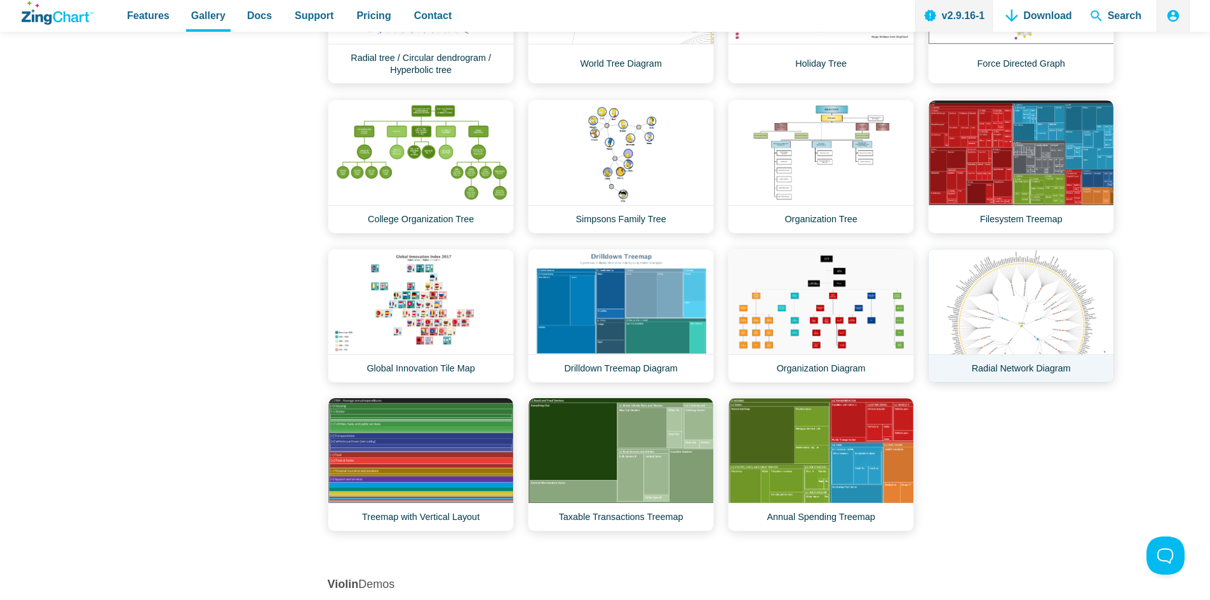
click at [1024, 292] on link "Radial Network Diagram" at bounding box center [1021, 316] width 186 height 134
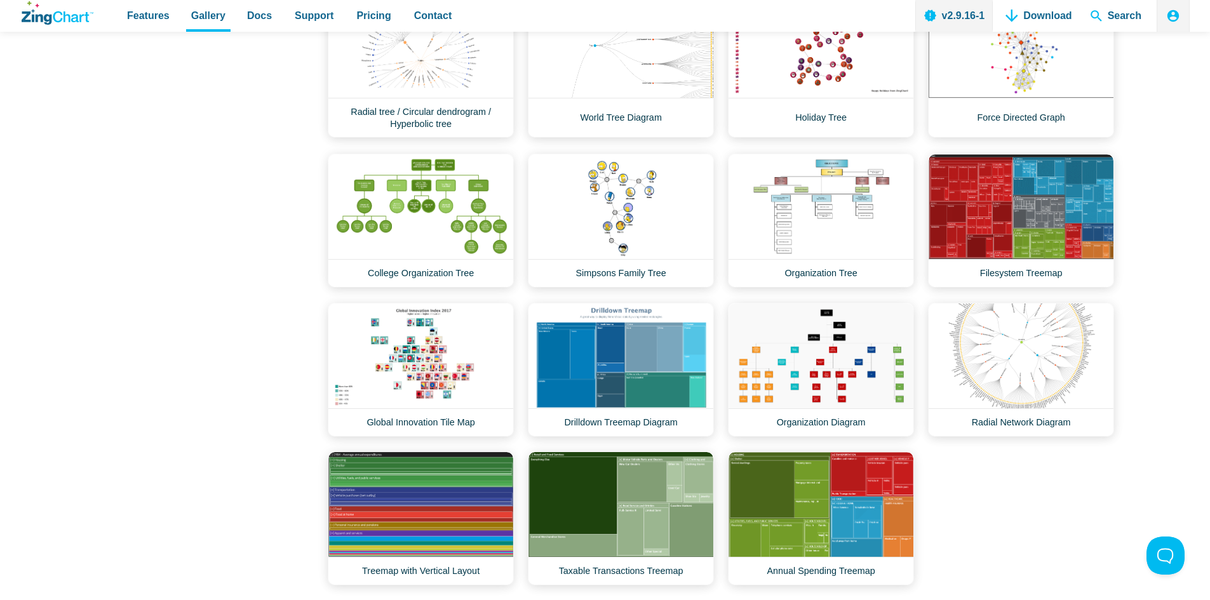
scroll to position [12577, 0]
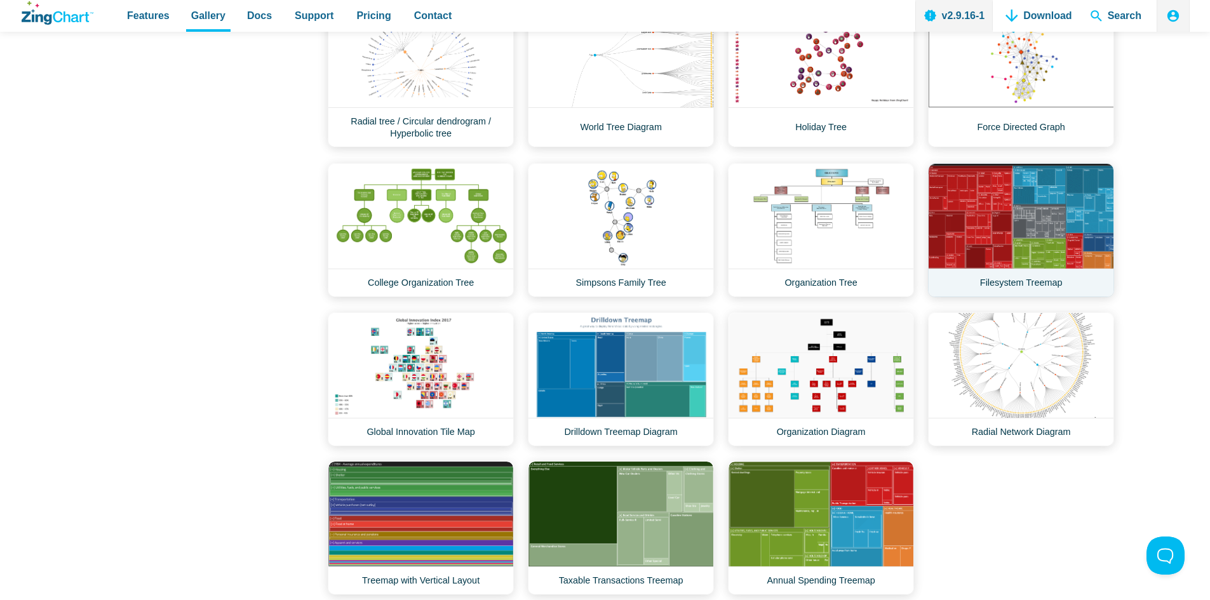
click at [973, 250] on link "Filesystem Treemap" at bounding box center [1021, 230] width 186 height 134
click at [628, 238] on link "Simpsons Family Tree" at bounding box center [621, 230] width 186 height 134
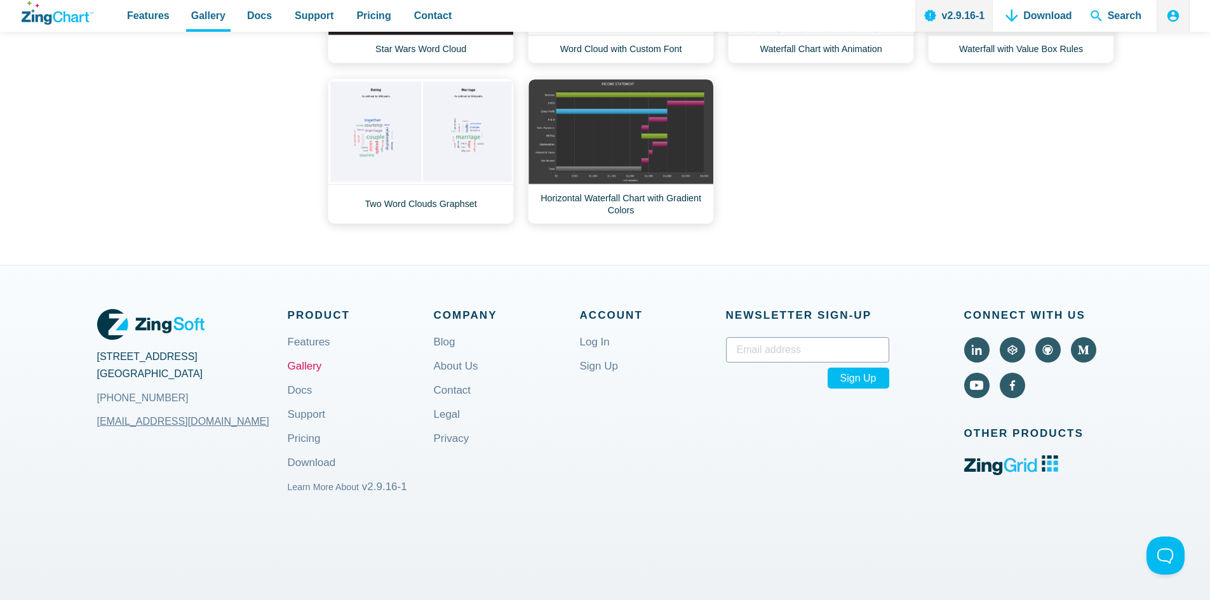
scroll to position [13721, 0]
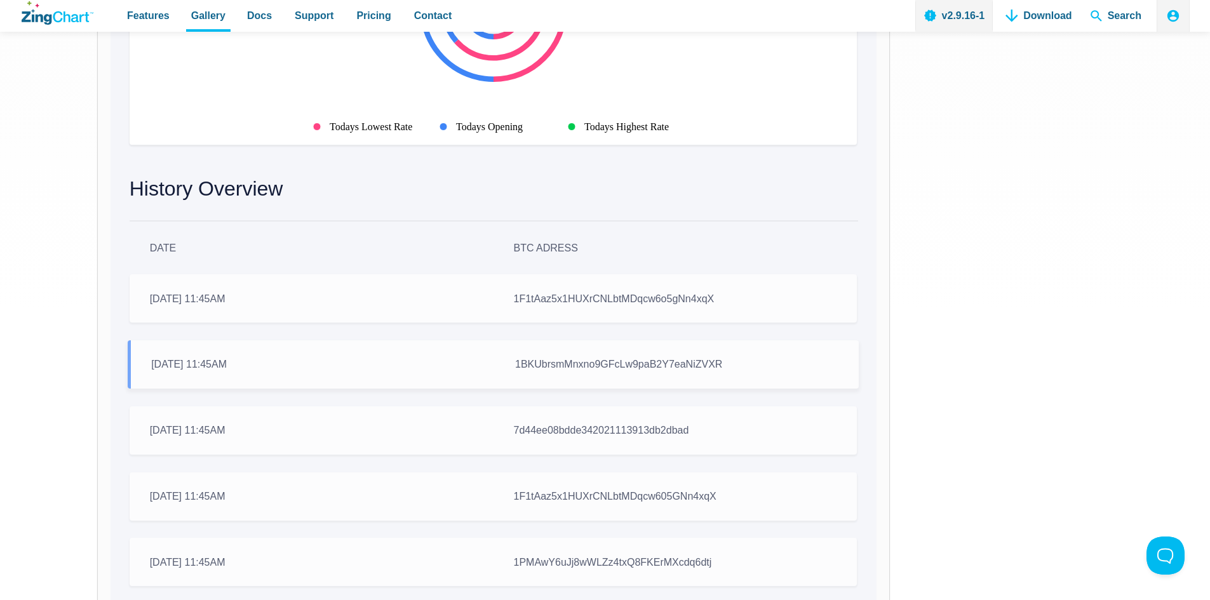
scroll to position [699, 0]
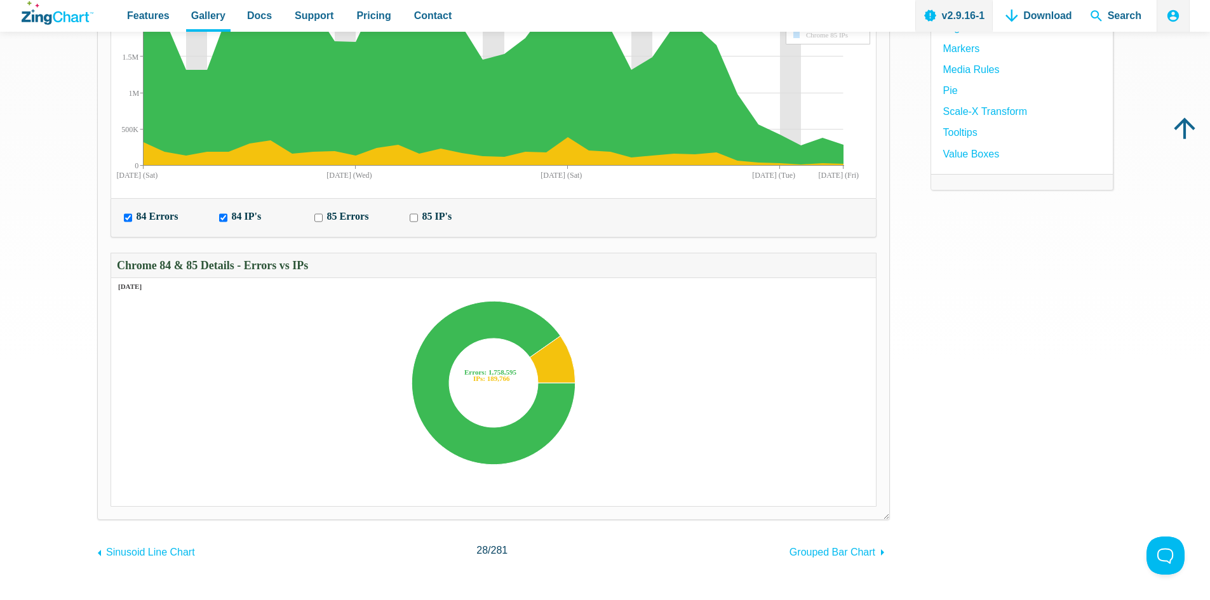
scroll to position [127, 0]
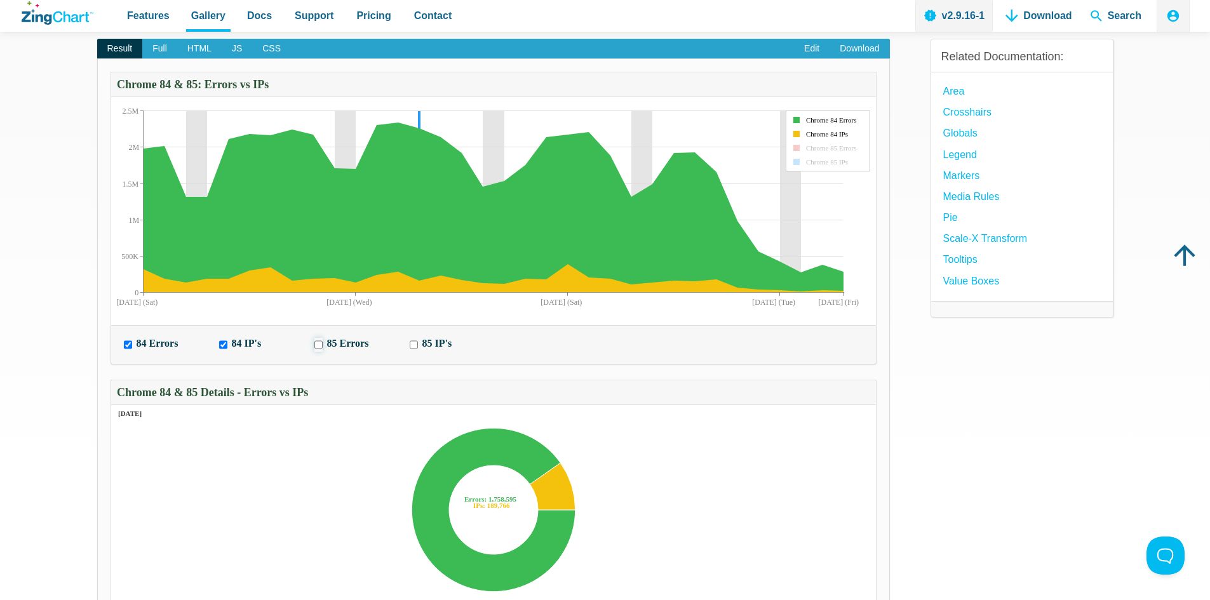
click at [320, 344] on input "85 Errors" at bounding box center [318, 344] width 8 height 13
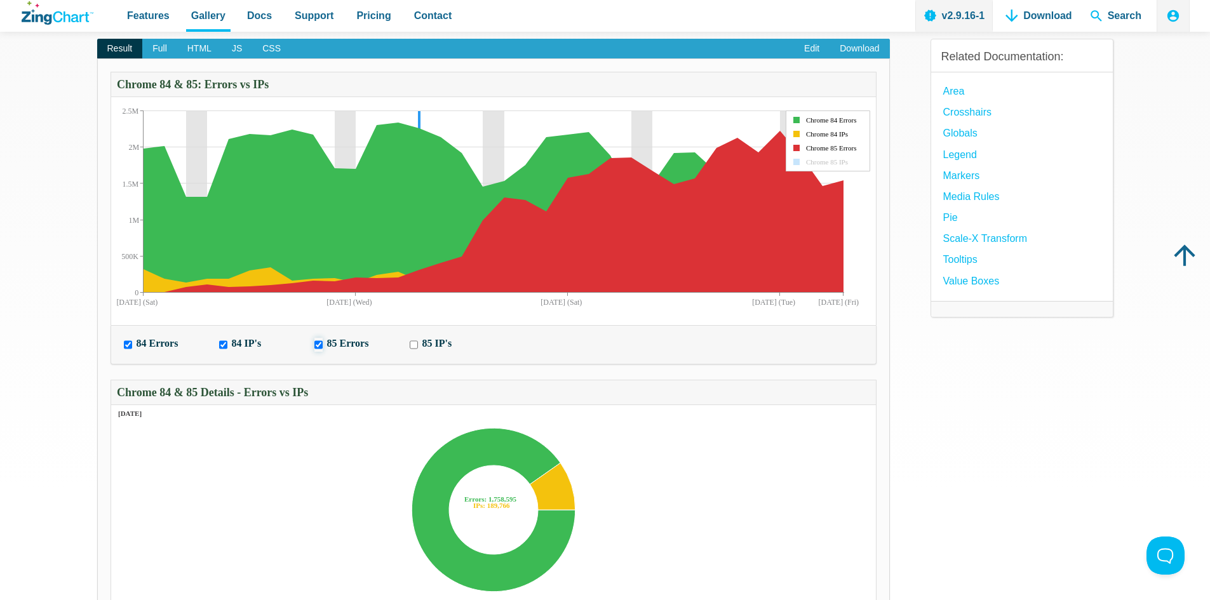
click at [320, 344] on input "85 Errors" at bounding box center [318, 344] width 8 height 13
checkbox input "false"
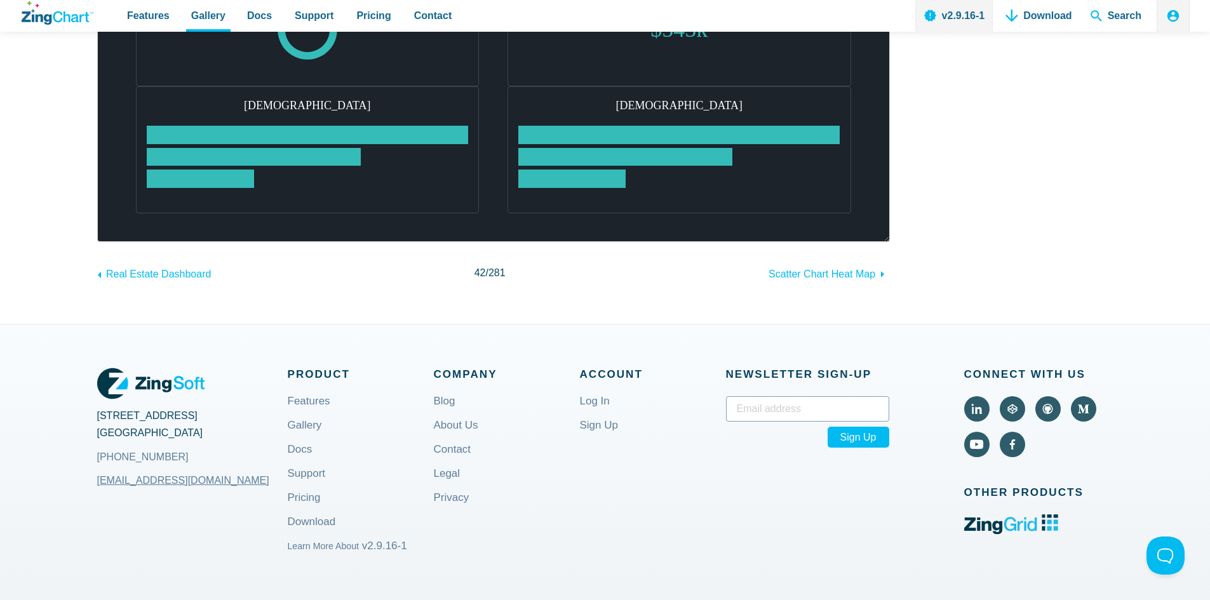
scroll to position [635, 0]
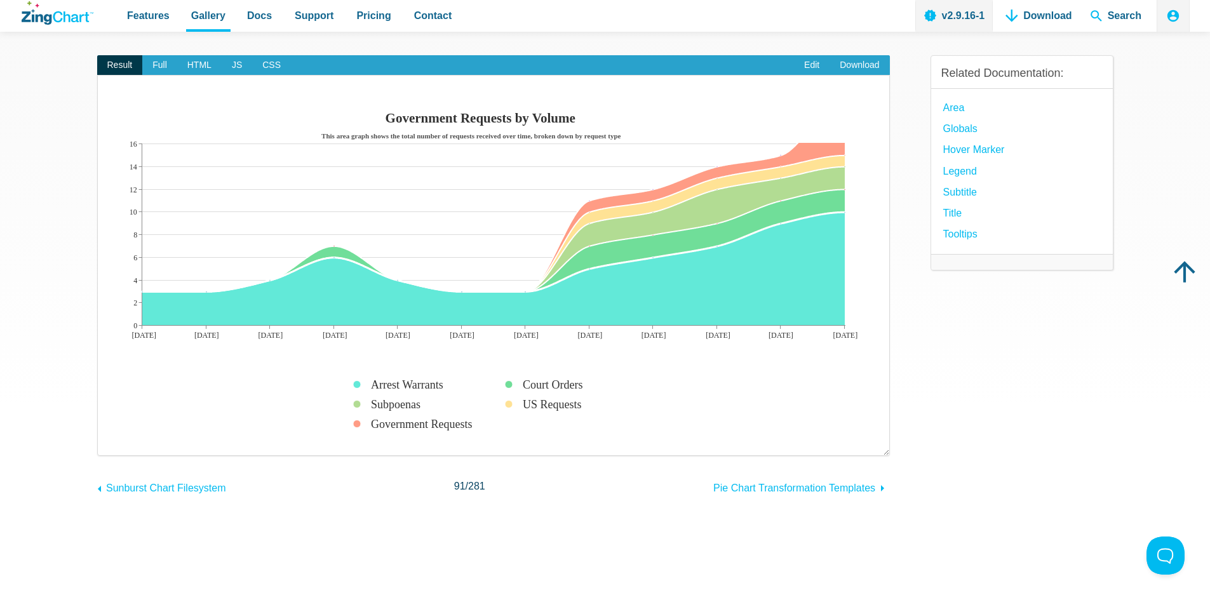
scroll to position [64, 0]
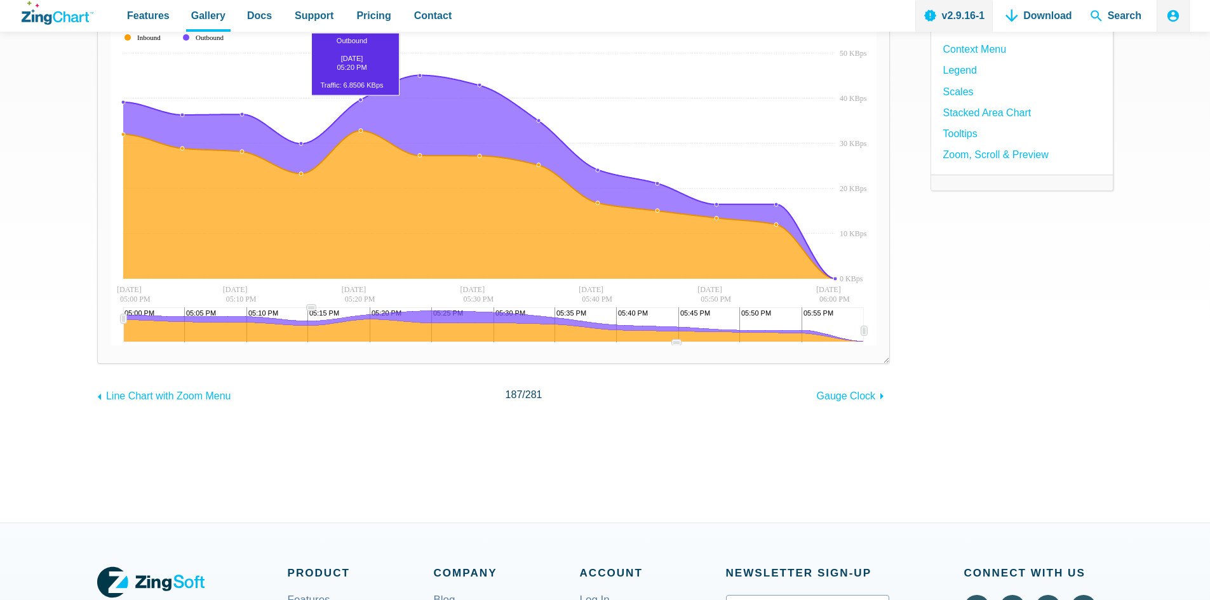
scroll to position [191, 0]
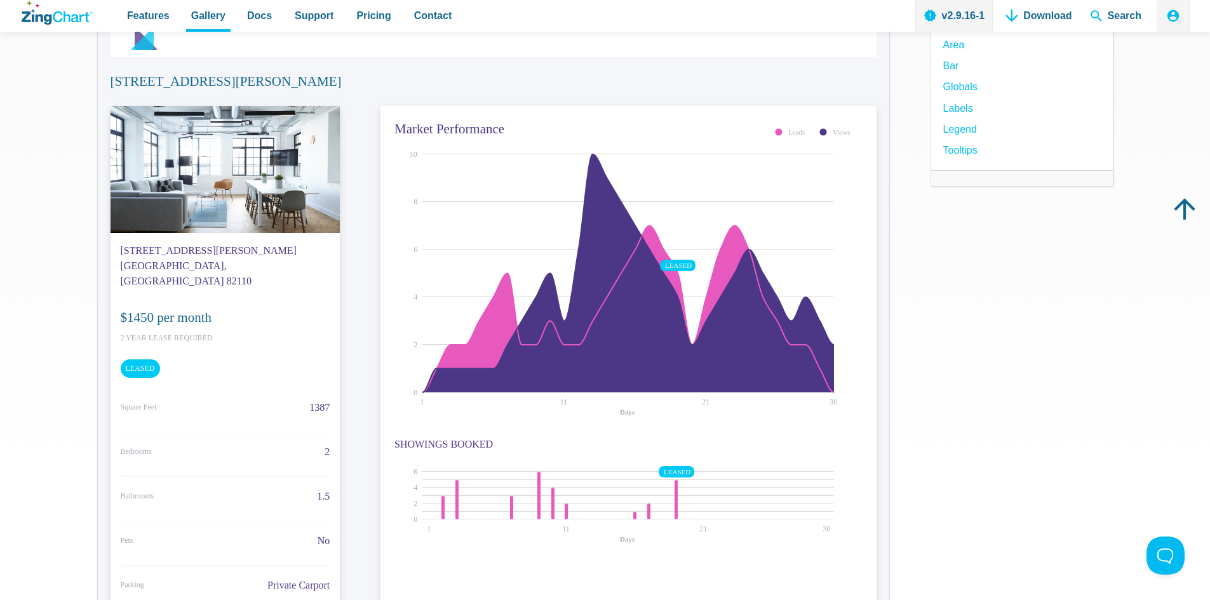
scroll to position [191, 0]
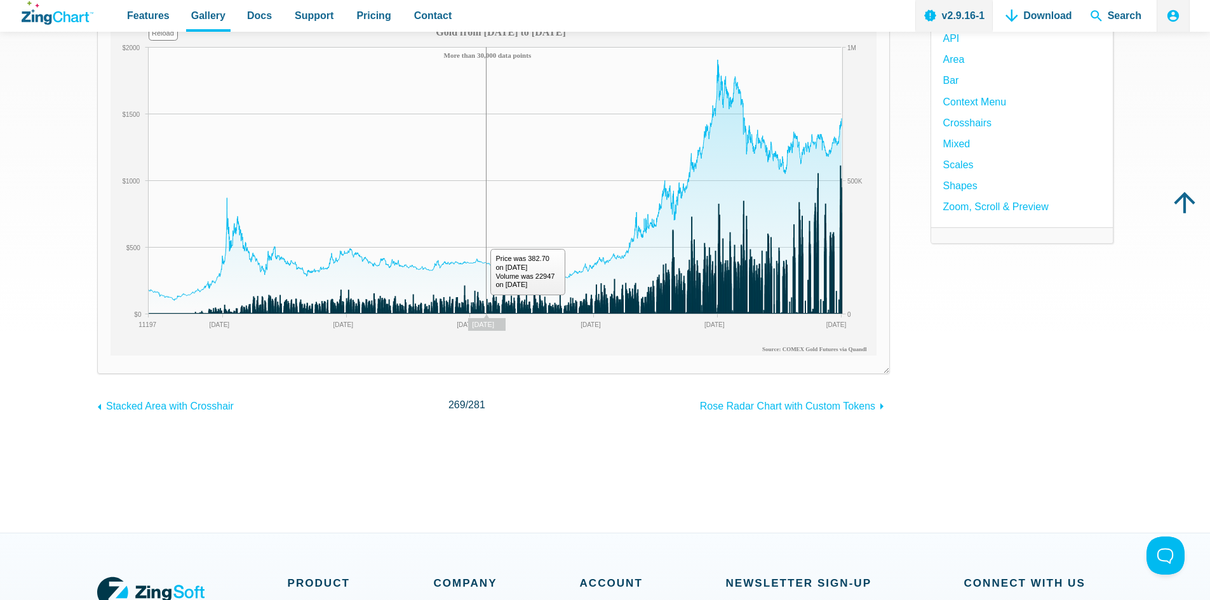
scroll to position [191, 0]
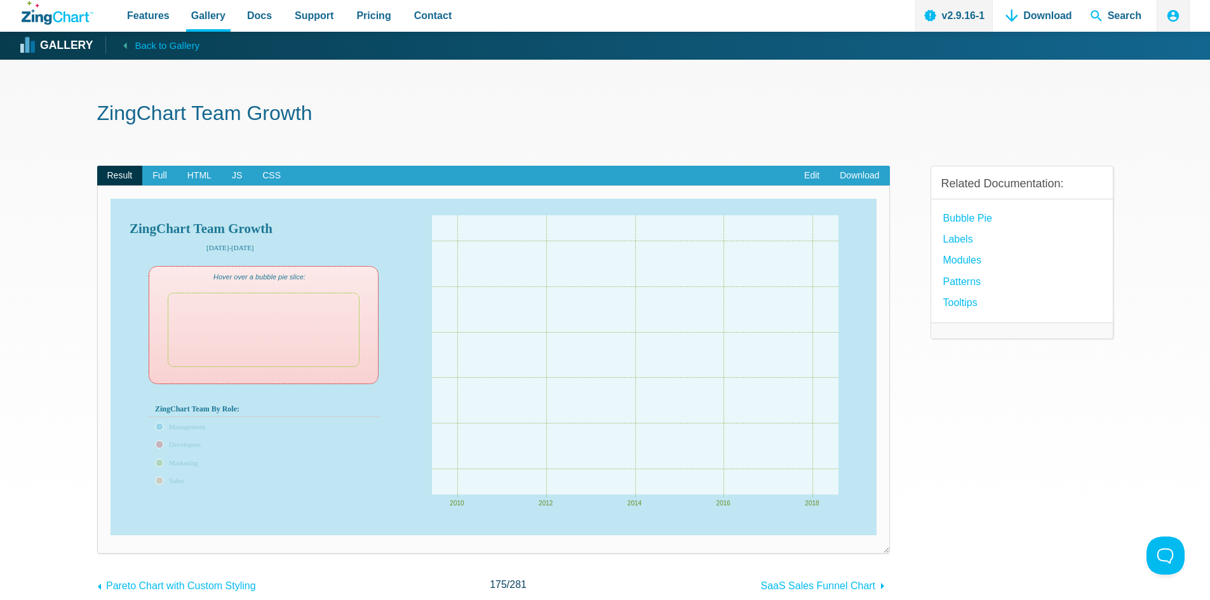
click at [111, 535] on area "App Content" at bounding box center [111, 535] width 0 height 0
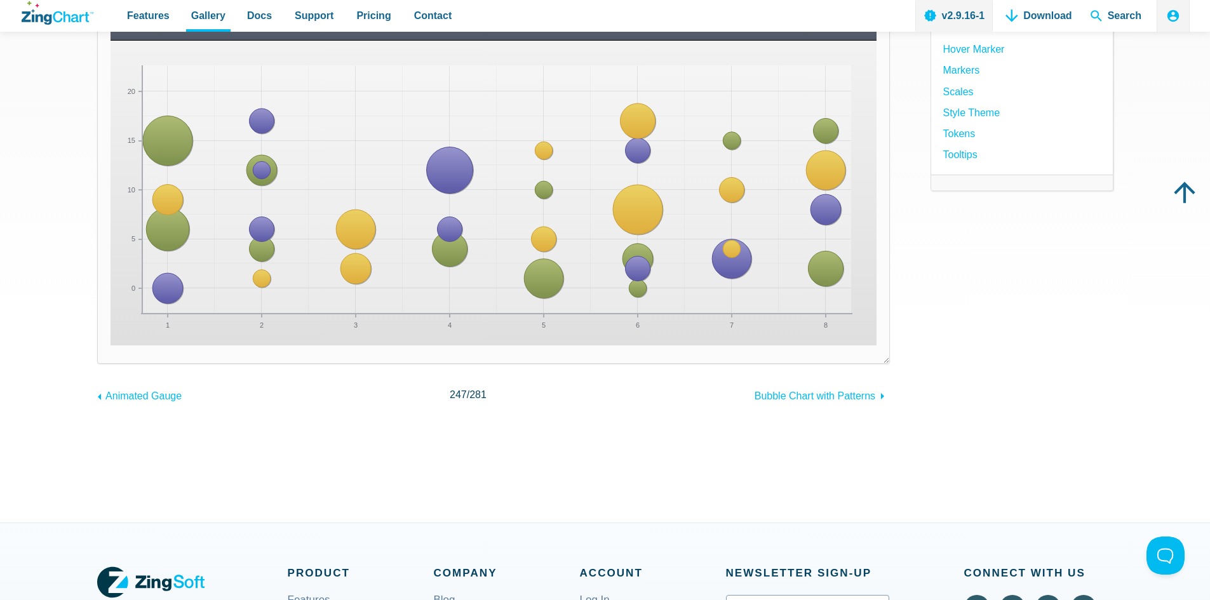
scroll to position [191, 0]
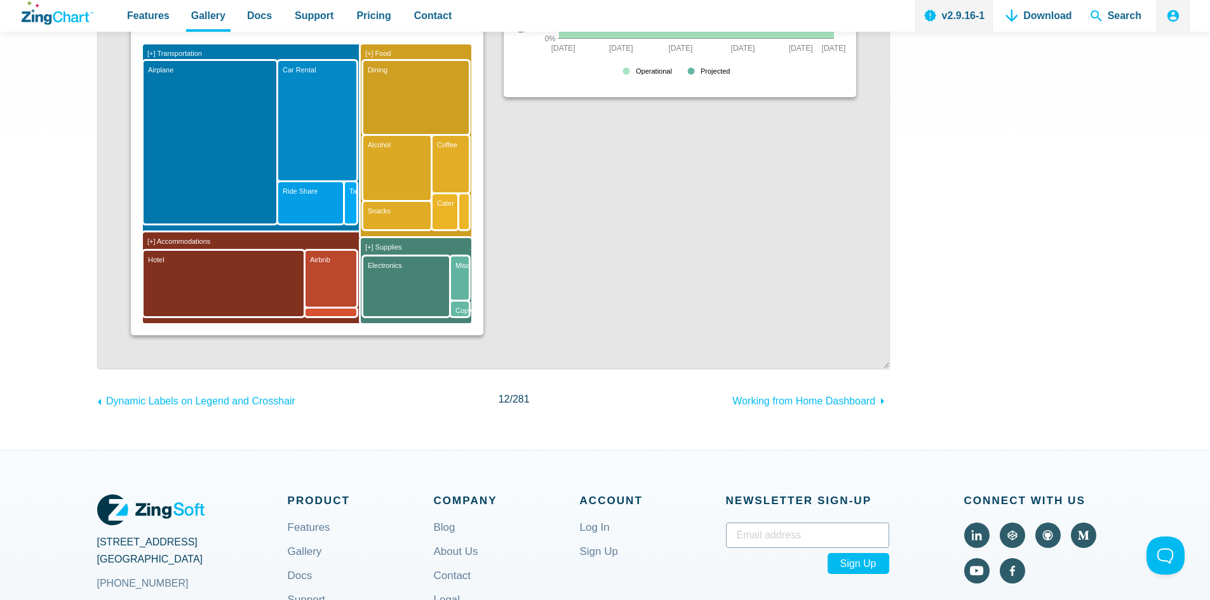
scroll to position [572, 0]
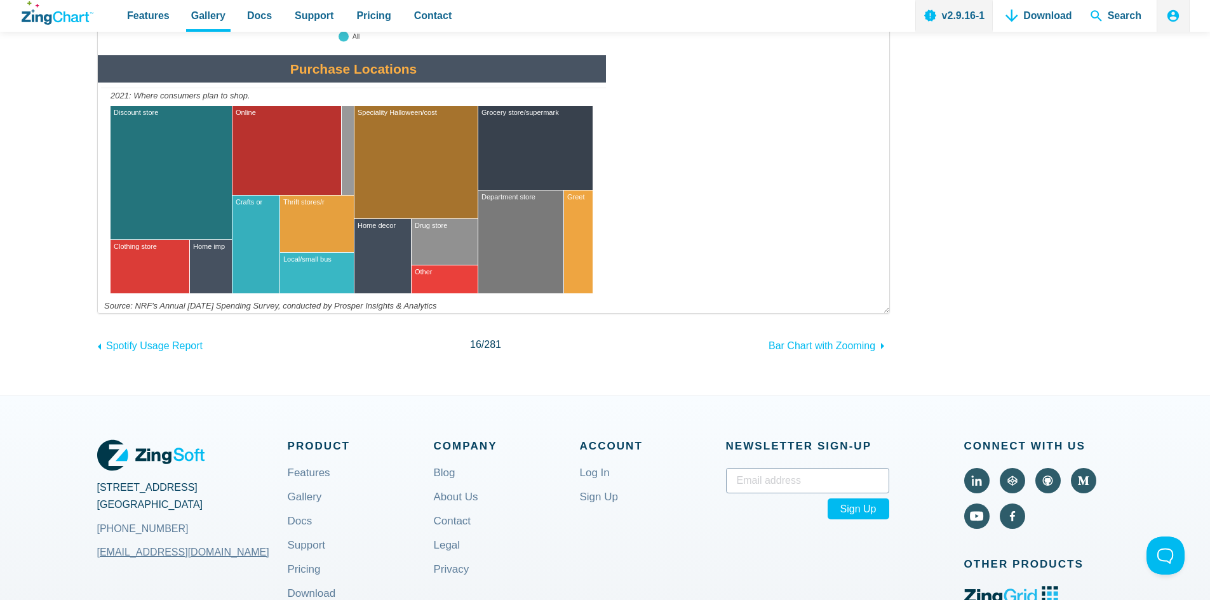
scroll to position [1652, 0]
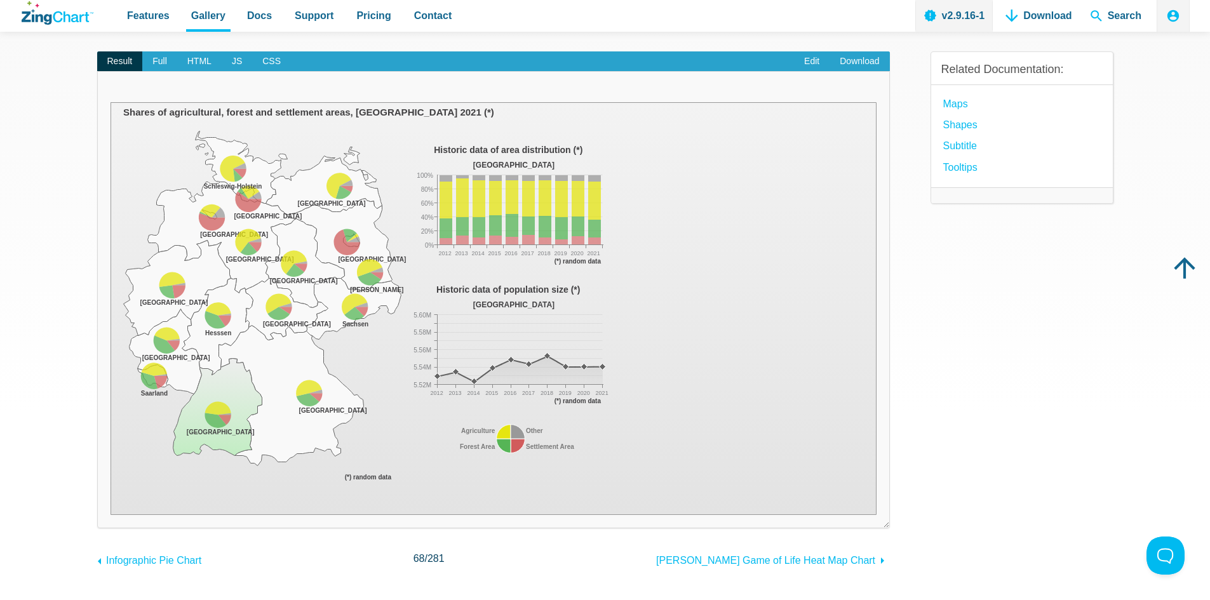
scroll to position [127, 0]
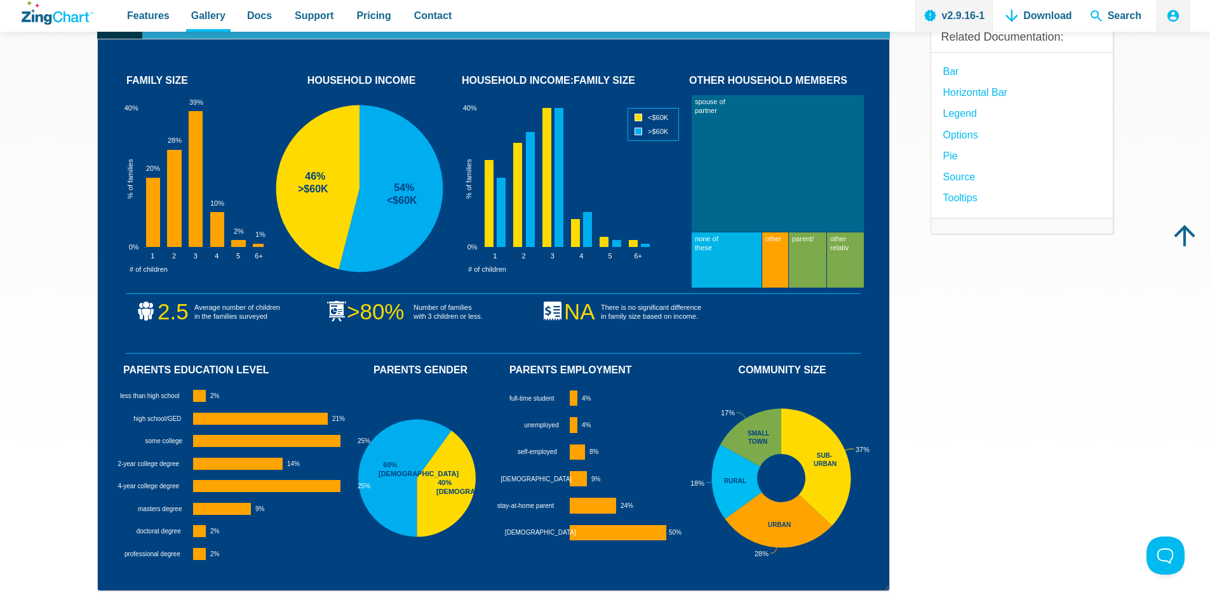
scroll to position [127, 0]
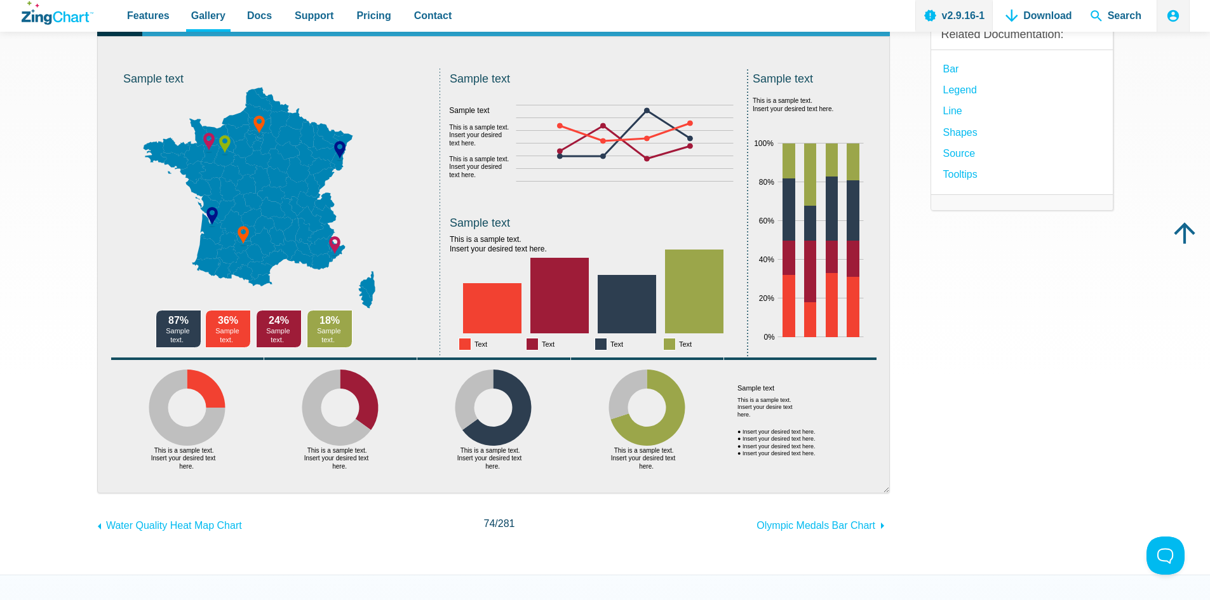
scroll to position [127, 0]
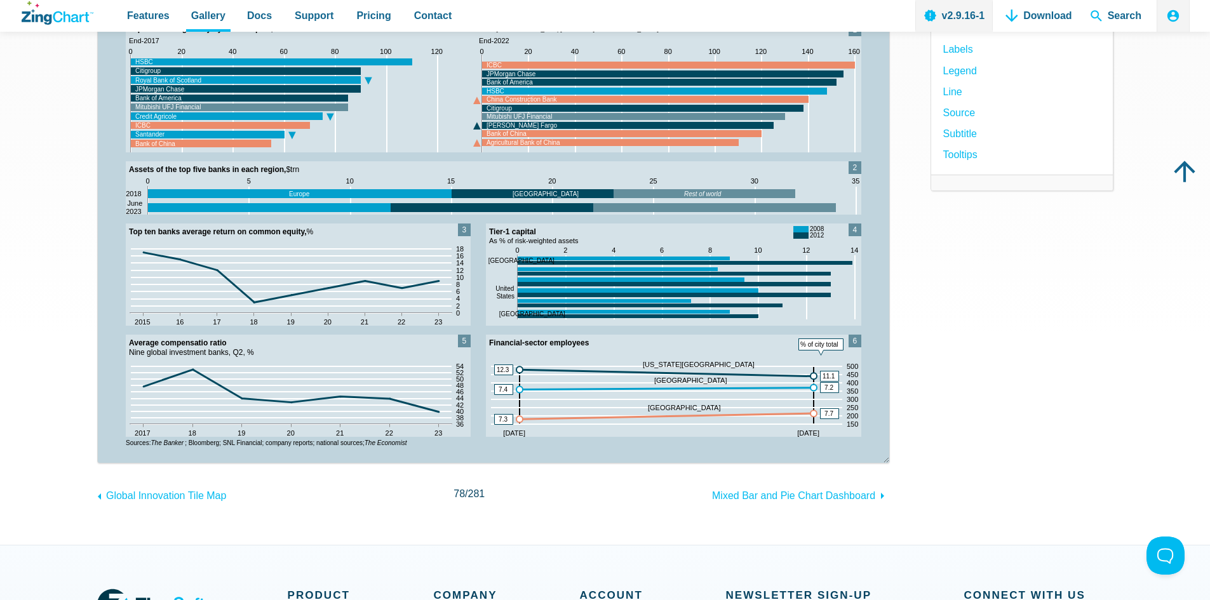
scroll to position [127, 0]
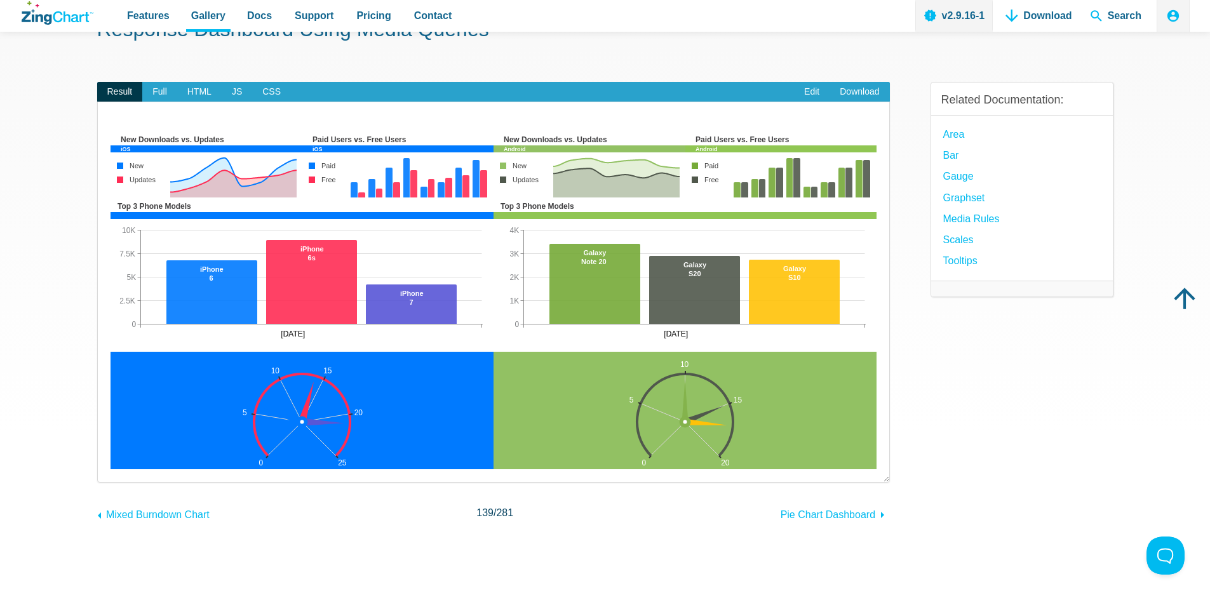
scroll to position [64, 0]
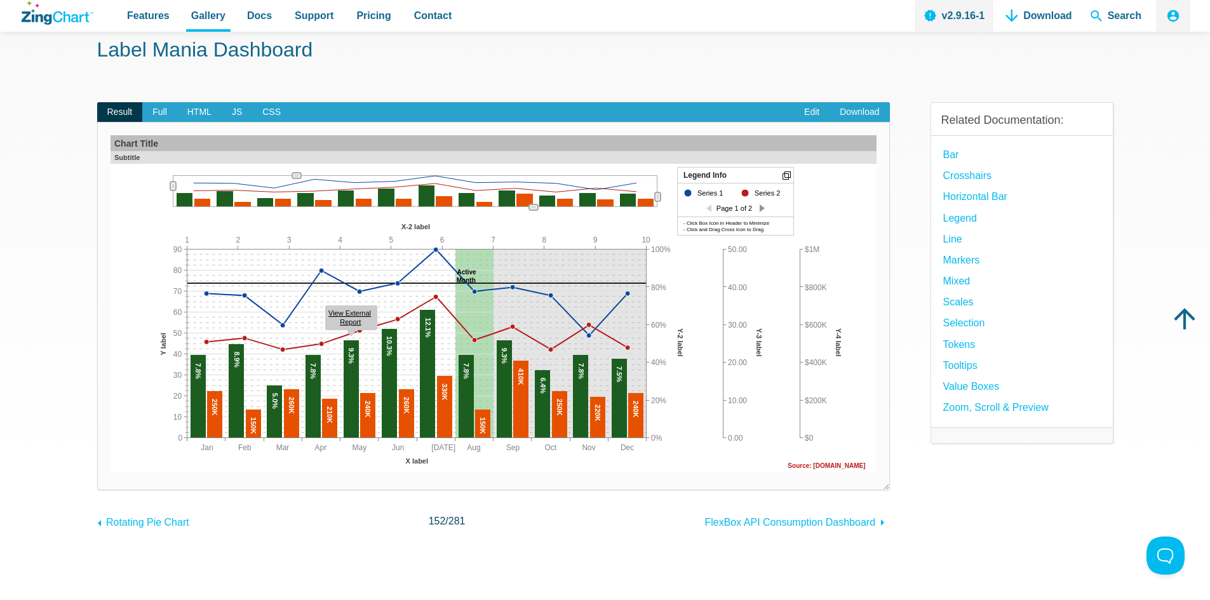
scroll to position [127, 0]
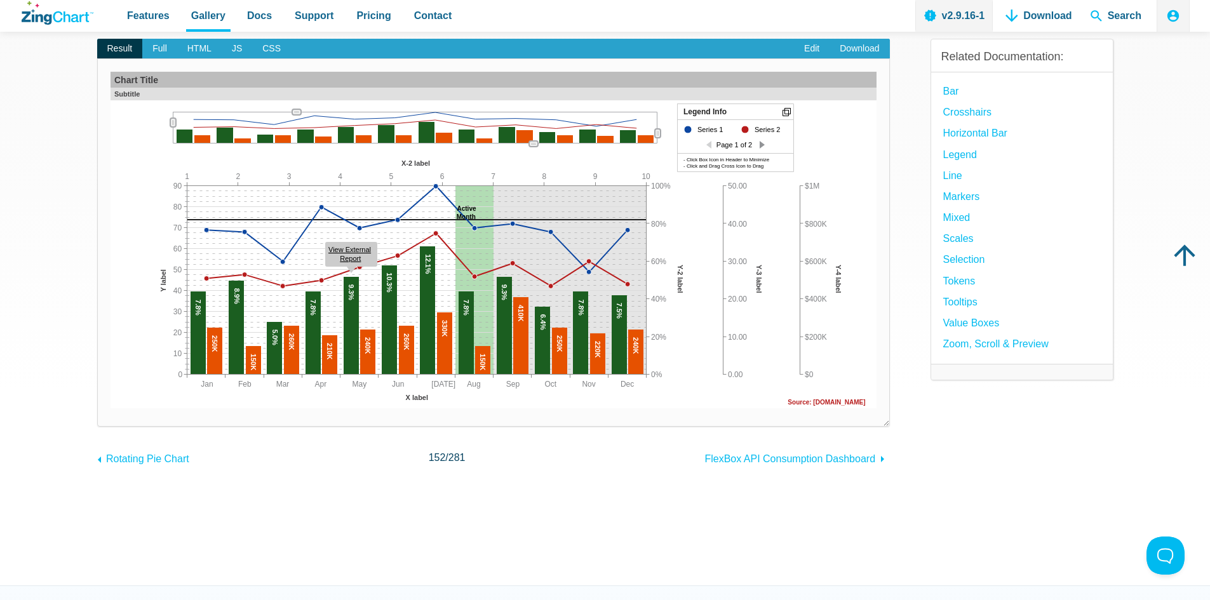
click at [761, 143] on div "App Content" at bounding box center [762, 145] width 5 height 10
click at [707, 145] on div "App Content" at bounding box center [708, 145] width 5 height 10
click at [762, 145] on div "App Content" at bounding box center [762, 145] width 5 height 10
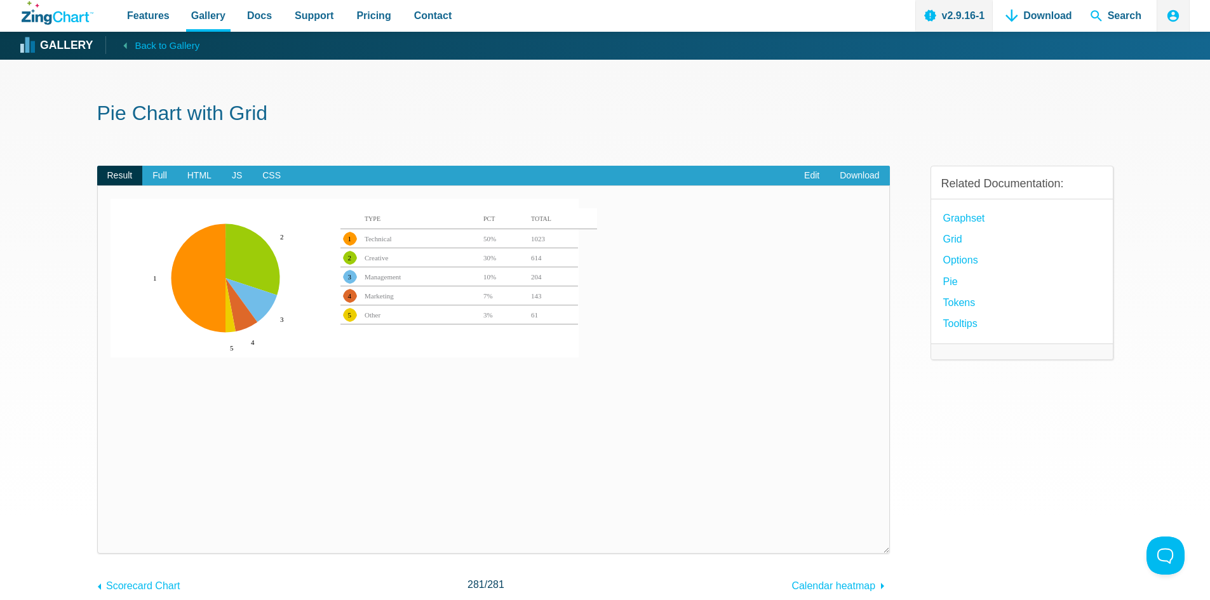
click at [111, 535] on area "1" at bounding box center [111, 535] width 0 height 0
click at [111, 535] on area "2" at bounding box center [111, 535] width 0 height 0
click at [111, 535] on area "Creative" at bounding box center [111, 535] width 0 height 0
click at [111, 535] on area "30%" at bounding box center [111, 535] width 0 height 0
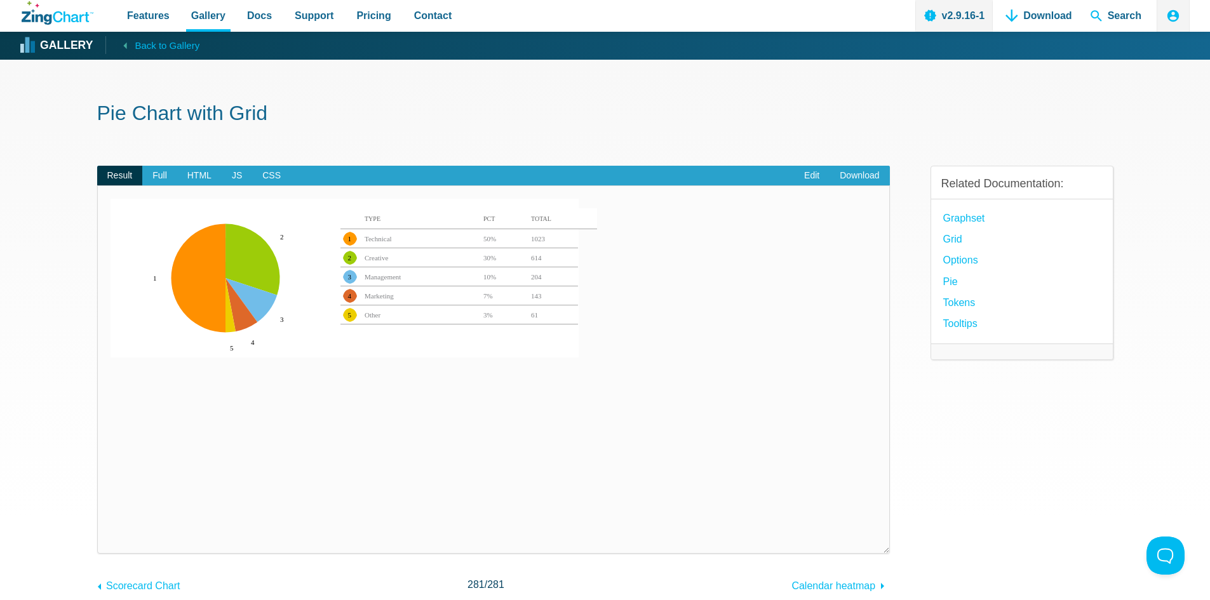
click at [111, 535] on area "1023" at bounding box center [111, 535] width 0 height 0
click at [111, 535] on area "Other" at bounding box center [111, 535] width 0 height 0
click at [111, 535] on area "Marketing" at bounding box center [111, 535] width 0 height 0
click at [111, 535] on area "Management" at bounding box center [111, 535] width 0 height 0
click at [111, 535] on area "Creative" at bounding box center [111, 535] width 0 height 0
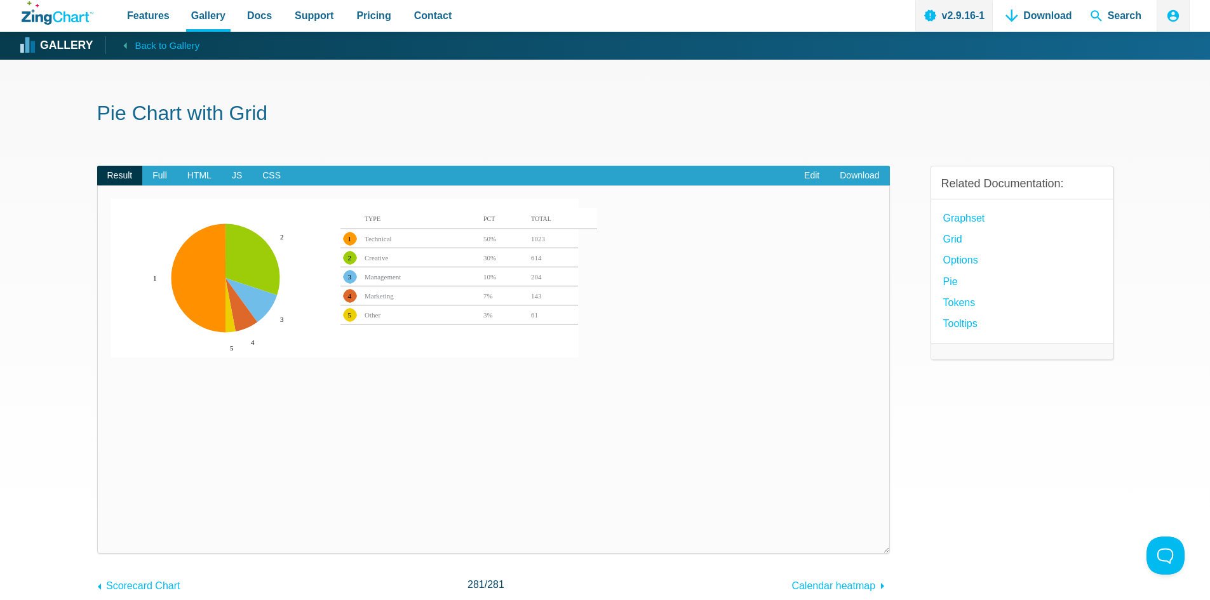
click at [111, 535] on area "Technical" at bounding box center [111, 535] width 0 height 0
click at [111, 535] on area "Other" at bounding box center [111, 535] width 0 height 0
click at [111, 535] on area "5" at bounding box center [111, 535] width 0 height 0
click at [111, 535] on area "App Content" at bounding box center [111, 535] width 0 height 0
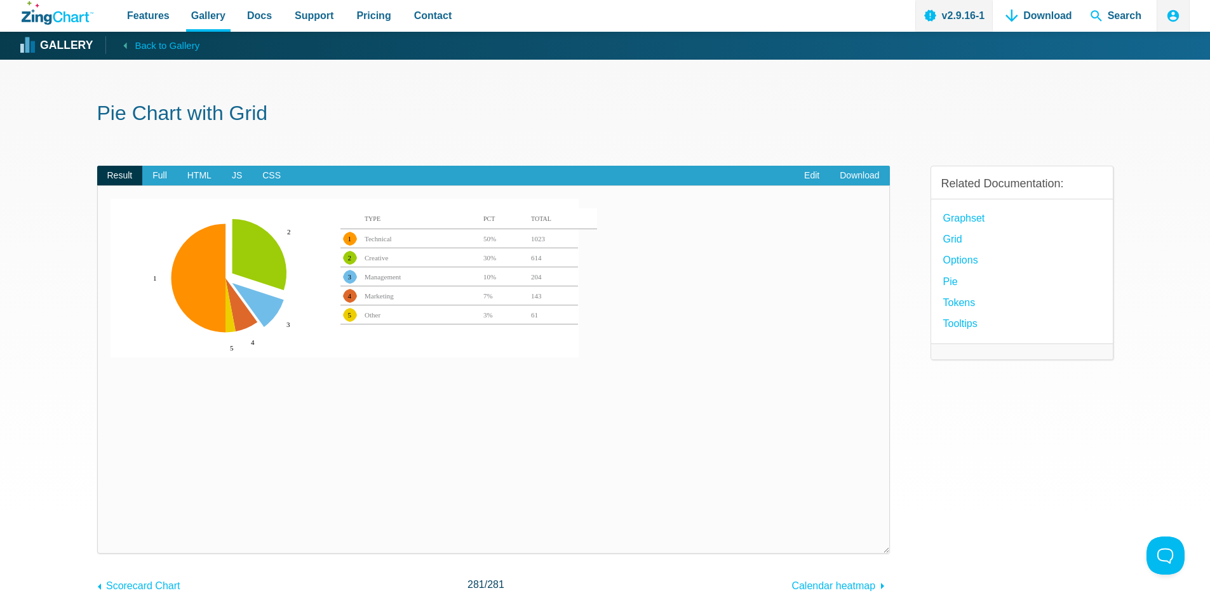
click at [111, 535] on area "Technical" at bounding box center [111, 535] width 0 height 0
click at [111, 535] on area "1023" at bounding box center [111, 535] width 0 height 0
click at [111, 535] on area "Management" at bounding box center [111, 535] width 0 height 0
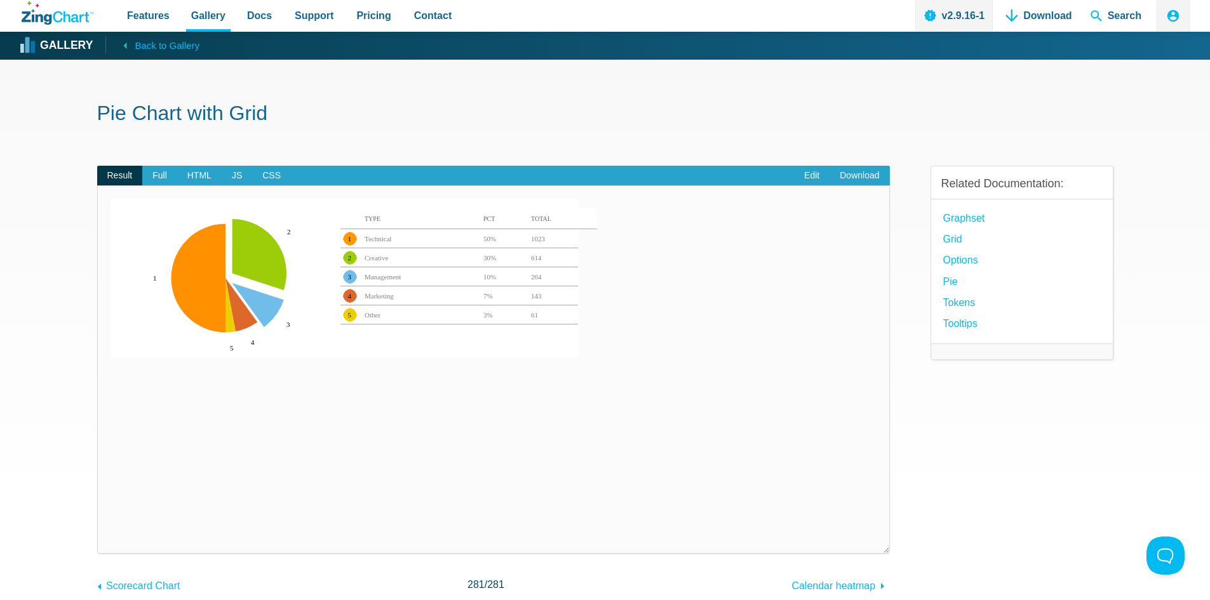
click at [111, 535] on area "Management" at bounding box center [111, 535] width 0 height 0
click at [158, 178] on span "Full" at bounding box center [159, 176] width 35 height 20
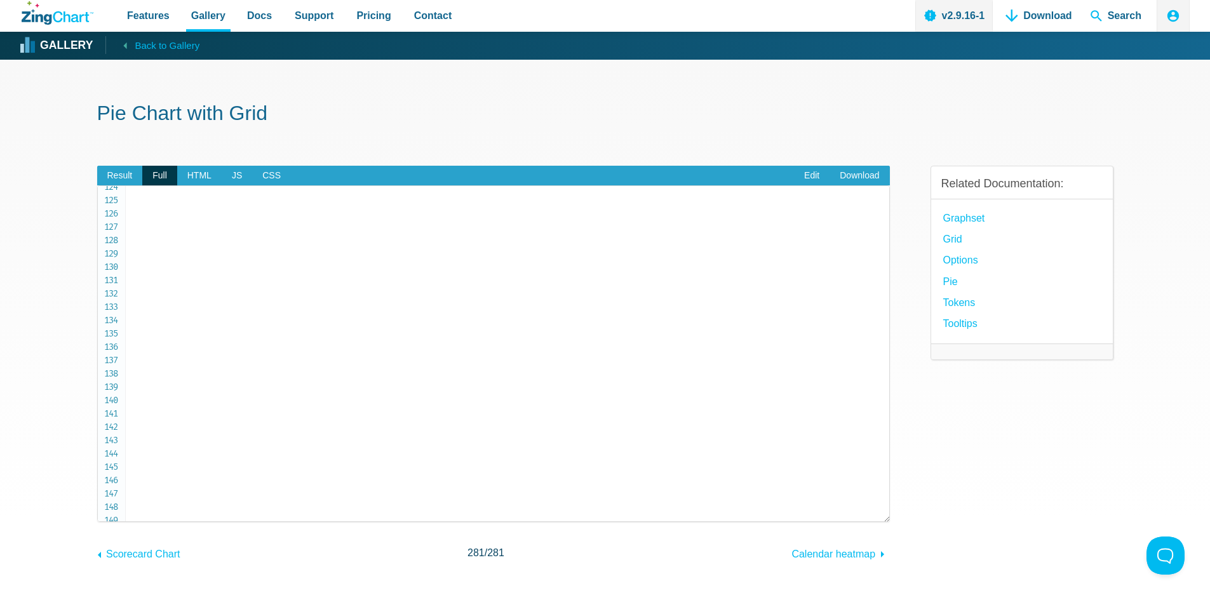
scroll to position [1652, 0]
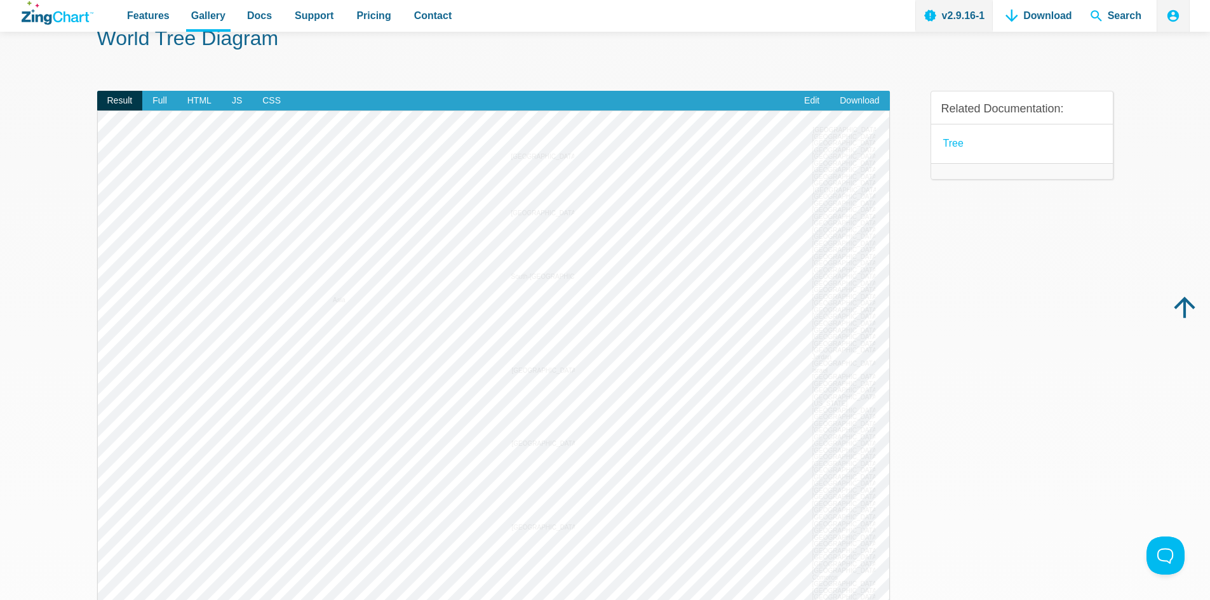
scroll to position [64, 0]
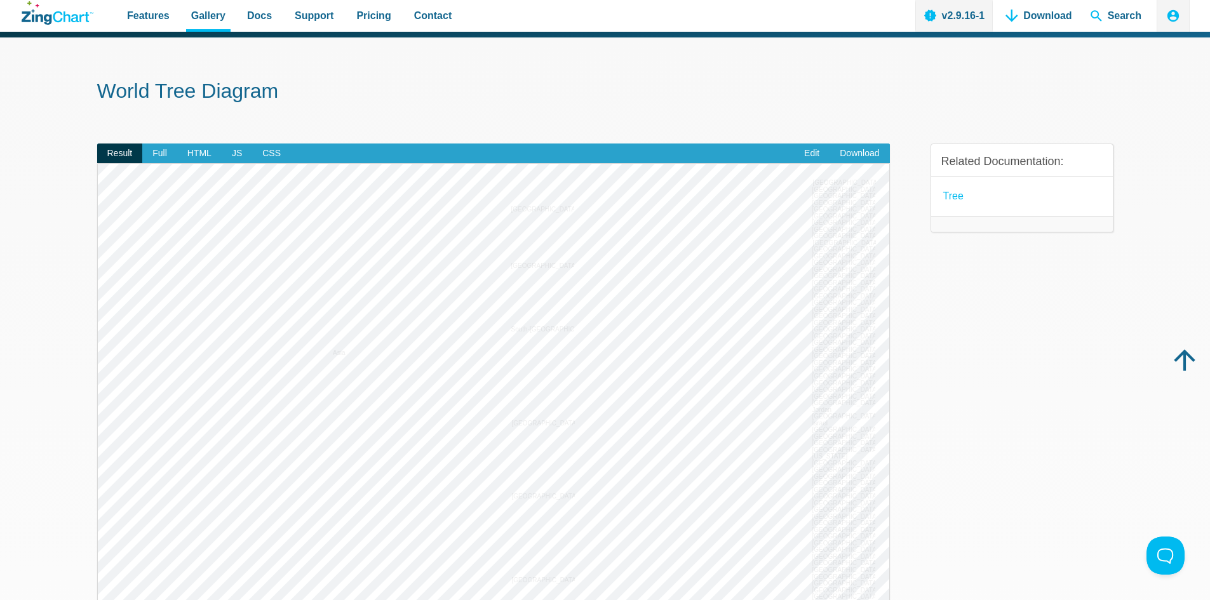
scroll to position [0, 0]
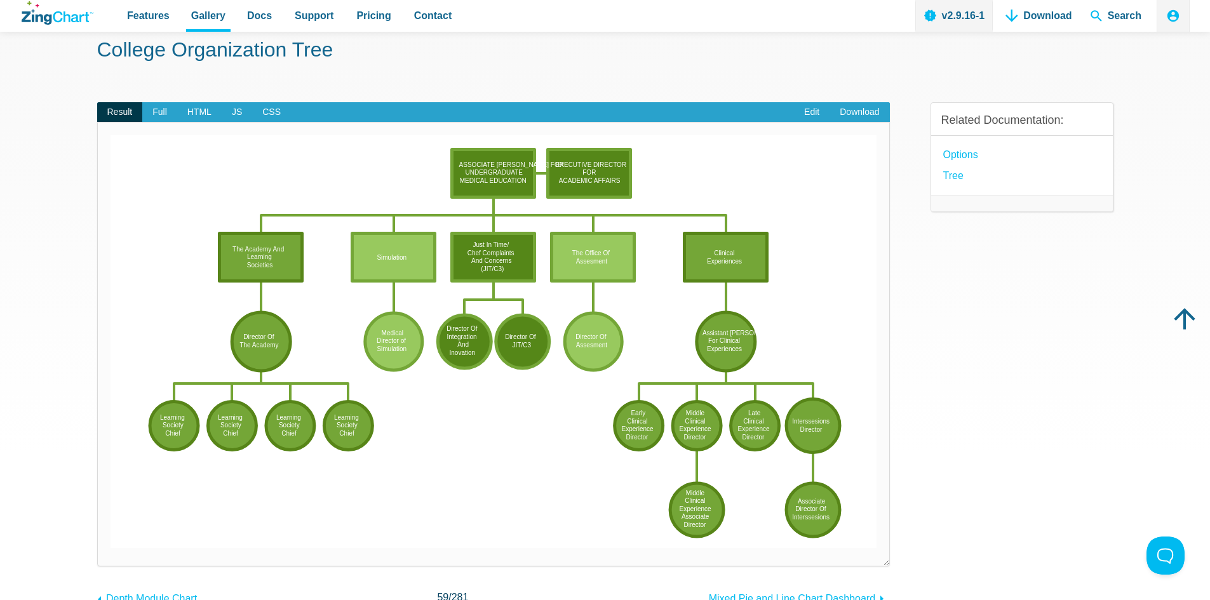
click at [111, 548] on area "Director Of<br>The Academy" at bounding box center [111, 548] width 0 height 0
click at [111, 548] on area "The Academy And<br>Learning<br>Societies" at bounding box center [111, 548] width 0 height 0
click at [111, 548] on area "Simulation" at bounding box center [111, 548] width 0 height 0
click at [111, 548] on area "Director Of<br>Integration<br>And<br>Inovation" at bounding box center [111, 548] width 0 height 0
click at [111, 548] on area "Director Of<br>JIT/C3" at bounding box center [111, 548] width 0 height 0
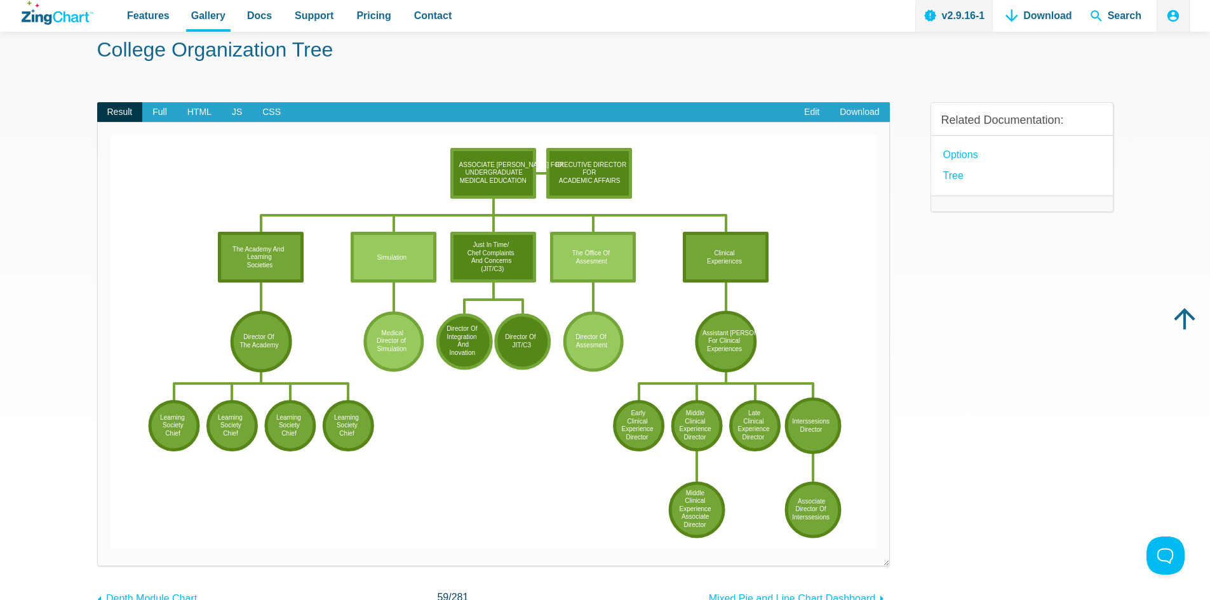
click at [111, 548] on area "Director Of<br>Assesment" at bounding box center [111, 548] width 0 height 0
click at [111, 548] on area "Learning<br>Society<br>Chief" at bounding box center [111, 548] width 0 height 0
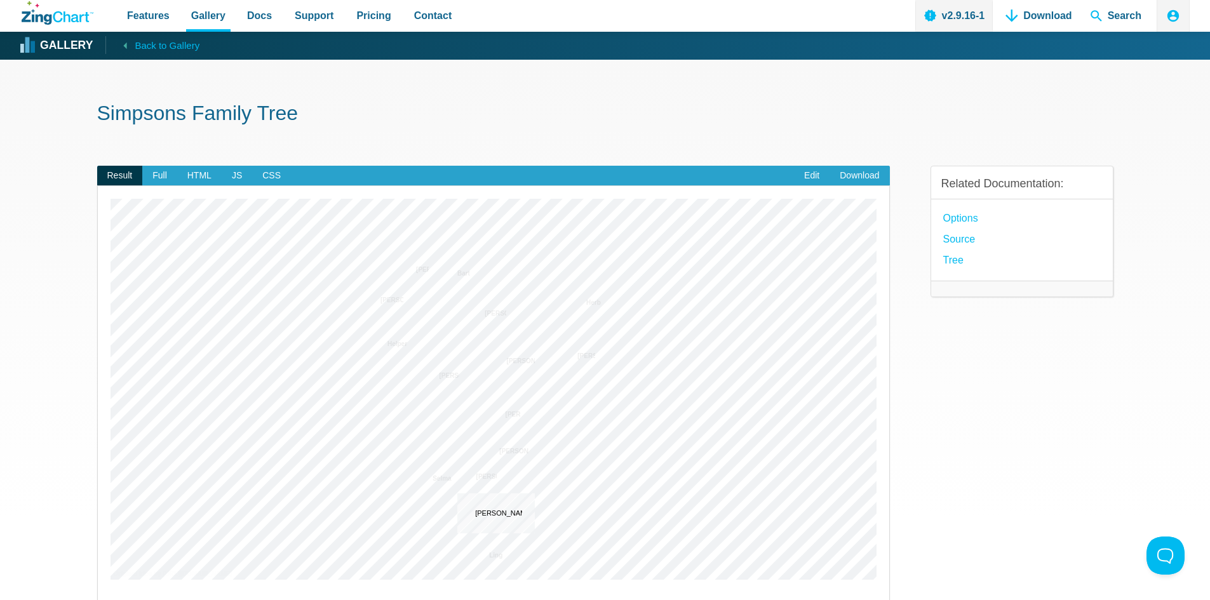
click at [111, 580] on area "Ling Bouvier" at bounding box center [111, 580] width 0 height 0
click at [111, 580] on area "App Content" at bounding box center [111, 580] width 0 height 0
click at [155, 180] on span "Full" at bounding box center [159, 176] width 35 height 20
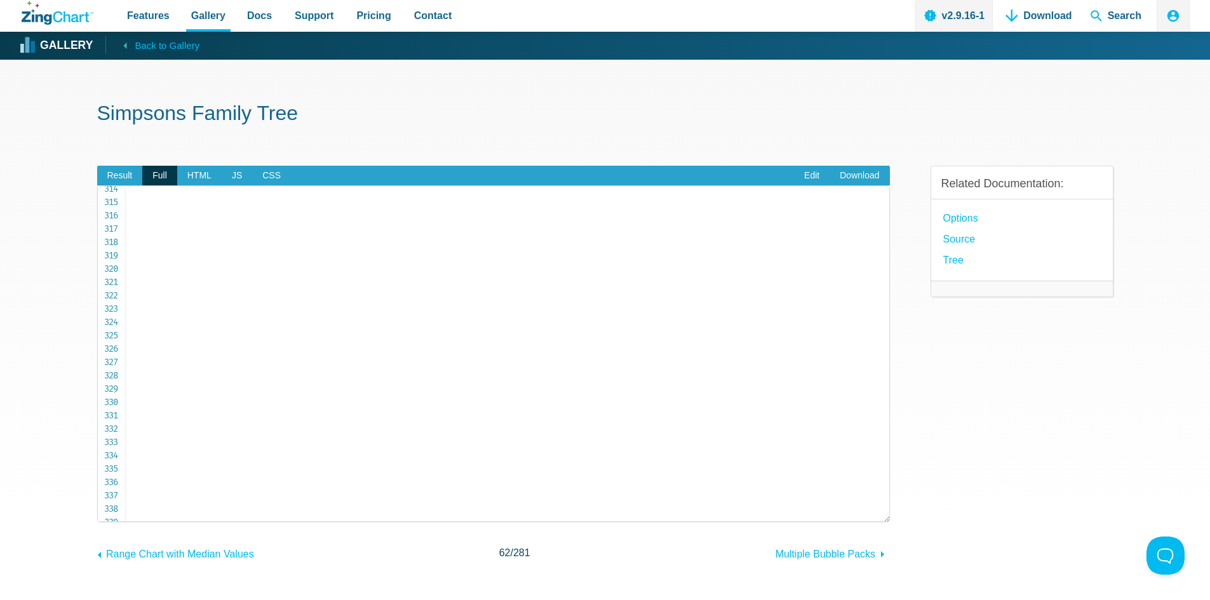
scroll to position [4192, 0]
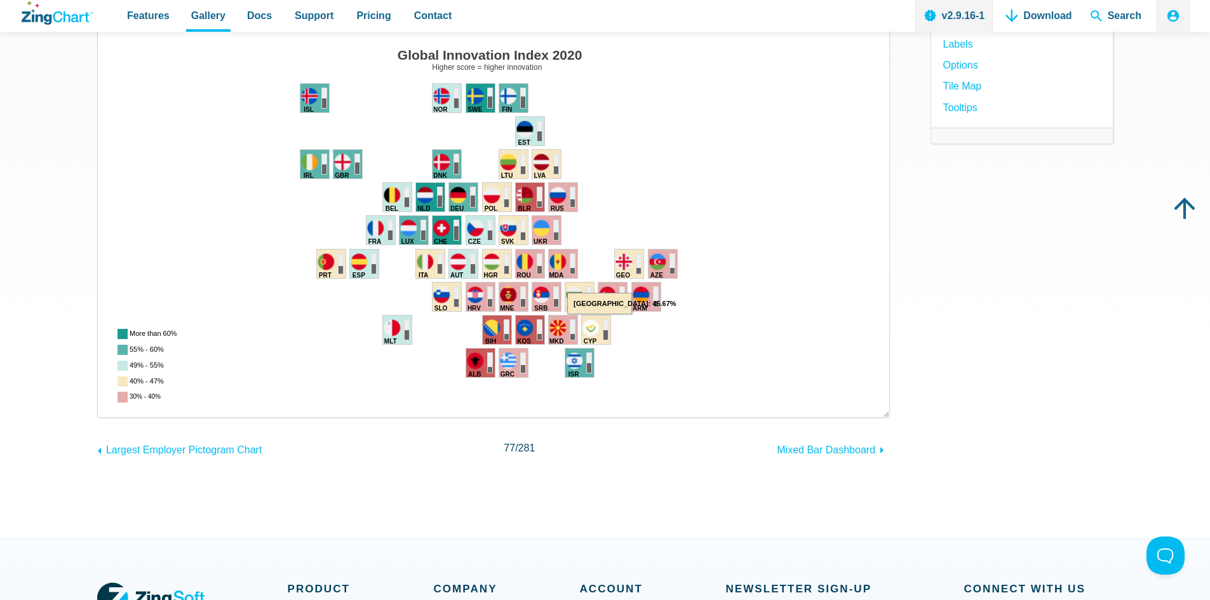
scroll to position [191, 0]
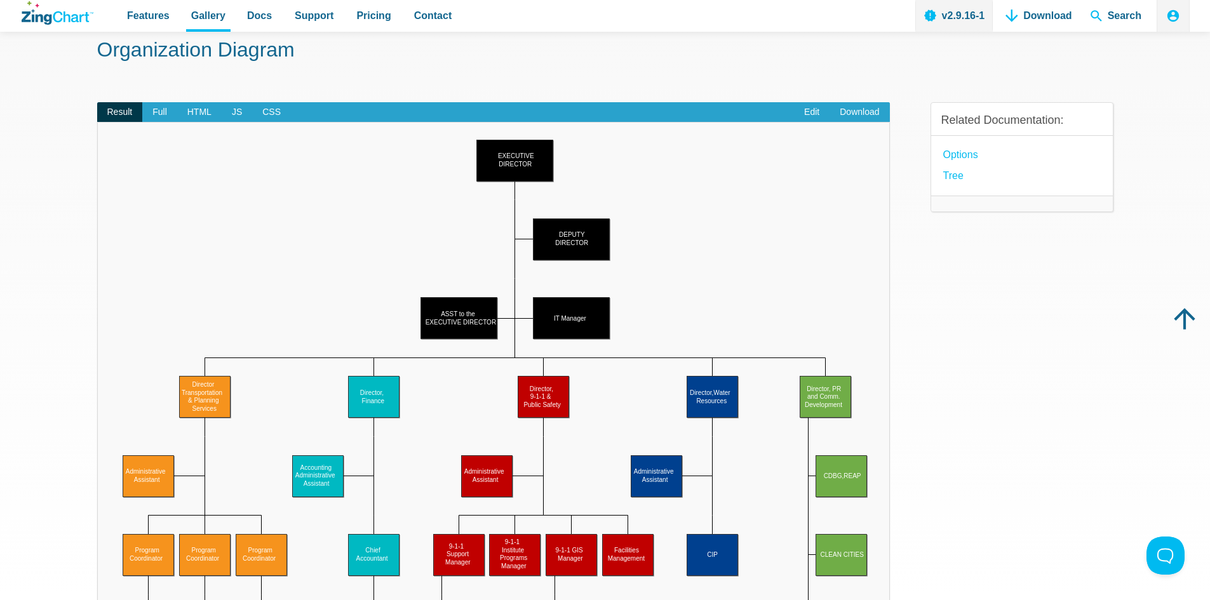
scroll to position [191, 0]
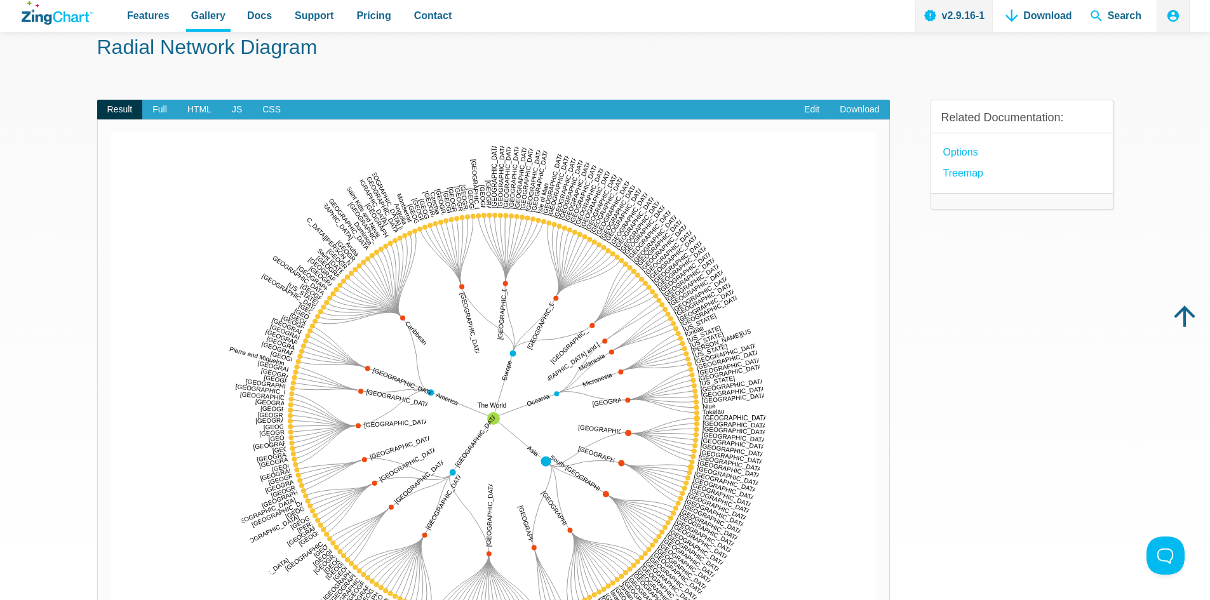
scroll to position [127, 0]
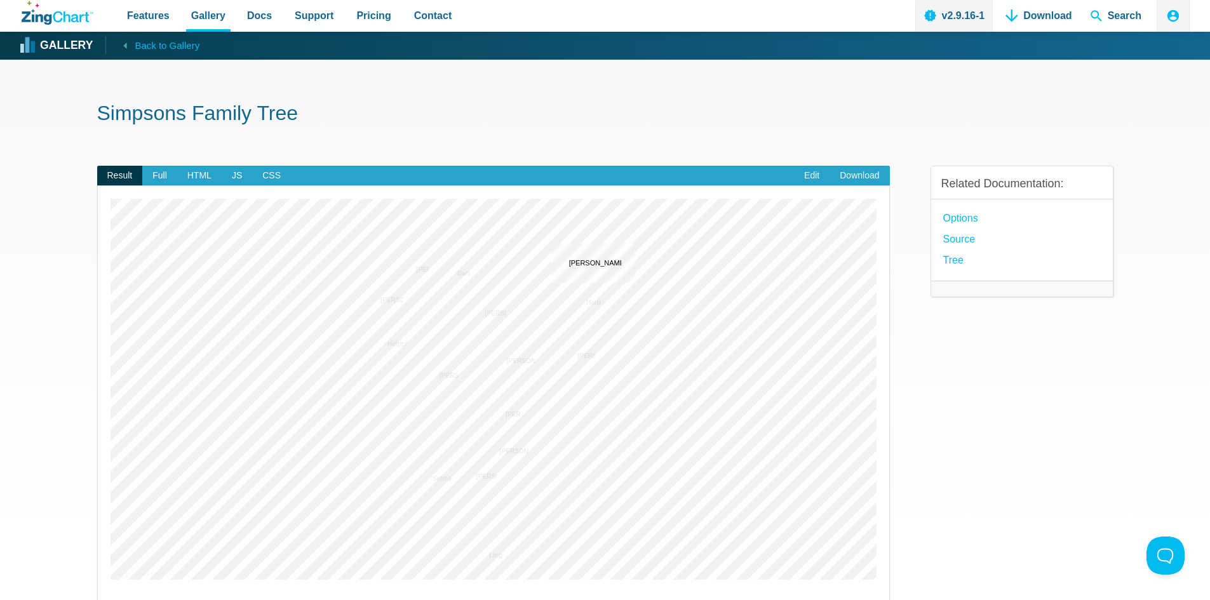
click at [111, 580] on area "Herb Simpson" at bounding box center [111, 580] width 0 height 0
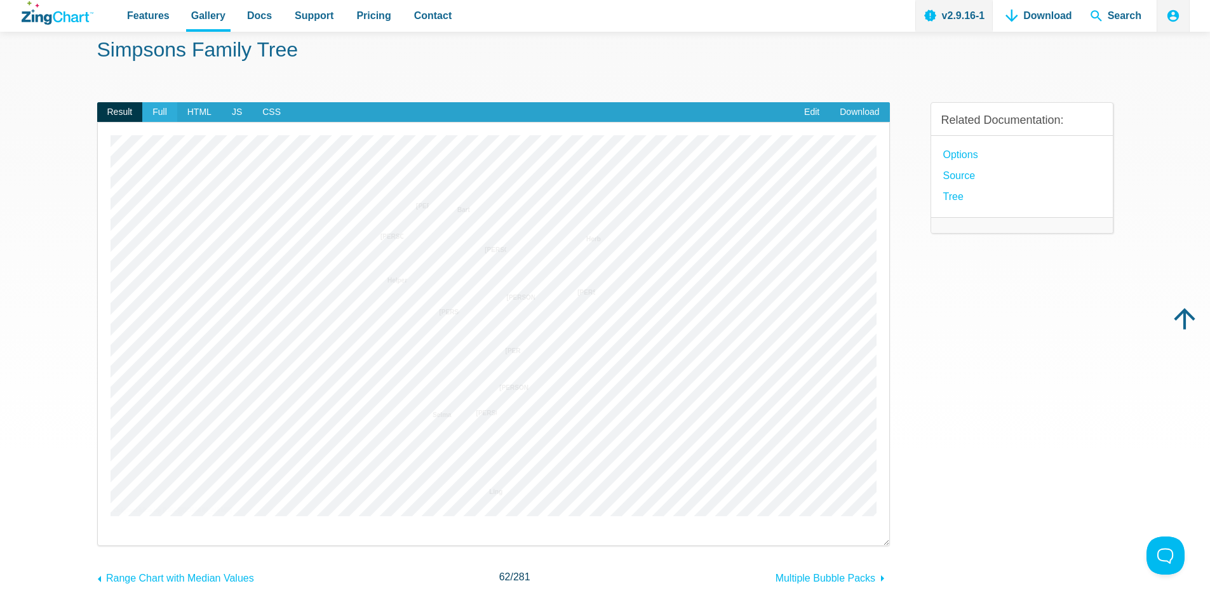
click at [156, 112] on span "Full" at bounding box center [159, 112] width 35 height 20
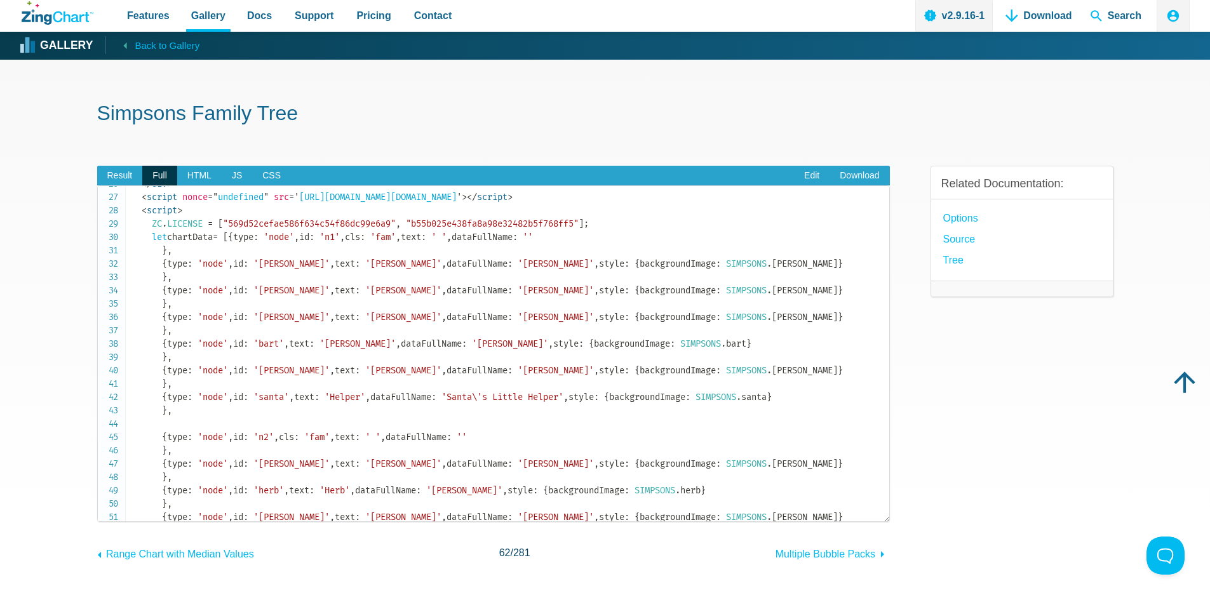
scroll to position [318, 0]
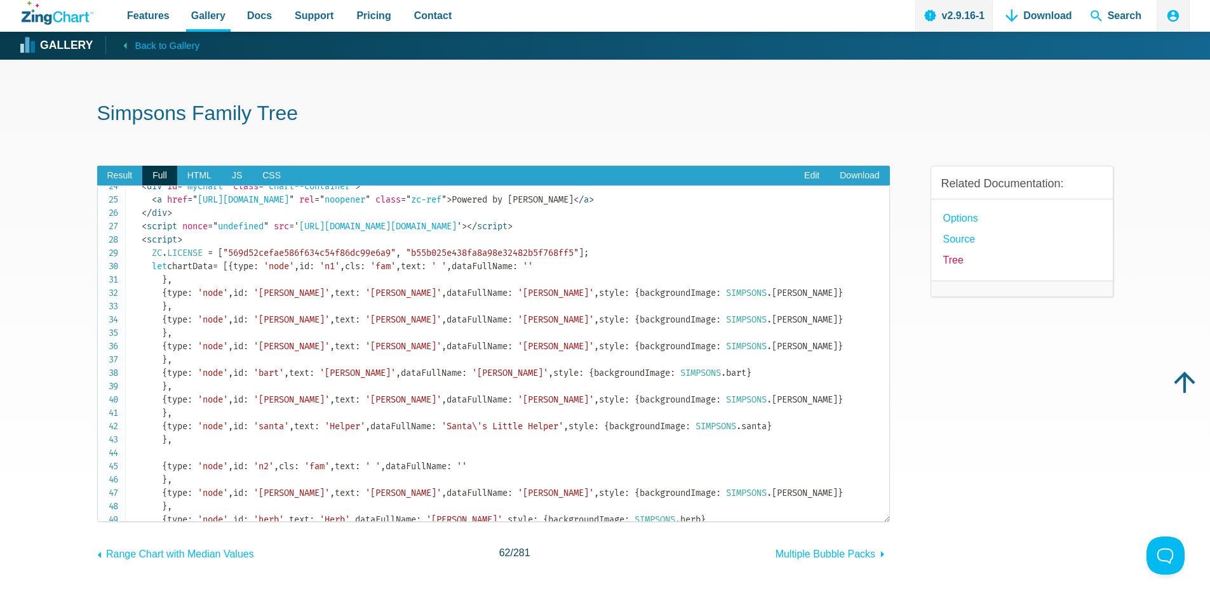
click at [952, 265] on link "tree" at bounding box center [953, 260] width 20 height 17
